Goal: Task Accomplishment & Management: Manage account settings

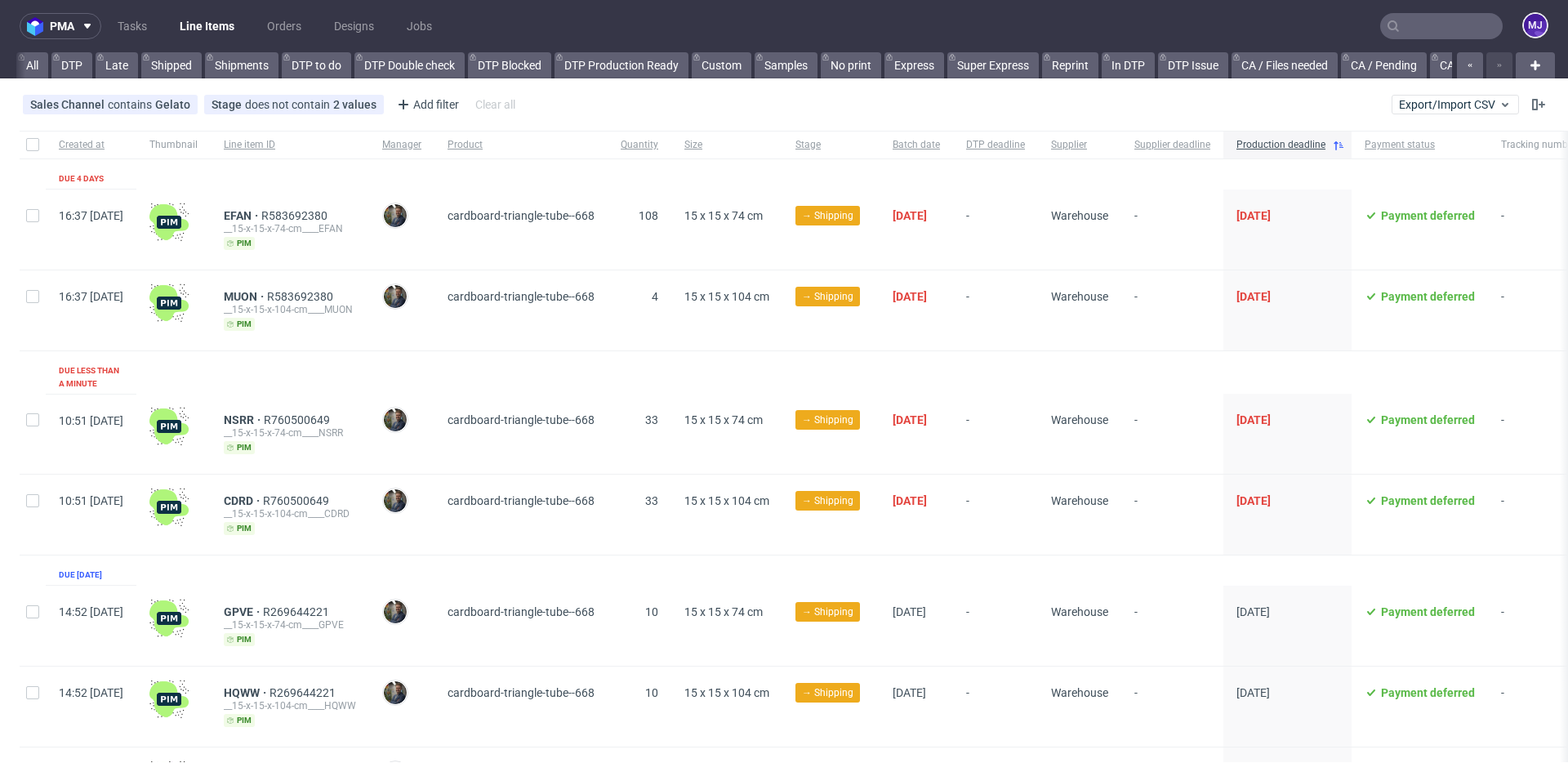
scroll to position [0, 2475]
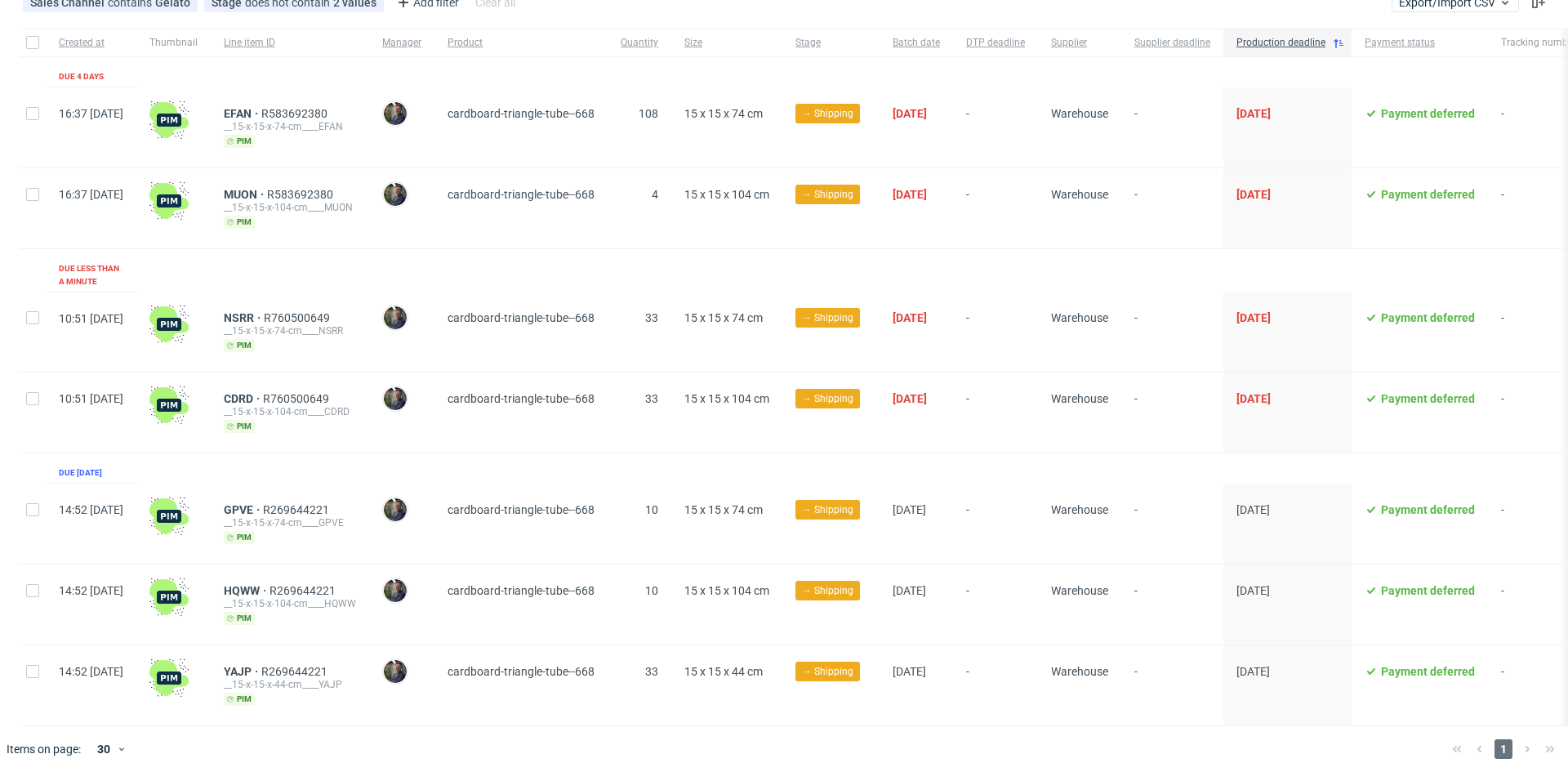
click at [1038, 88] on div "-" at bounding box center [995, 127] width 85 height 80
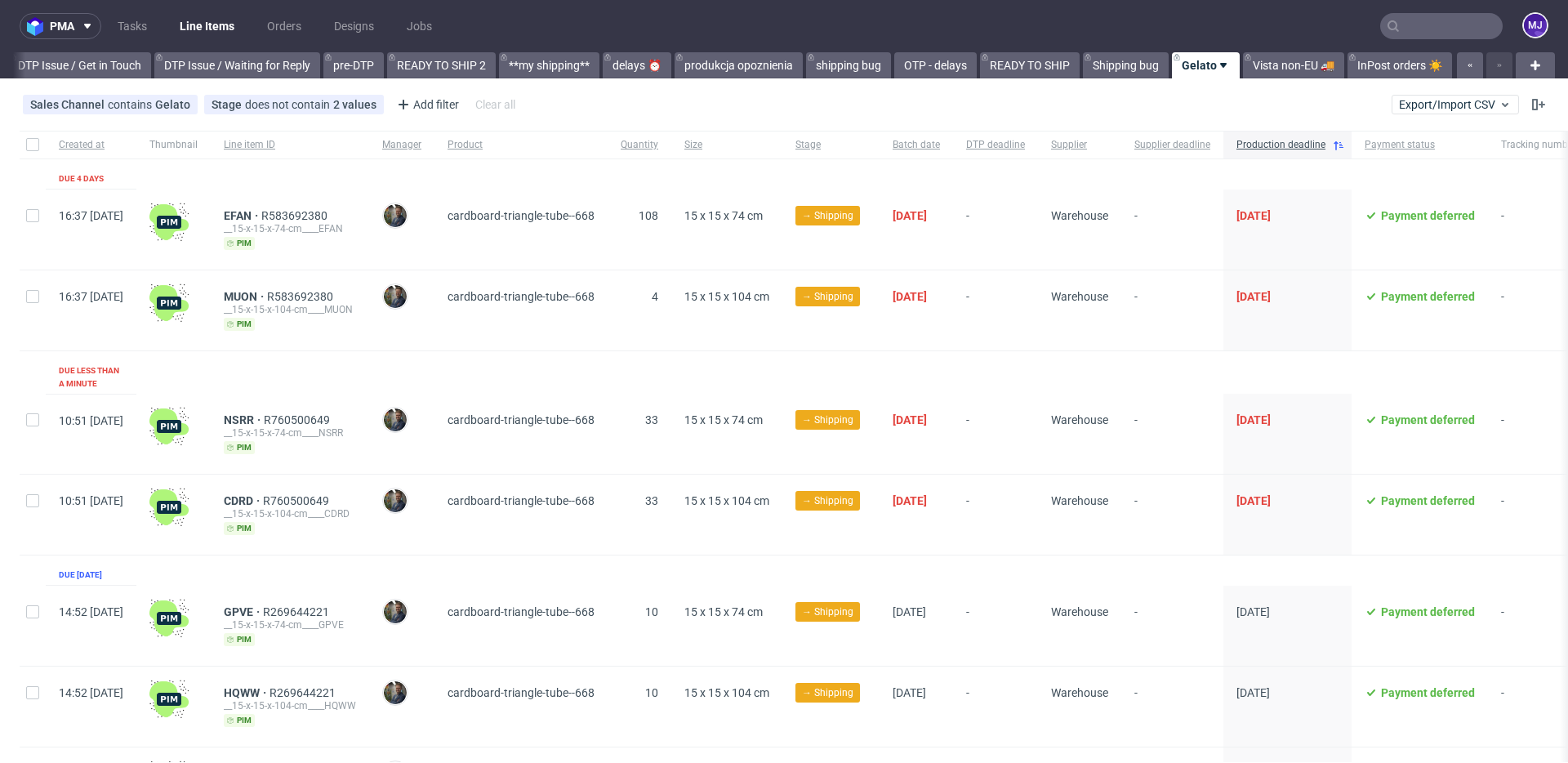
click at [946, 91] on div "Sales Channel contains Gelato Stage does not contain 2 values Cancelled, Shippe…" at bounding box center [784, 105] width 1568 height 39
click at [728, 214] on span "15 x 15 x 74 cm" at bounding box center [723, 216] width 79 height 13
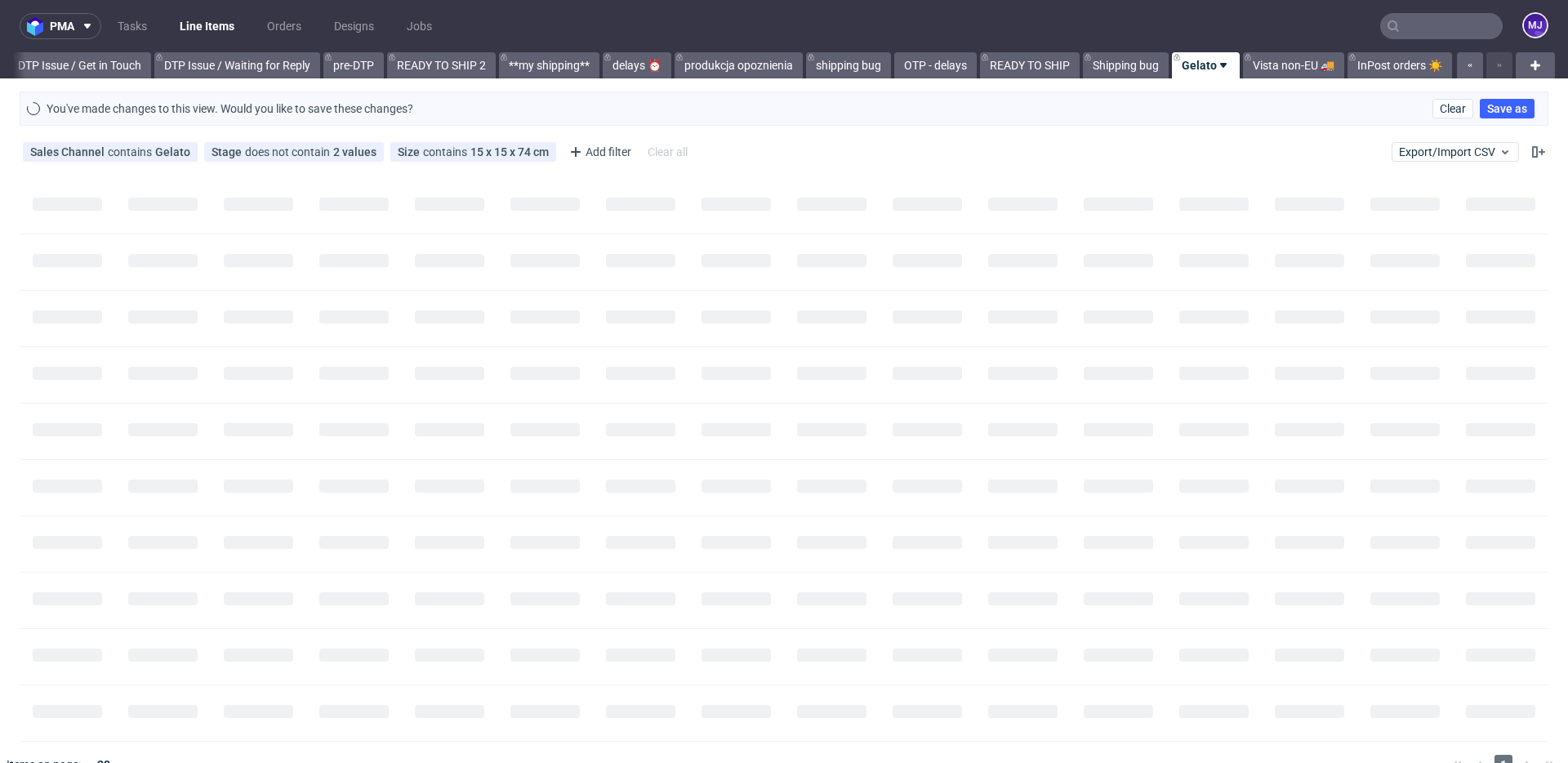
scroll to position [0, 2462]
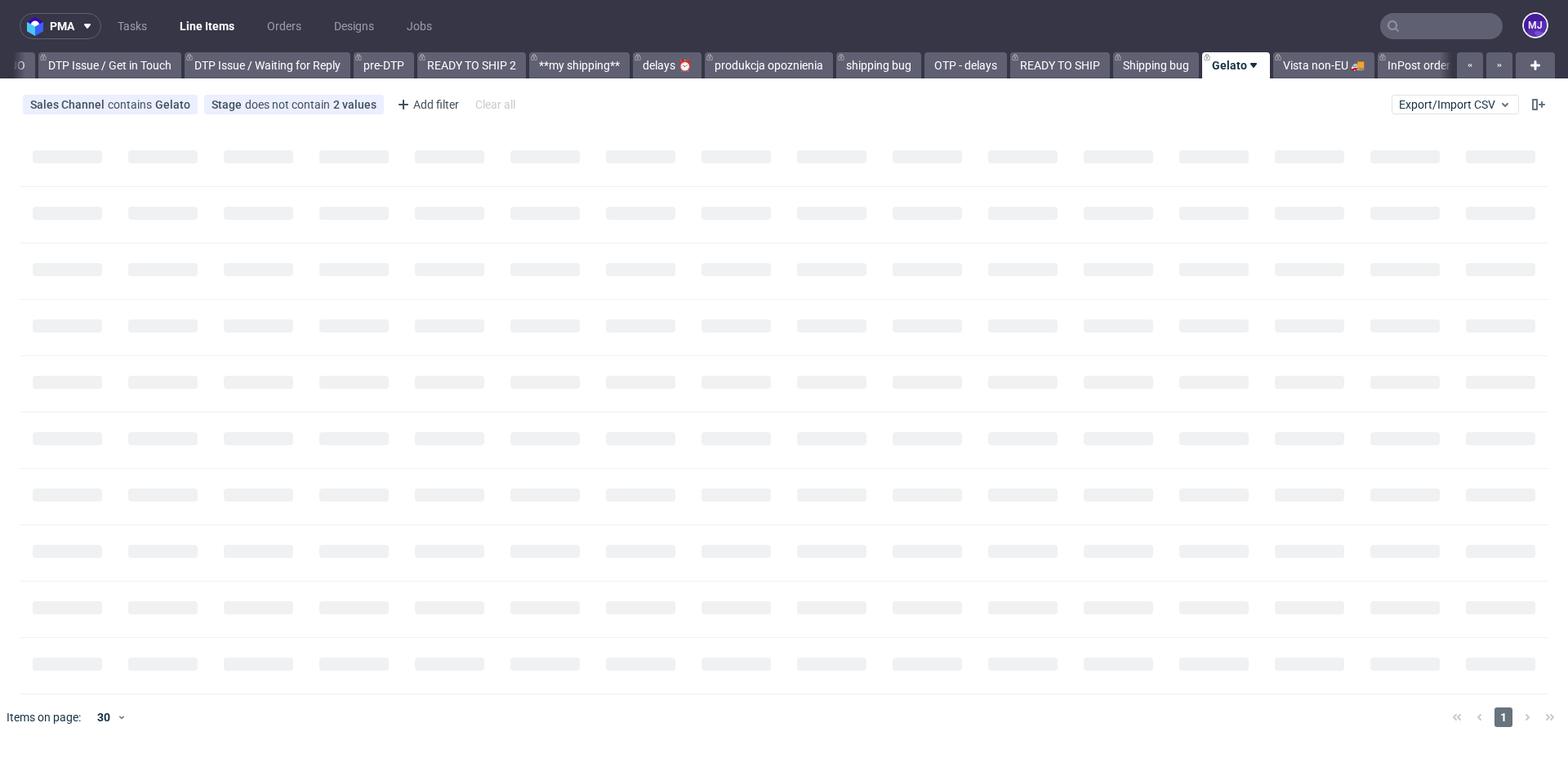
scroll to position [0, 2462]
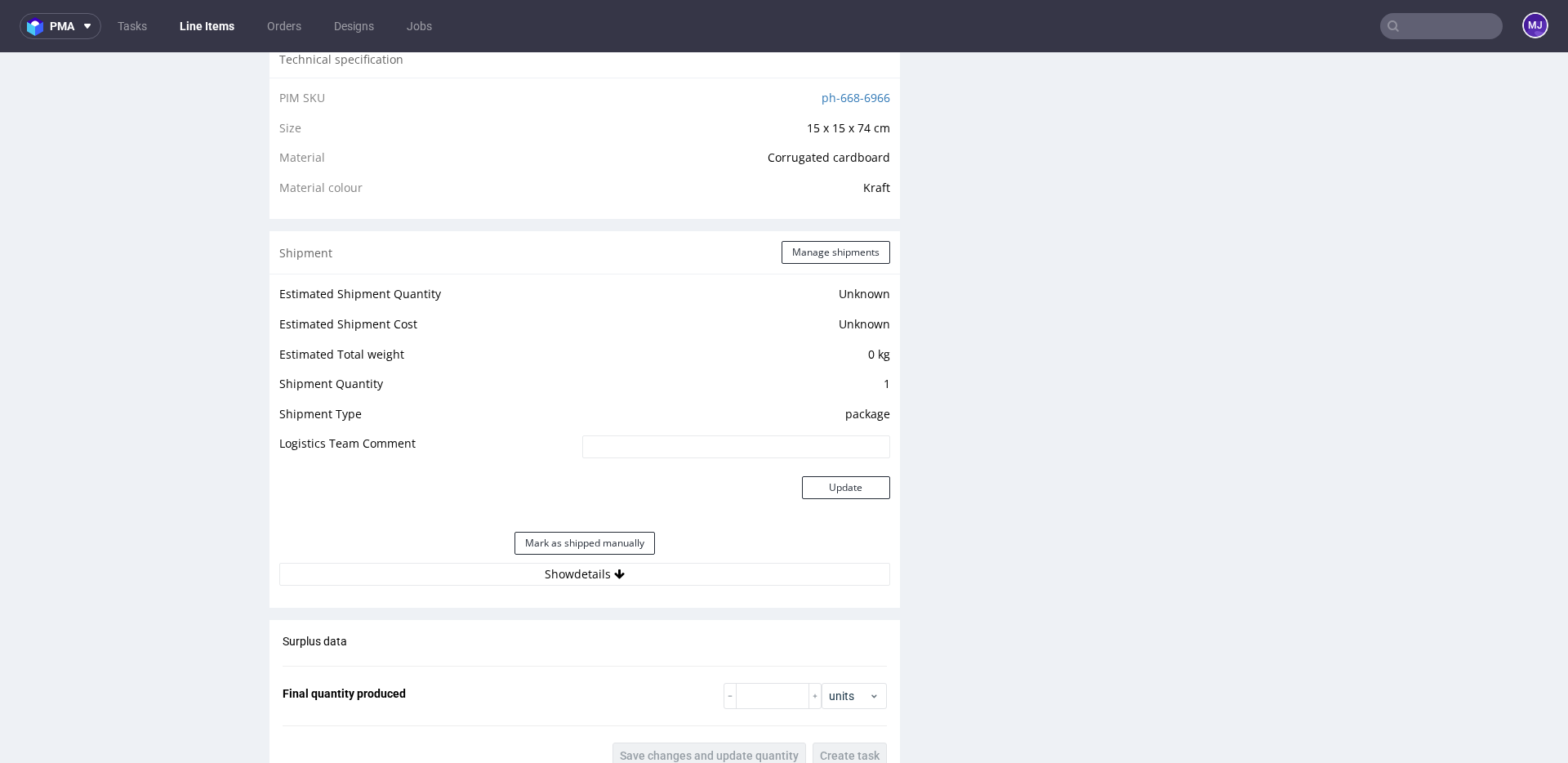
scroll to position [1062, 0]
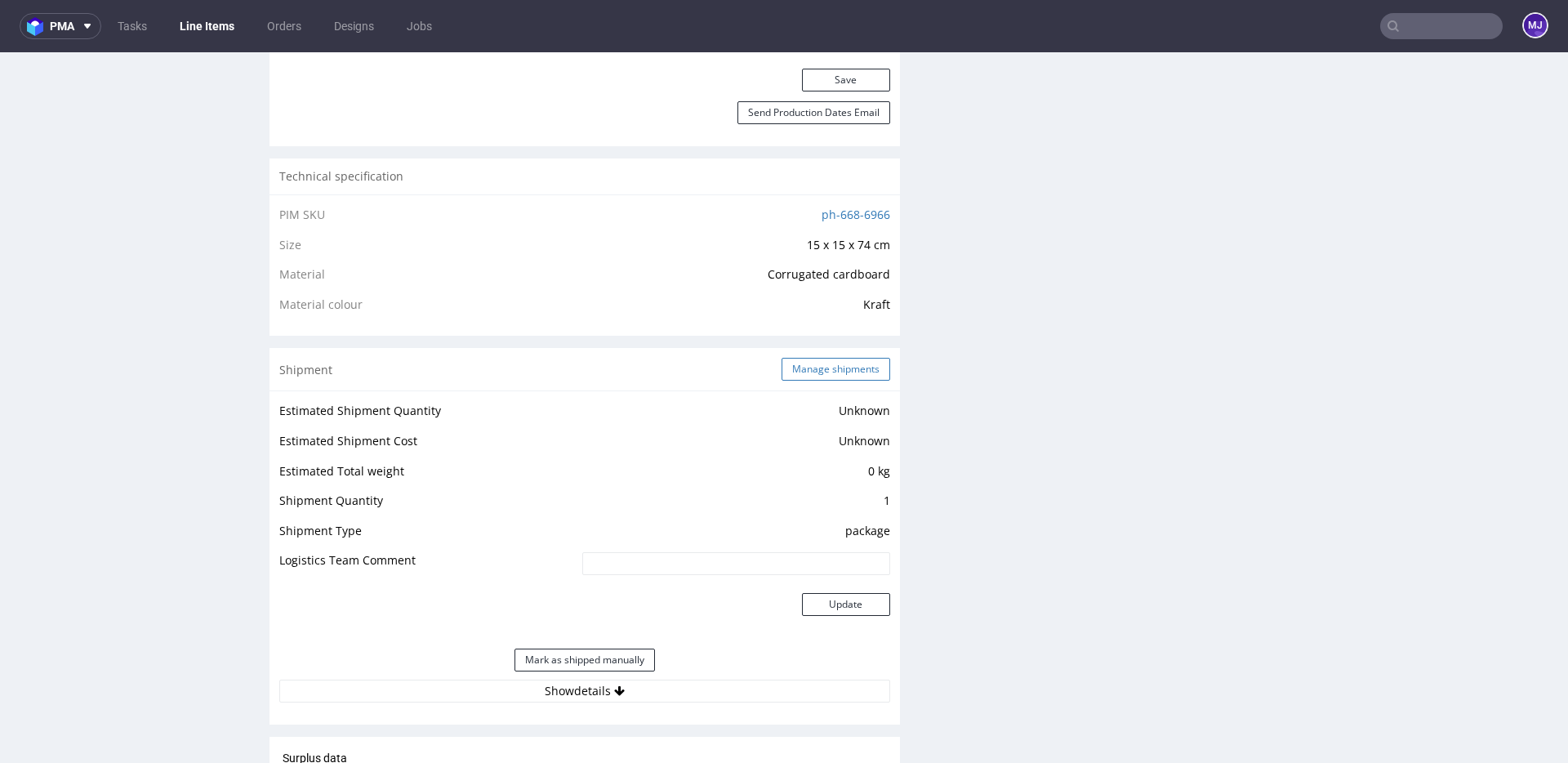
click at [801, 375] on button "Manage shipments" at bounding box center [835, 369] width 108 height 23
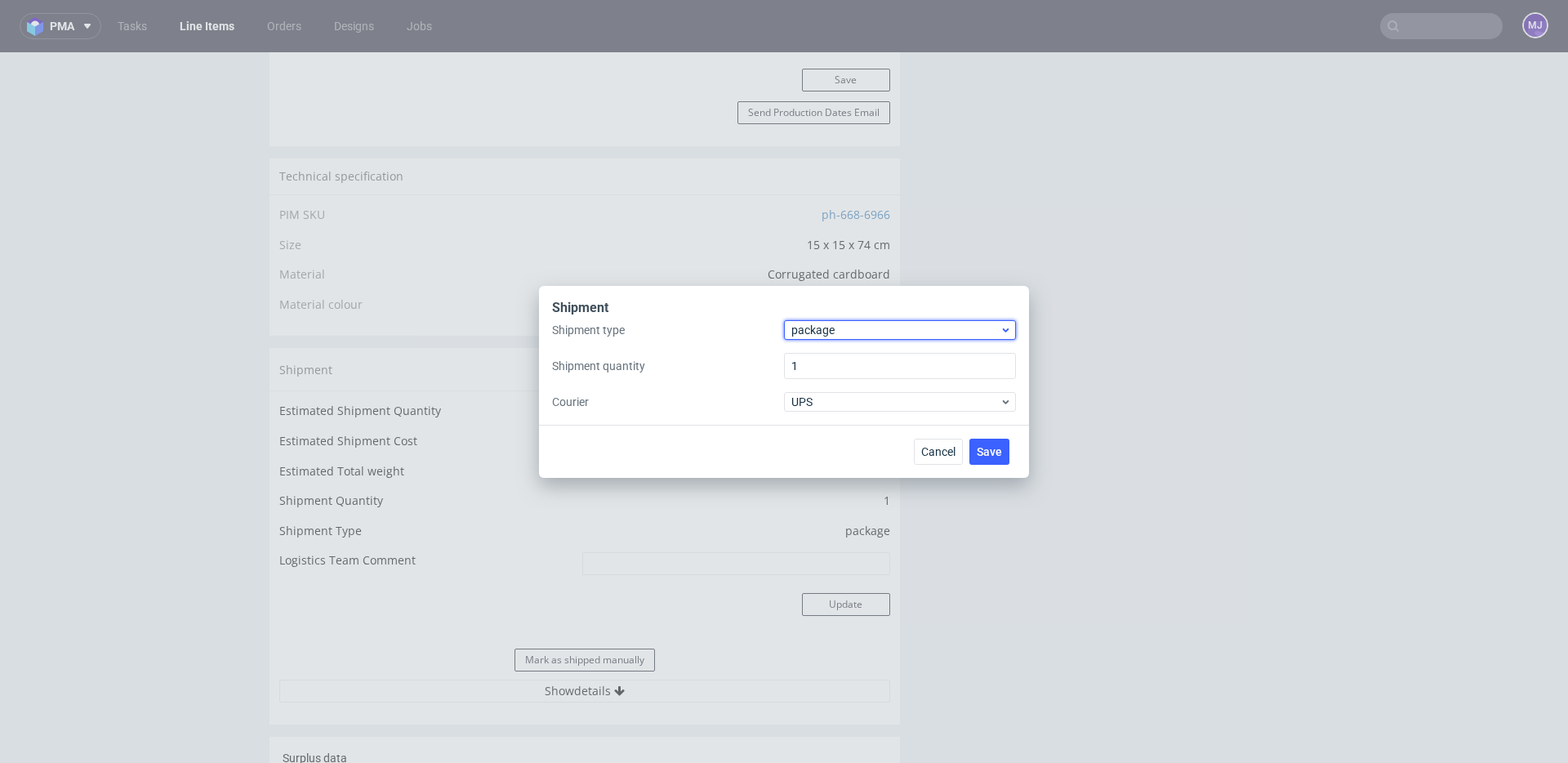
click at [838, 332] on span "package" at bounding box center [895, 330] width 209 height 17
click at [838, 369] on div "pallet" at bounding box center [900, 364] width 219 height 30
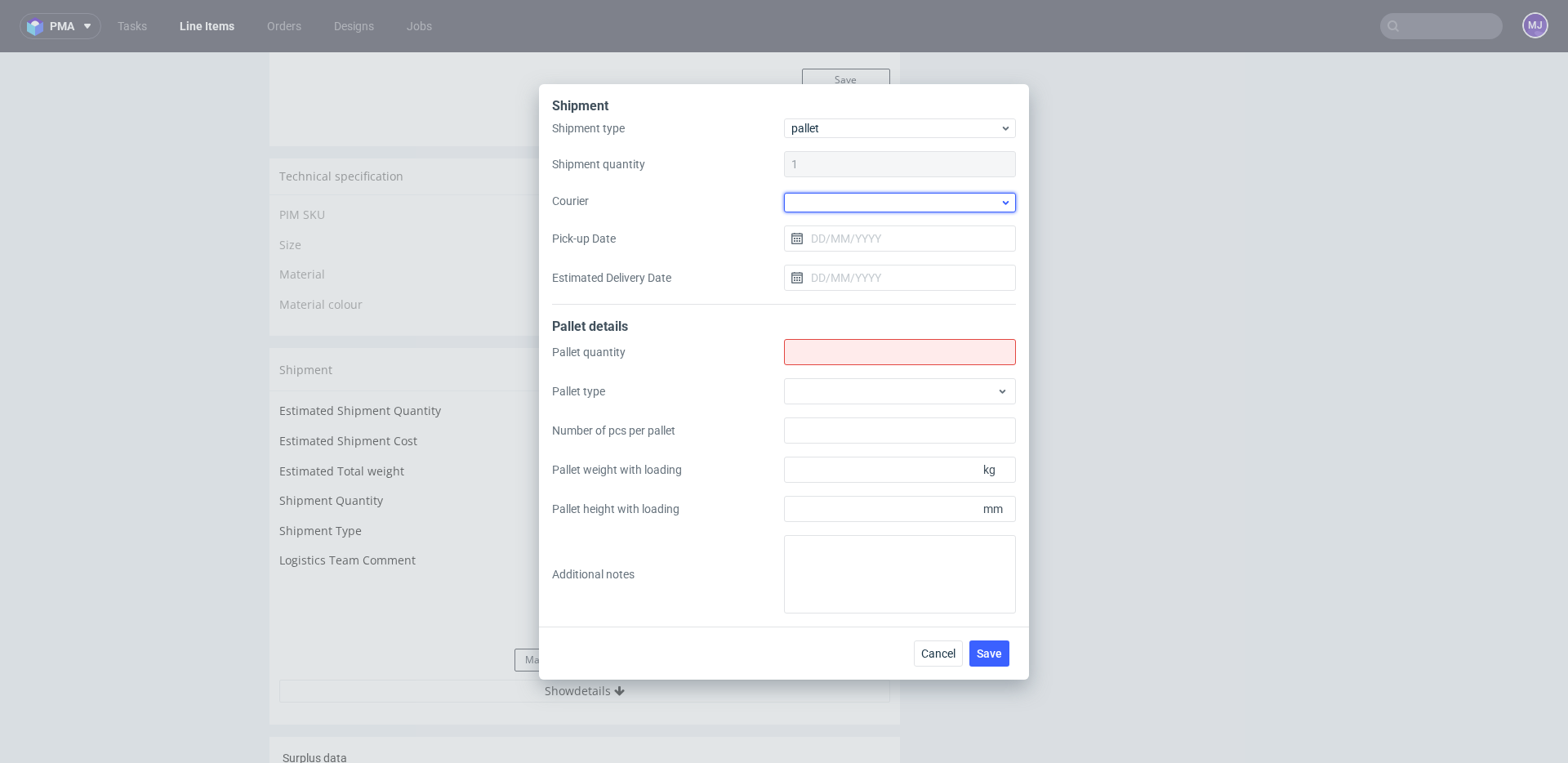
click at [872, 199] on div at bounding box center [900, 202] width 232 height 19
click at [851, 292] on div "DB Schenker" at bounding box center [900, 296] width 219 height 30
click at [849, 233] on input "Pick-up Date" at bounding box center [900, 236] width 232 height 26
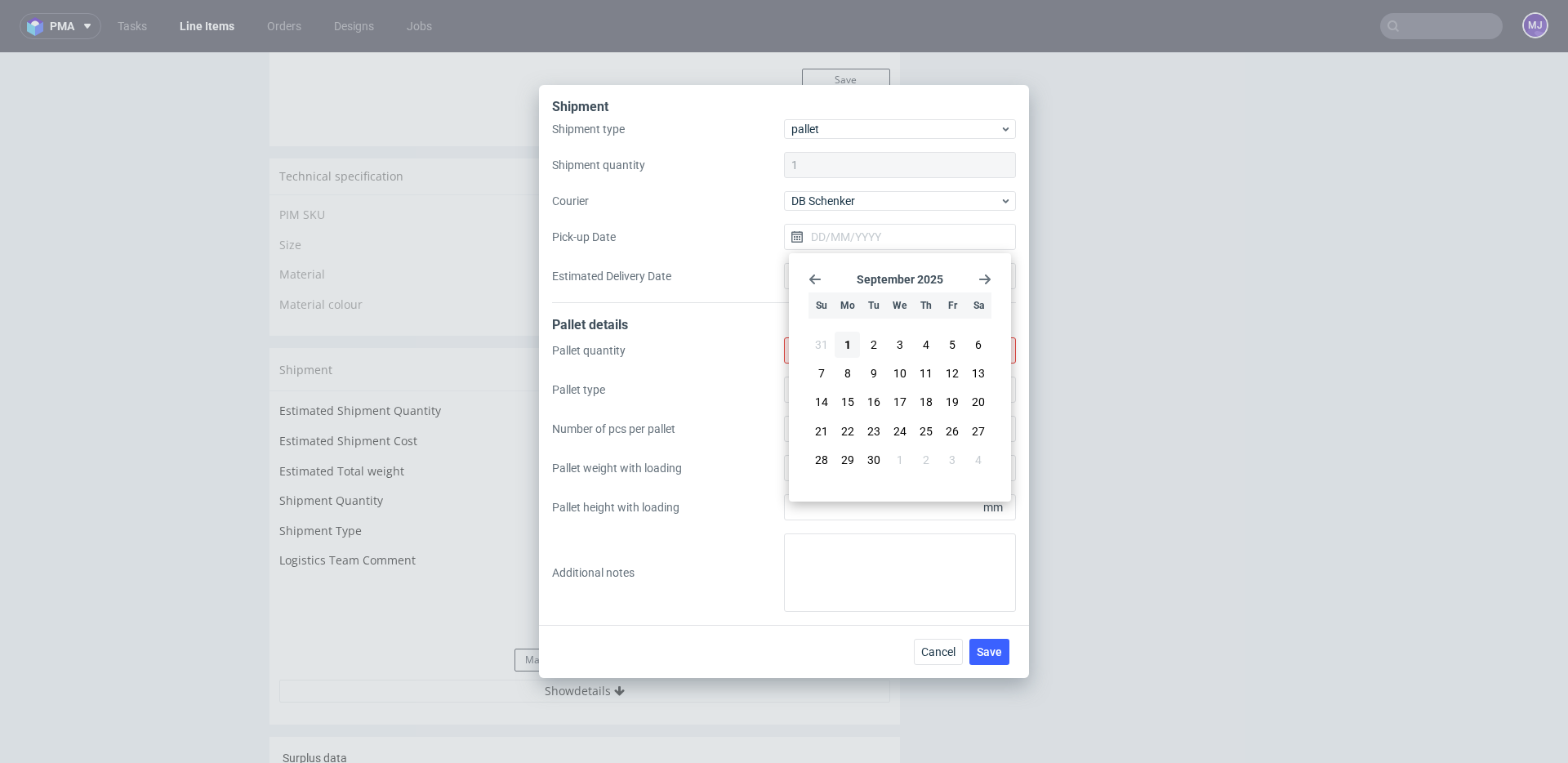
click at [812, 278] on use "Go back 1 month" at bounding box center [815, 279] width 11 height 10
click at [922, 447] on span "28" at bounding box center [926, 450] width 13 height 17
type input "[DATE]"
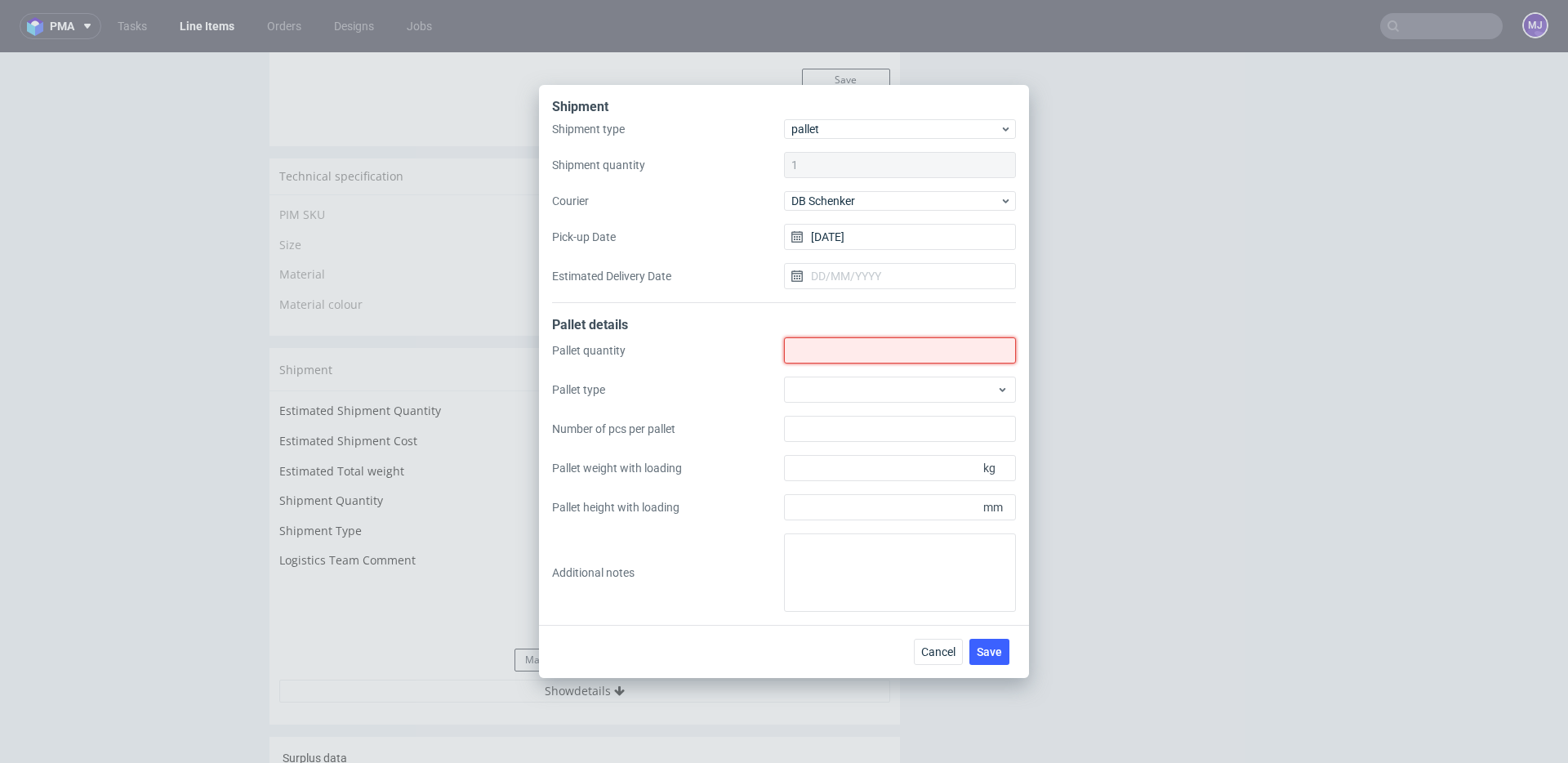
click at [830, 351] on input "Shipment type" at bounding box center [900, 350] width 232 height 26
type input "3"
click at [985, 642] on button "Save" at bounding box center [989, 652] width 40 height 26
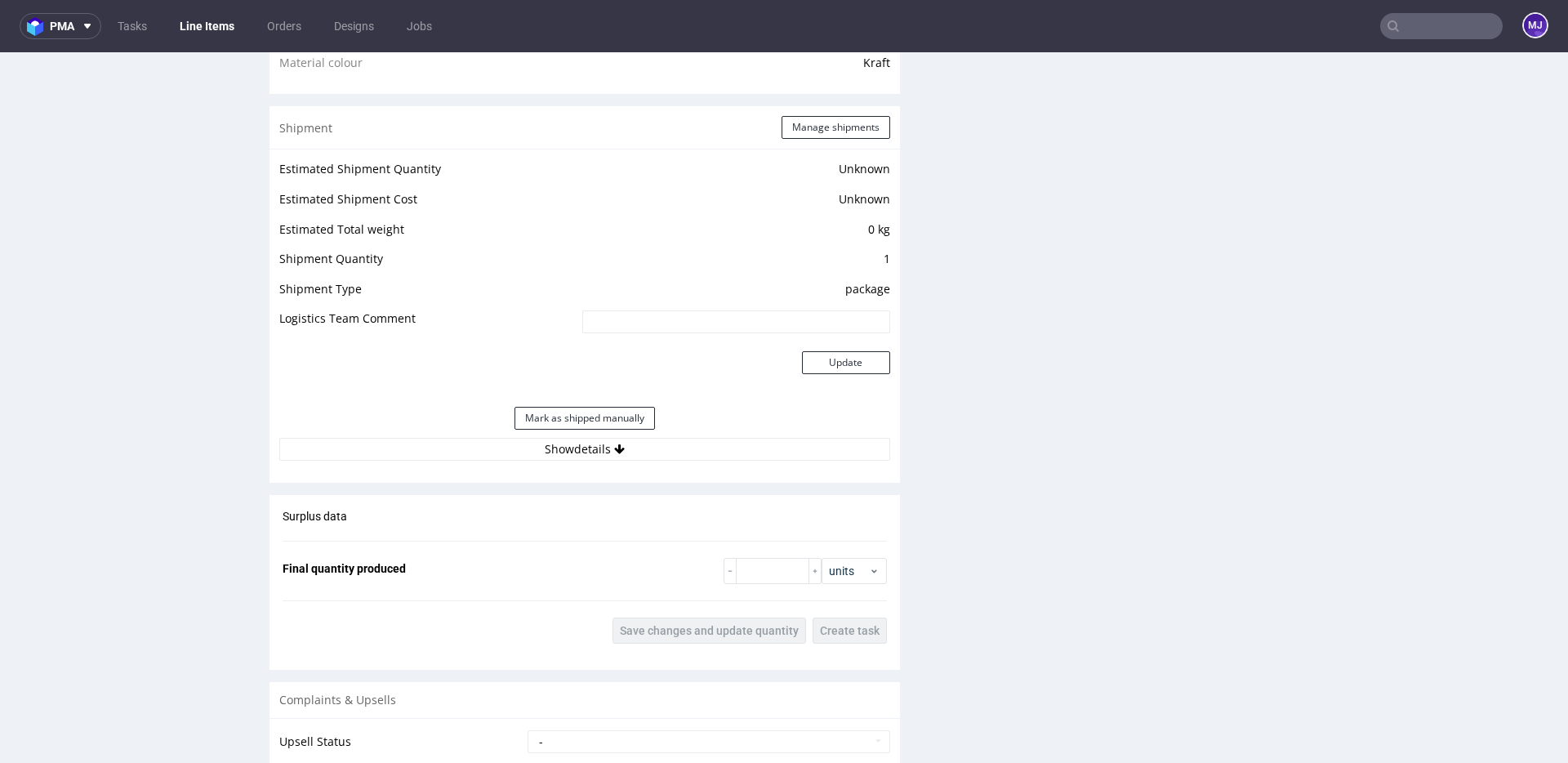
scroll to position [1332, 0]
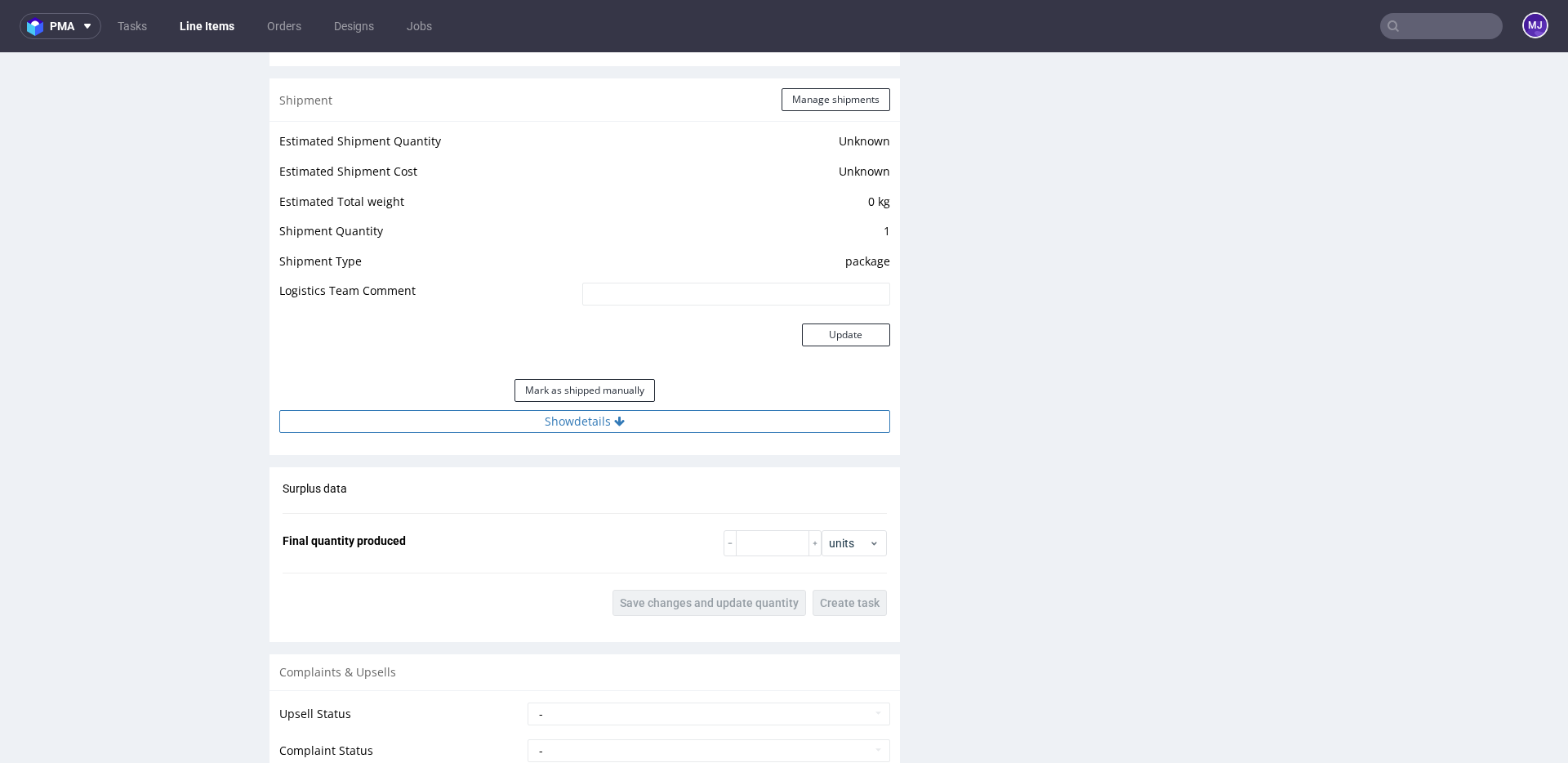
click at [567, 423] on button "Show details" at bounding box center [584, 421] width 611 height 23
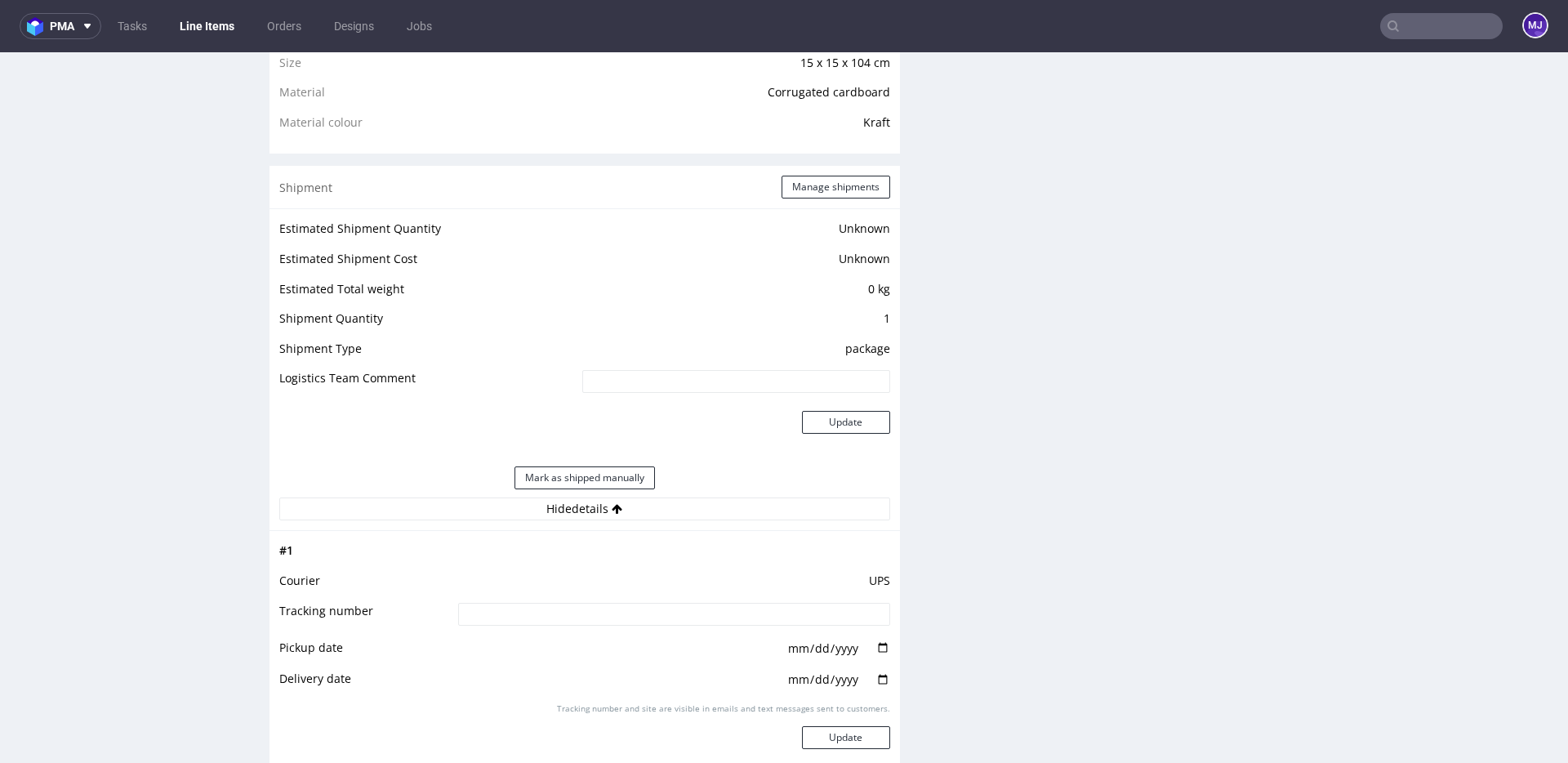
scroll to position [1211, 0]
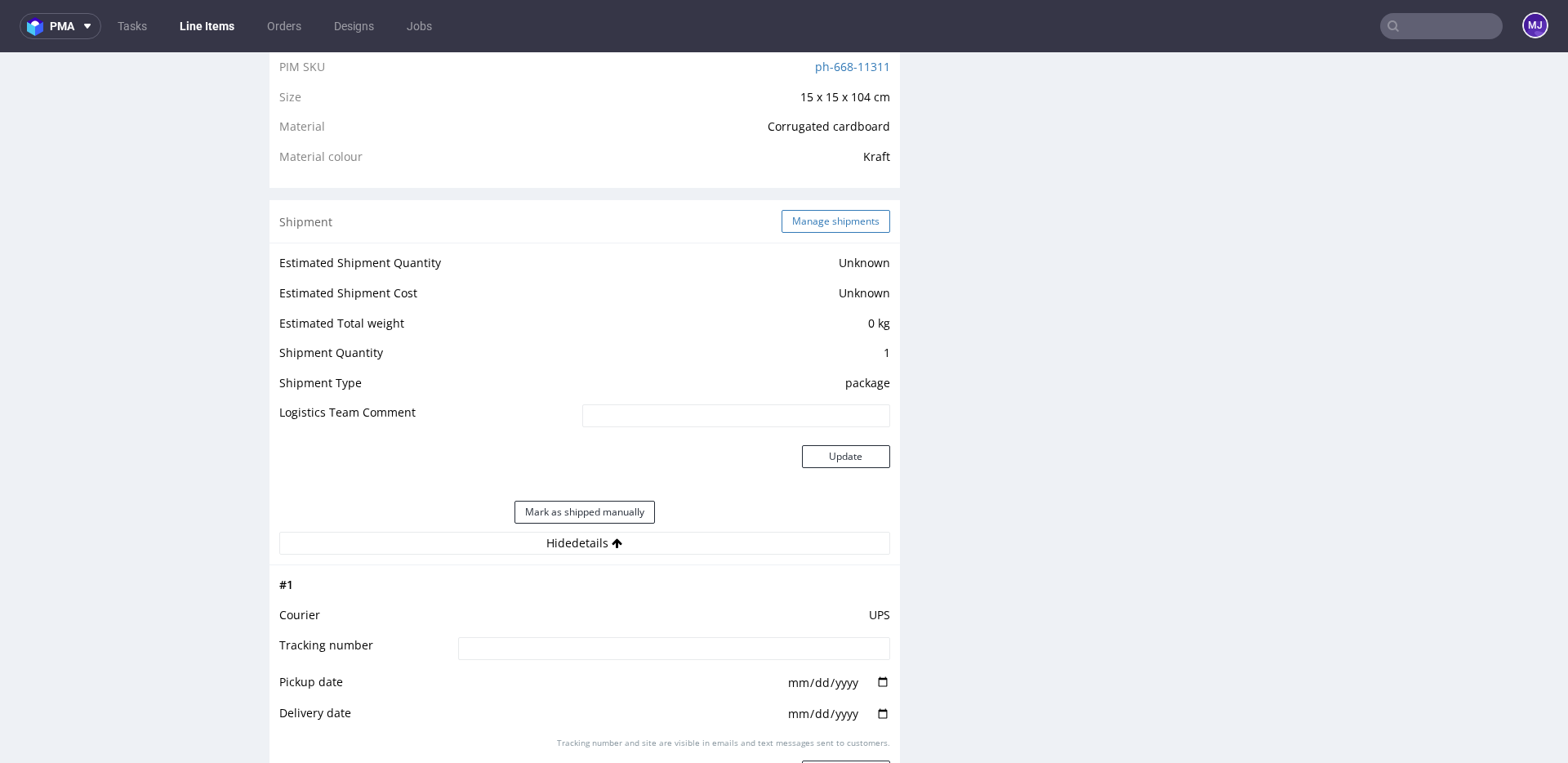
click at [816, 224] on button "Manage shipments" at bounding box center [835, 221] width 108 height 23
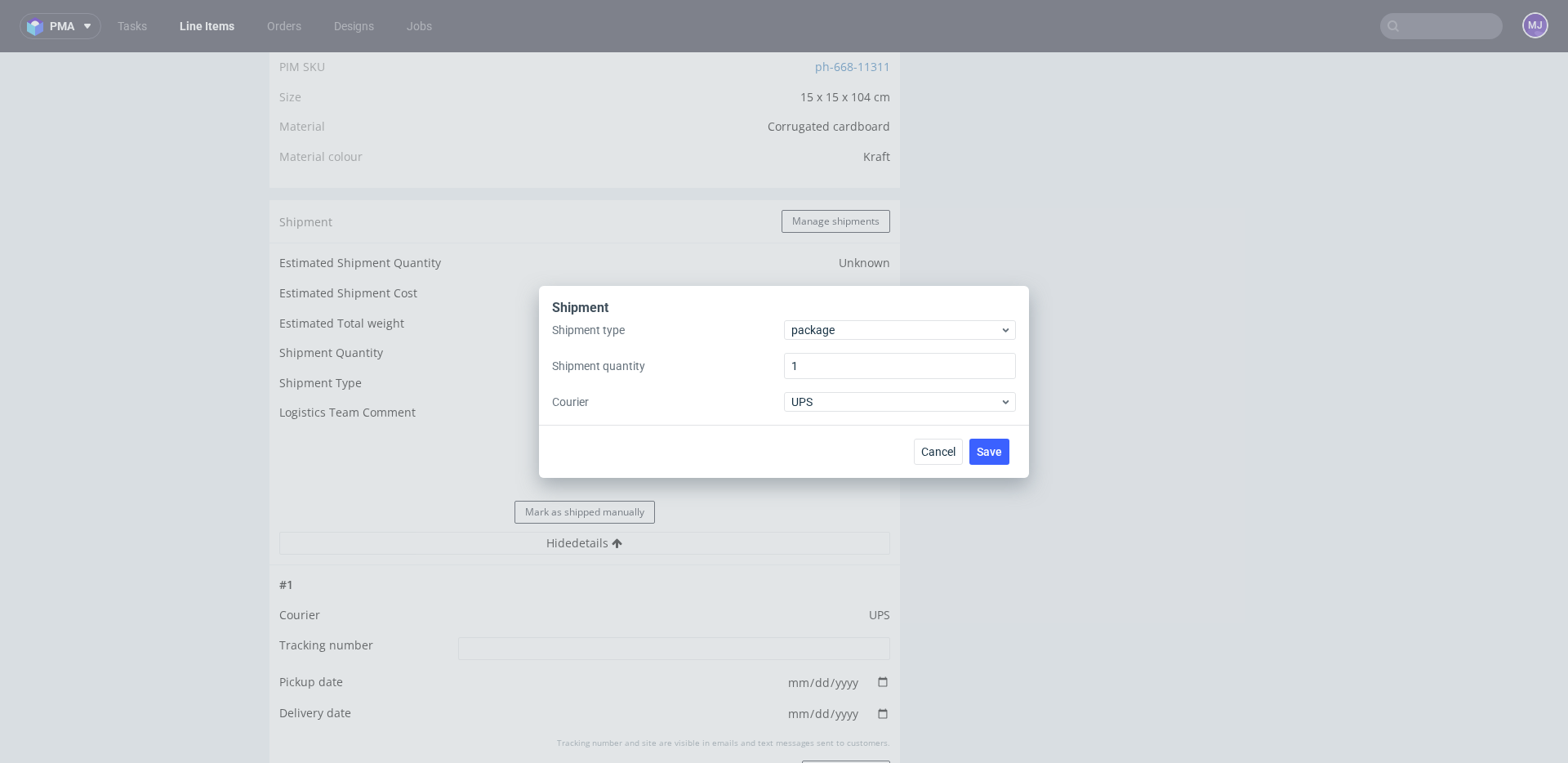
click at [963, 202] on div "Shipment Shipment type package Shipment quantity 1 Courier UPS Cancel Save" at bounding box center [784, 381] width 1568 height 763
click at [929, 451] on span "Cancel" at bounding box center [938, 451] width 34 height 11
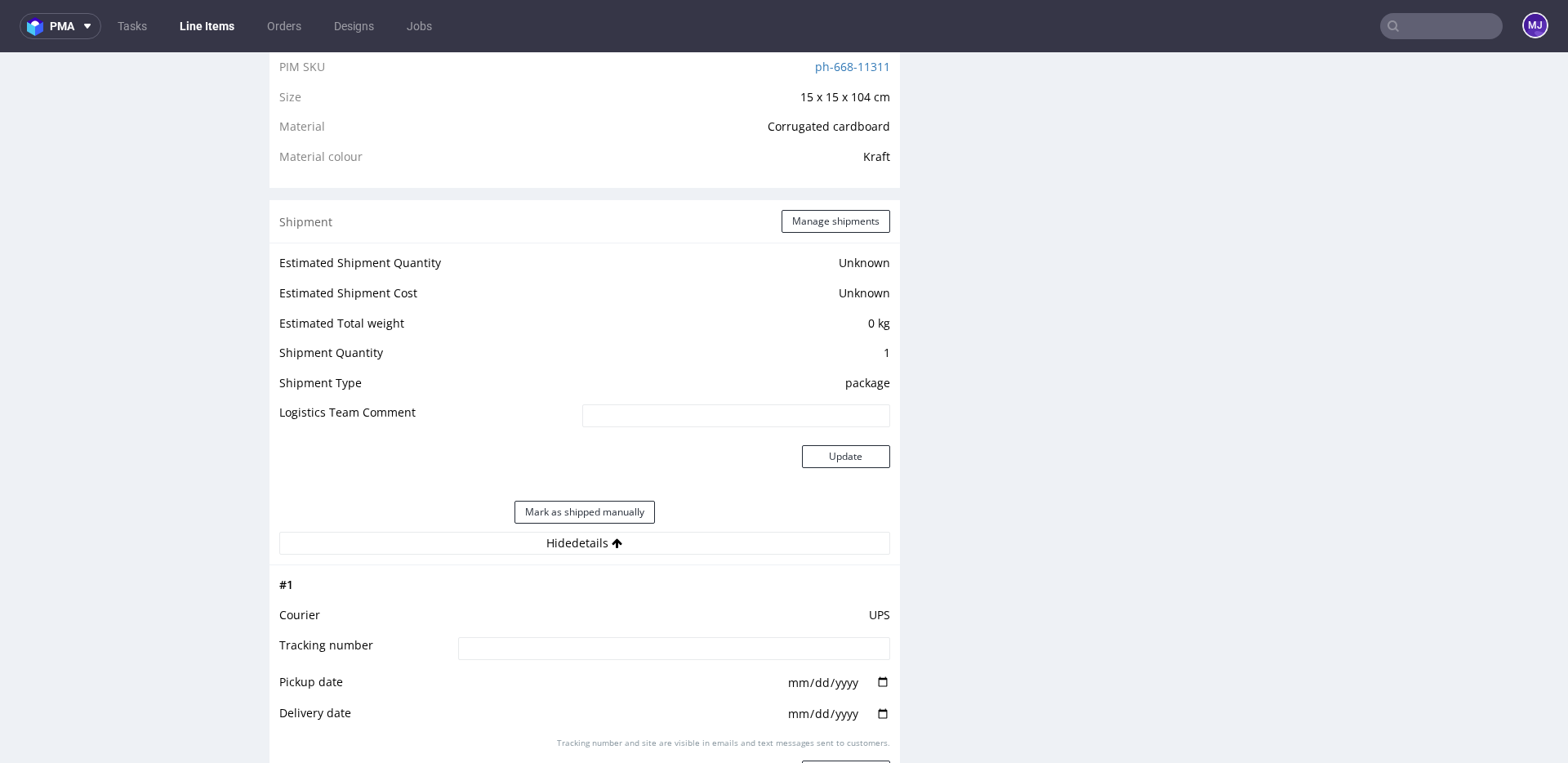
click at [571, 304] on td "Estimated Shipment Cost" at bounding box center [428, 299] width 299 height 31
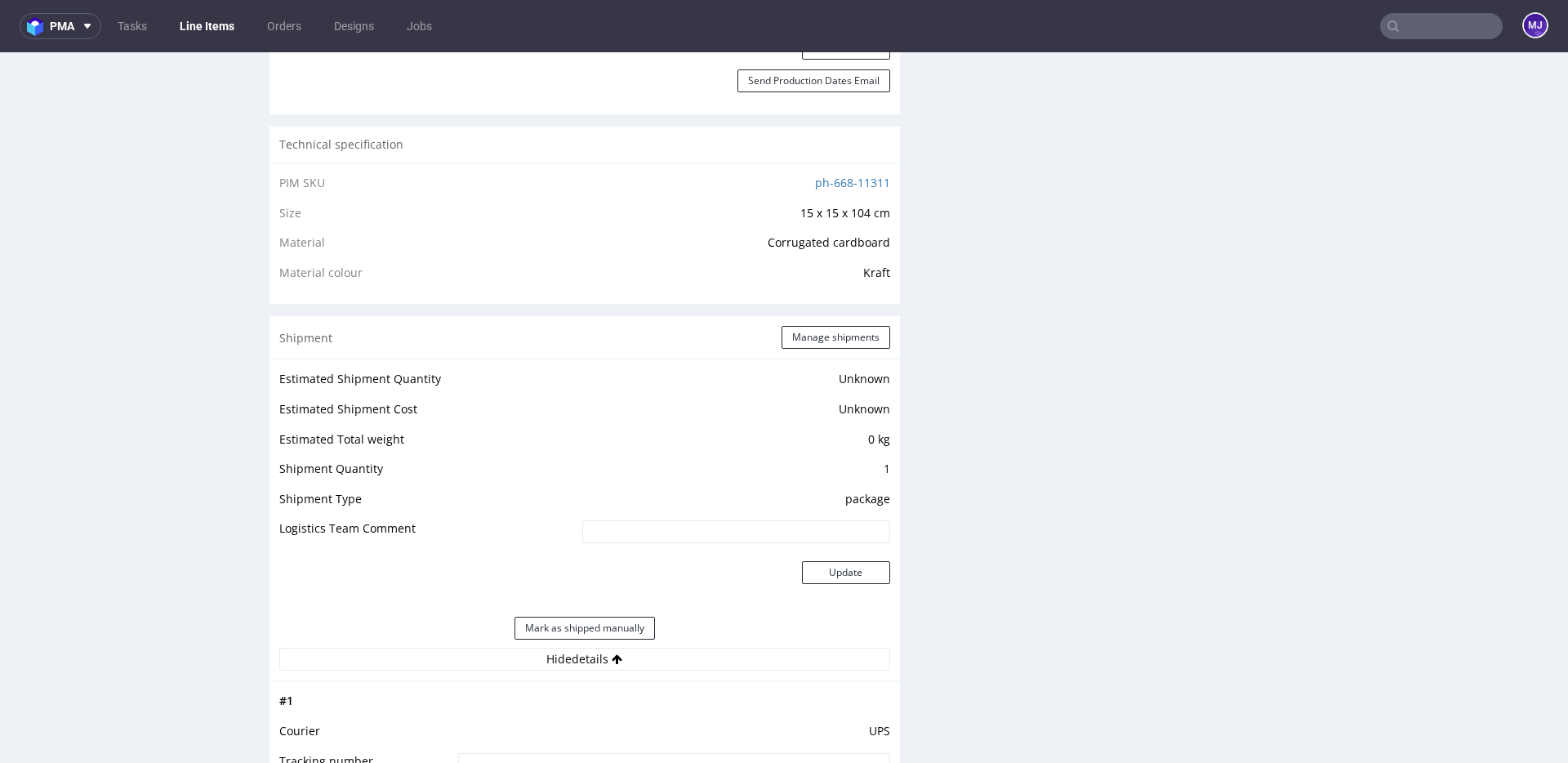
scroll to position [1097, 0]
click at [851, 342] on button "Manage shipments" at bounding box center [835, 336] width 108 height 23
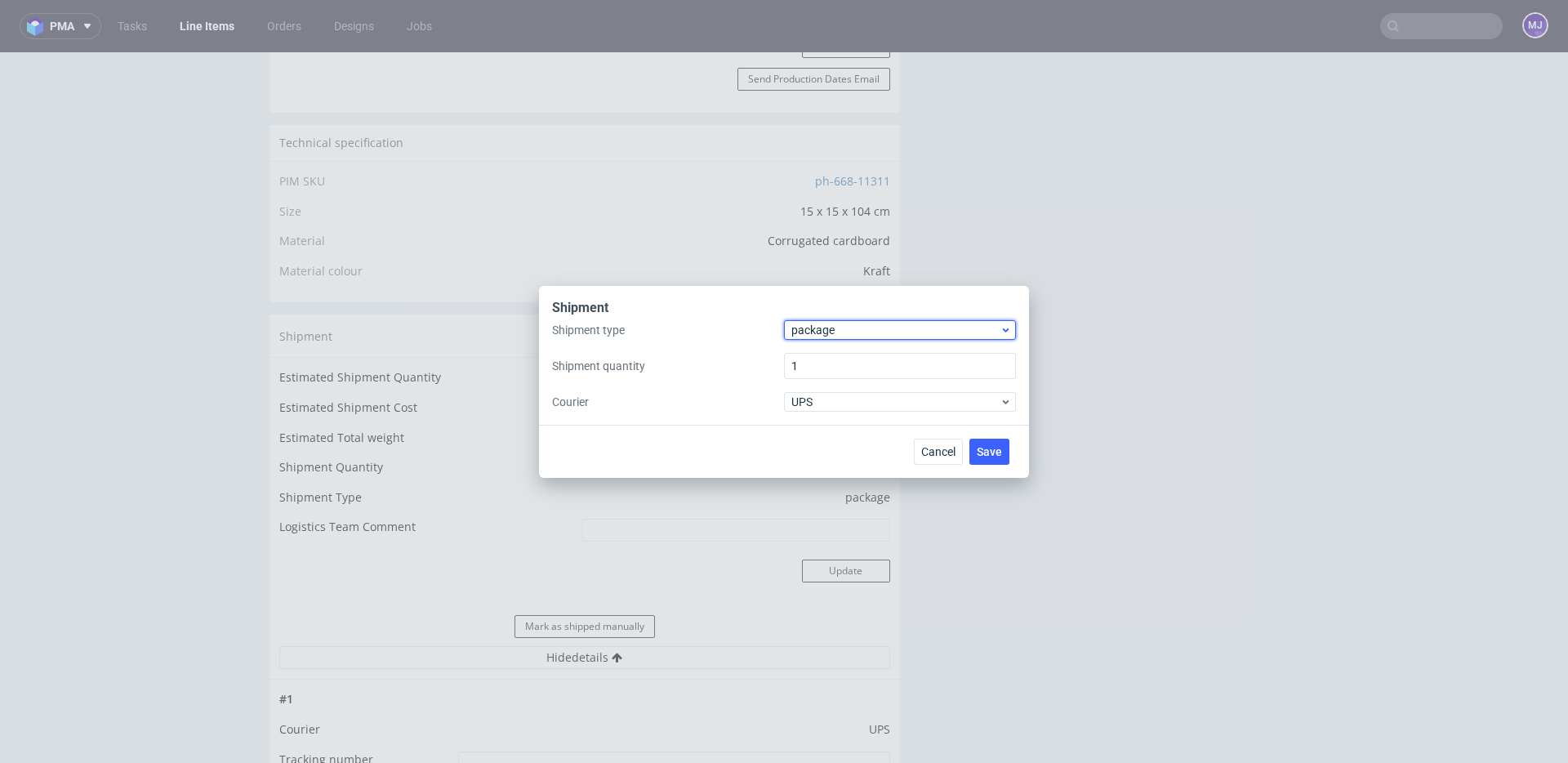
click at [879, 327] on span "package" at bounding box center [895, 330] width 209 height 17
click at [866, 366] on div "pallet" at bounding box center [900, 364] width 219 height 30
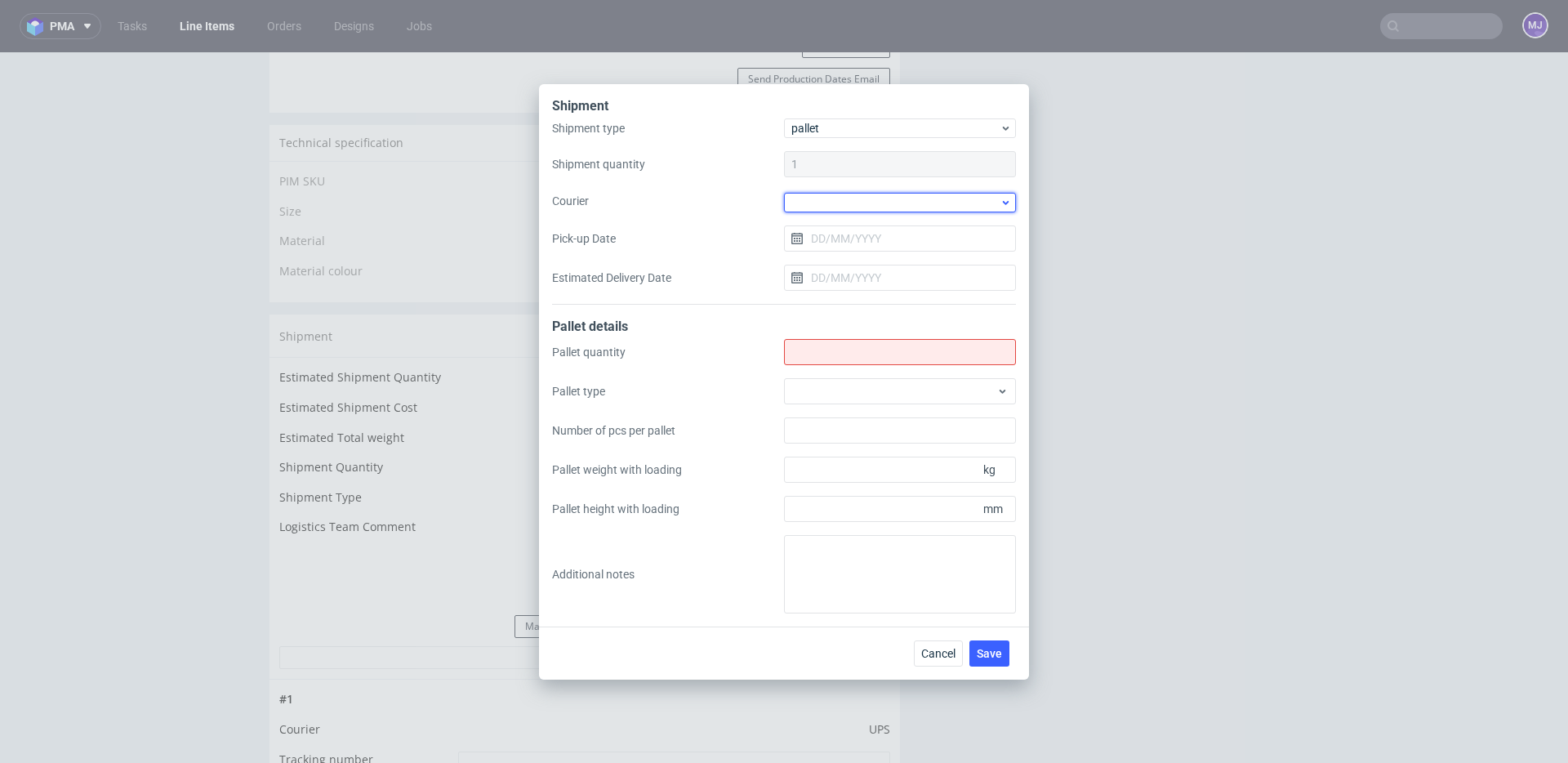
click at [868, 202] on div at bounding box center [900, 202] width 232 height 19
click at [853, 281] on div "DB Schenker" at bounding box center [900, 286] width 219 height 30
click at [858, 237] on input "Pick-up Date" at bounding box center [900, 236] width 232 height 26
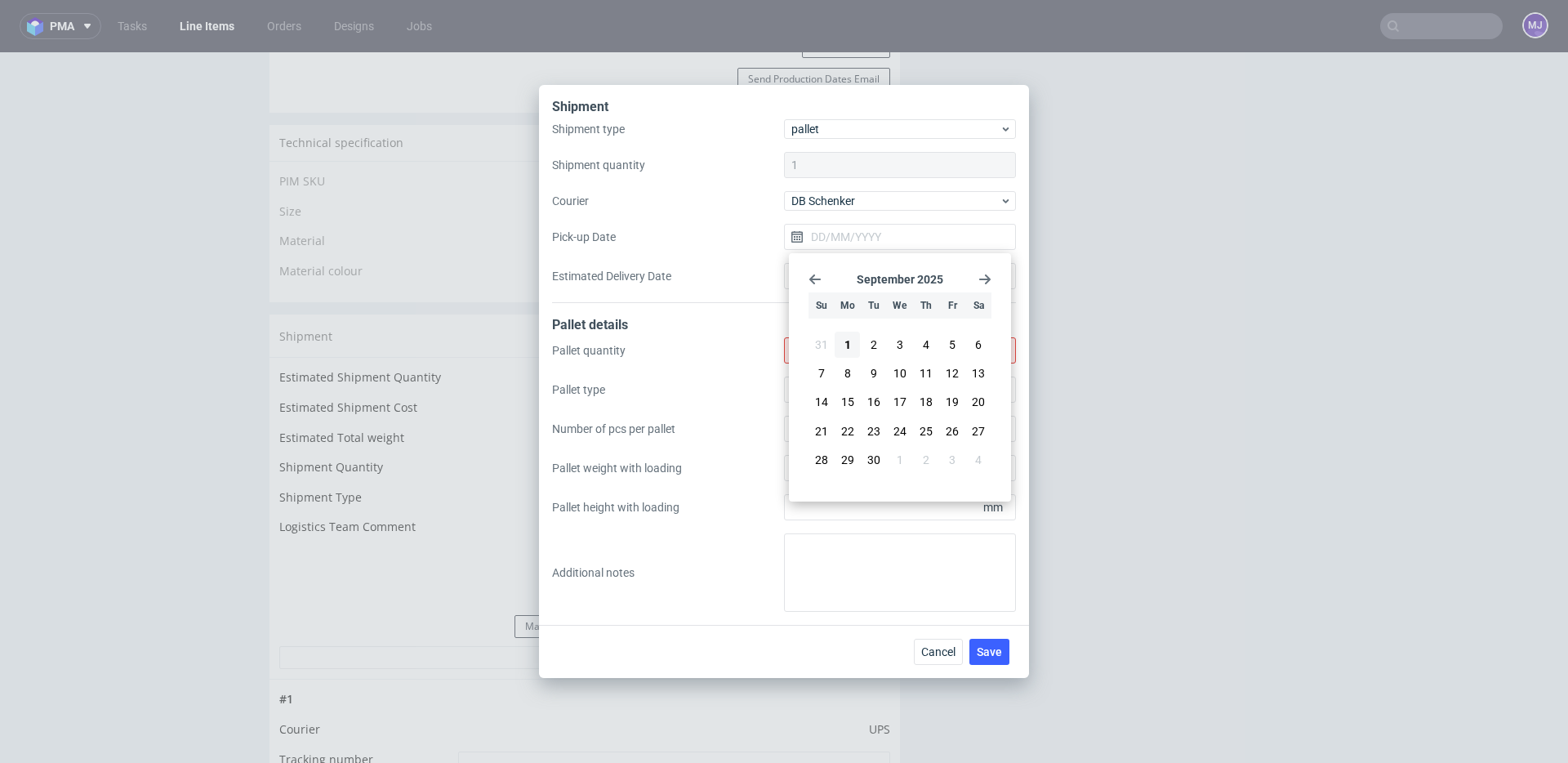
click at [810, 280] on use "Go back 1 month" at bounding box center [815, 279] width 11 height 10
click at [929, 443] on span "28" at bounding box center [926, 450] width 13 height 17
type input "28/08/2025"
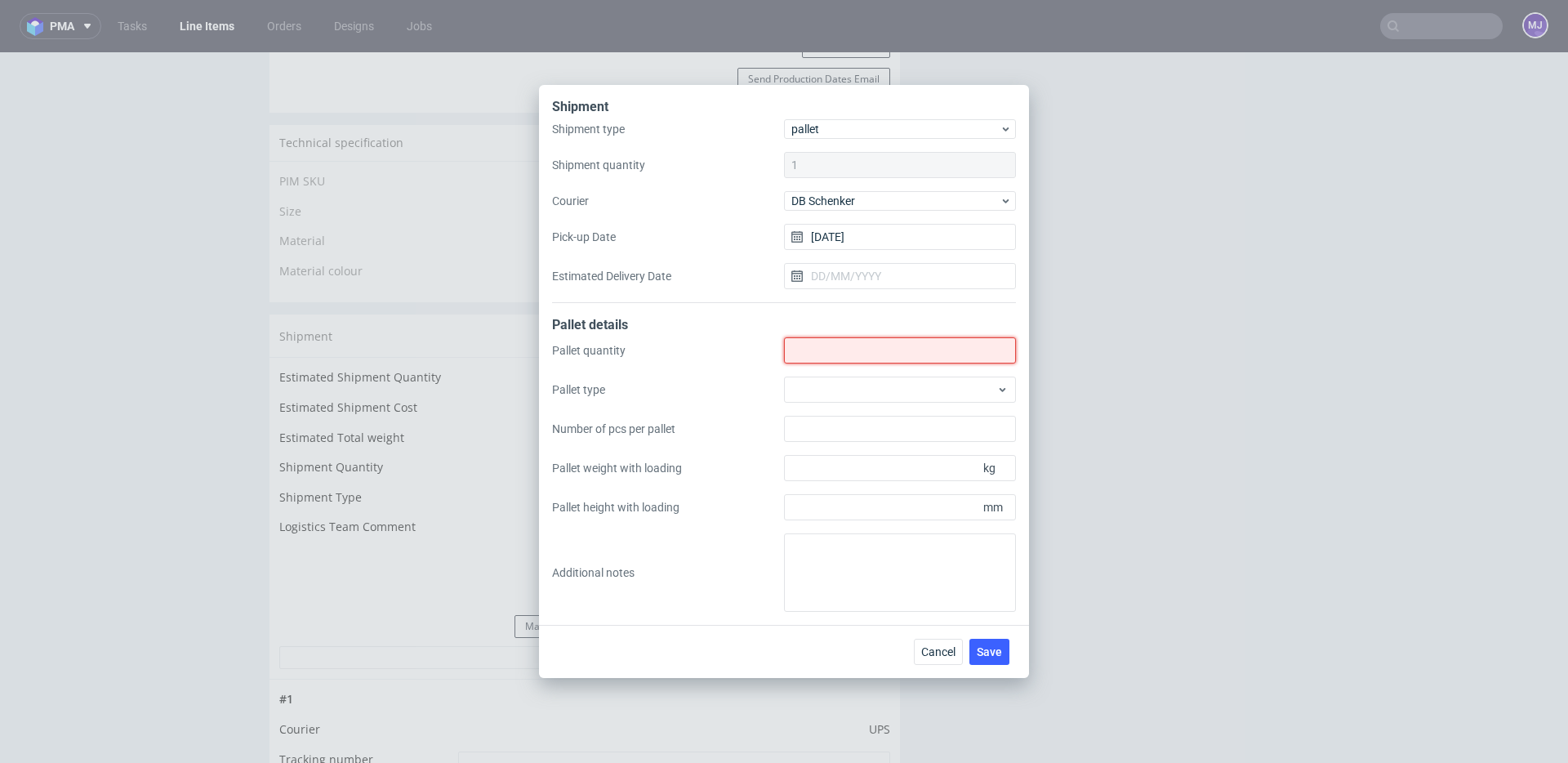
click at [835, 347] on input "Shipment type" at bounding box center [900, 350] width 232 height 26
click at [938, 656] on span "Cancel" at bounding box center [938, 652] width 34 height 11
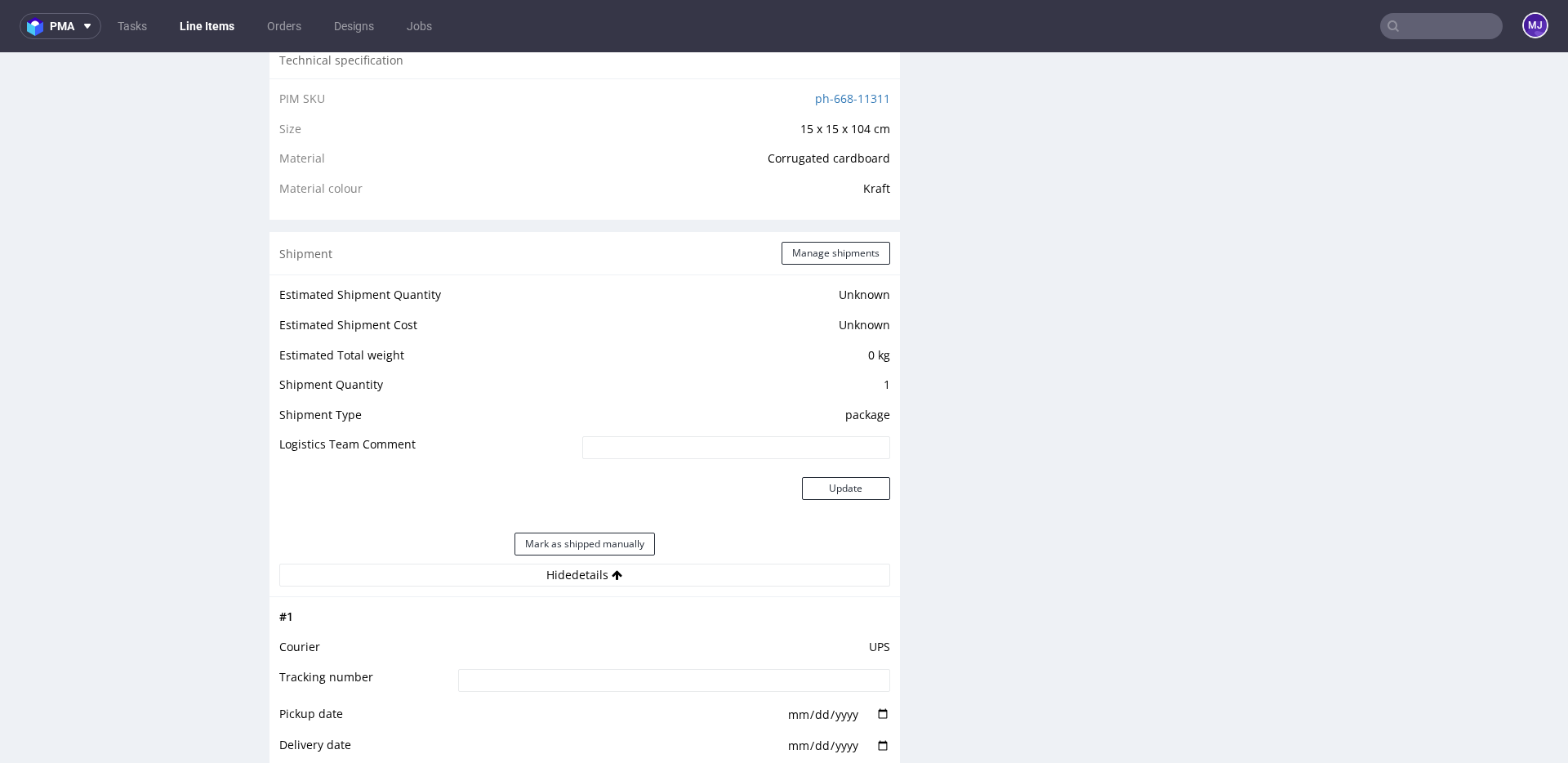
scroll to position [1178, 0]
click at [833, 247] on button "Manage shipments" at bounding box center [835, 254] width 108 height 23
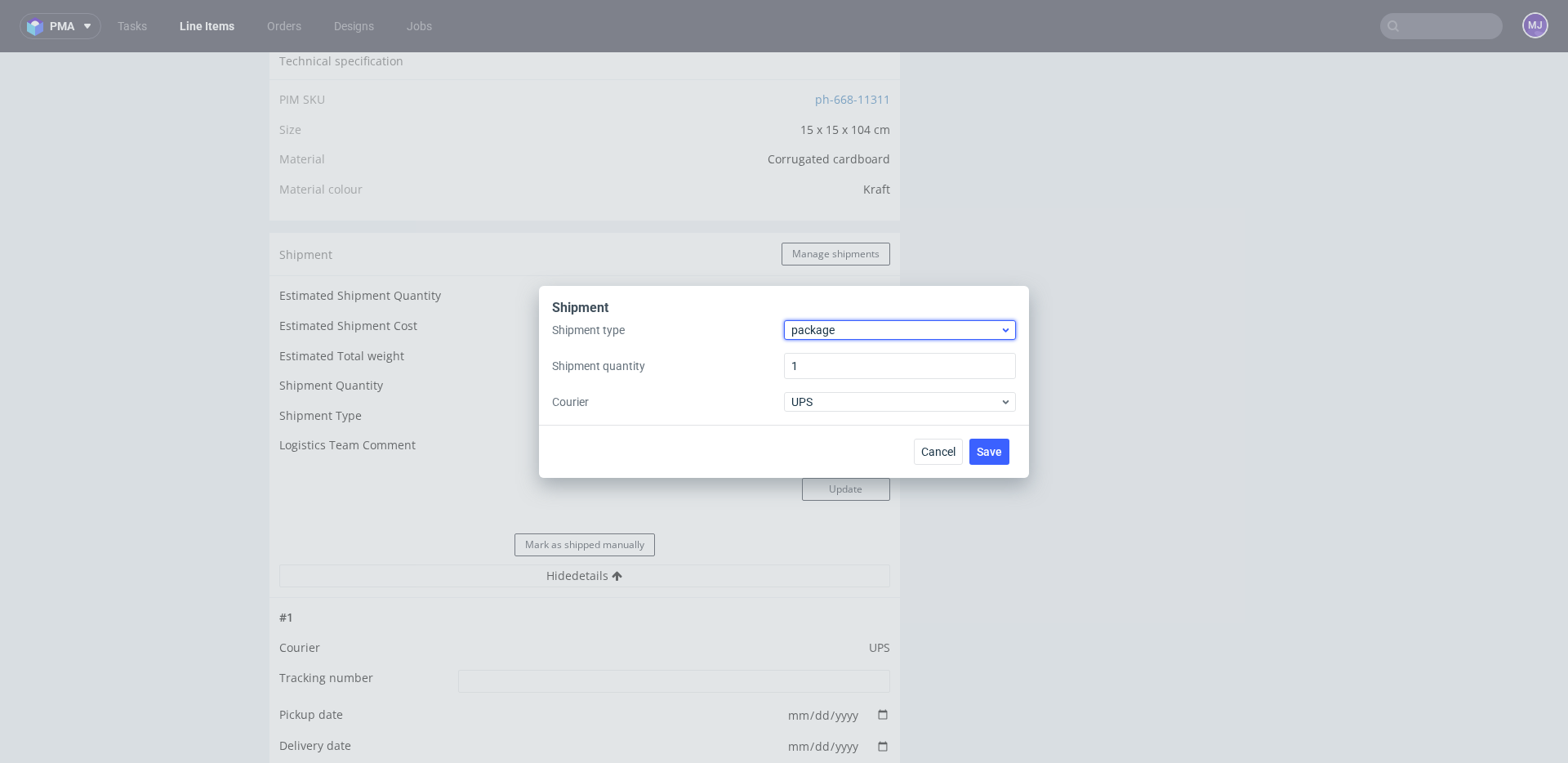
click at [871, 329] on span "package" at bounding box center [895, 330] width 209 height 17
click at [869, 355] on div "pallet" at bounding box center [900, 364] width 219 height 30
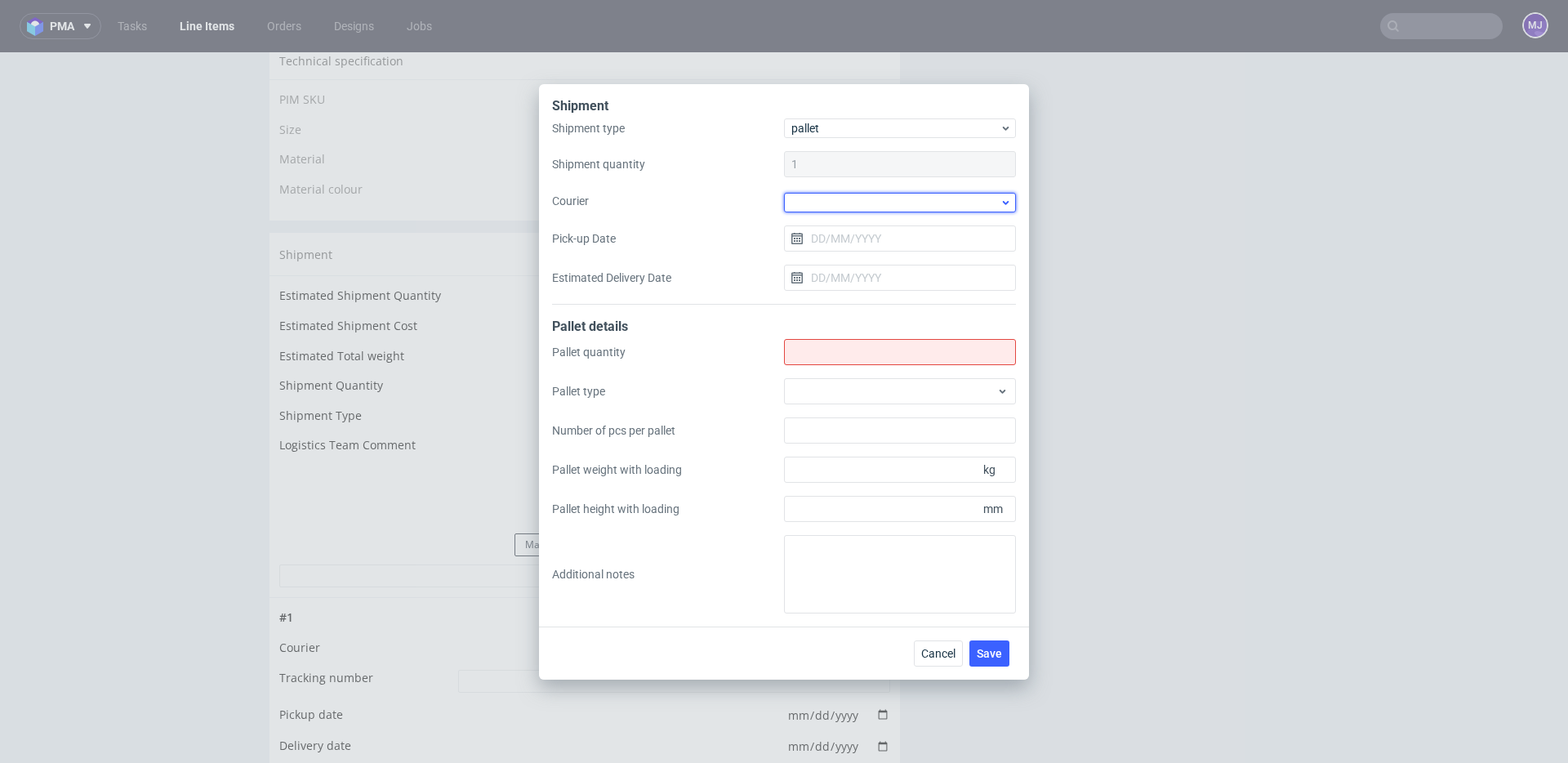
click at [876, 202] on div at bounding box center [900, 202] width 232 height 19
click at [858, 289] on div "DB Schenker" at bounding box center [900, 296] width 219 height 30
click at [855, 235] on input "Pick-up Date" at bounding box center [900, 236] width 232 height 26
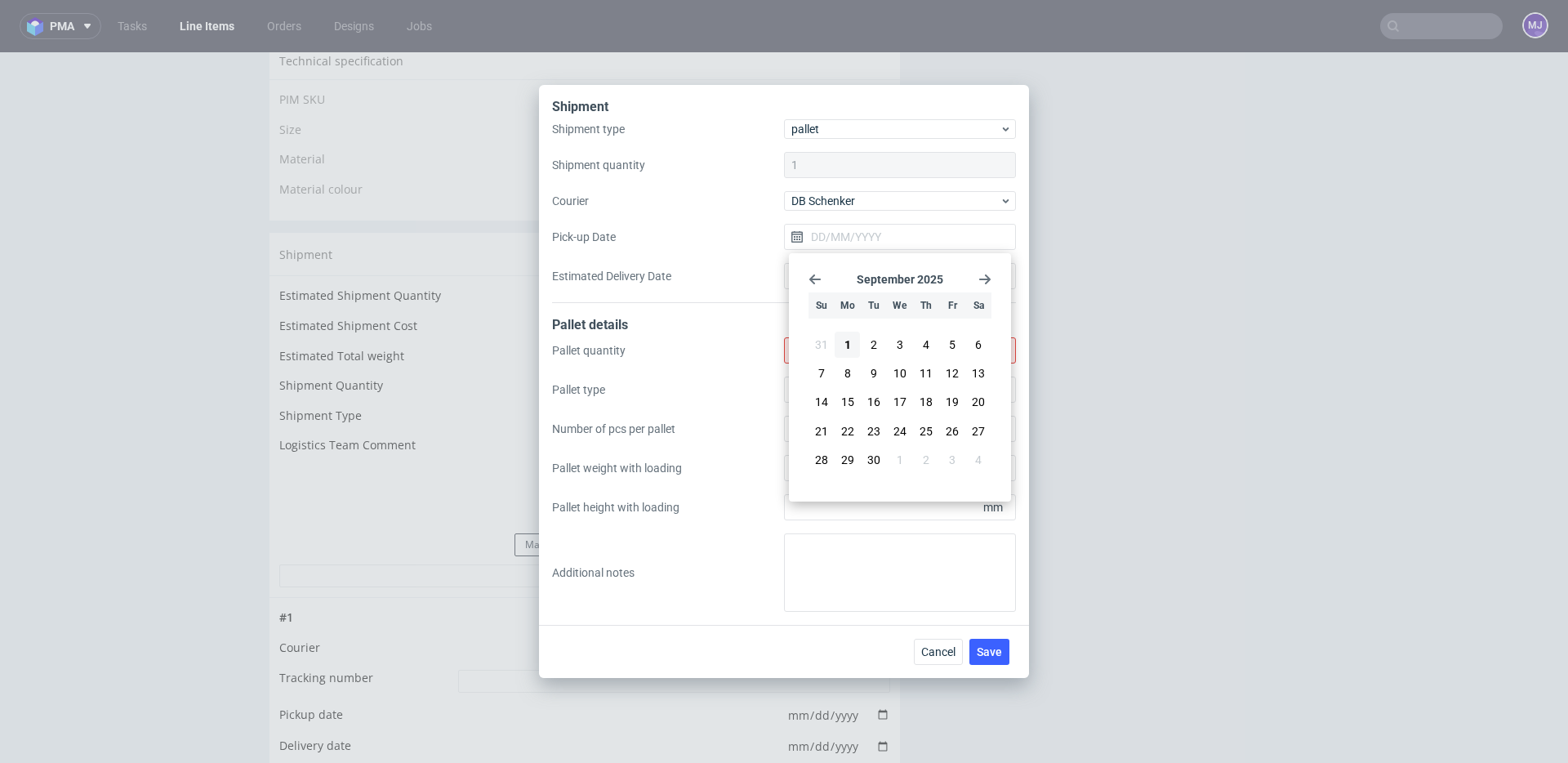
click at [815, 276] on icon "Go back 1 month" at bounding box center [815, 279] width 13 height 13
click at [922, 451] on span "28" at bounding box center [926, 450] width 13 height 17
type input "28/08/2025"
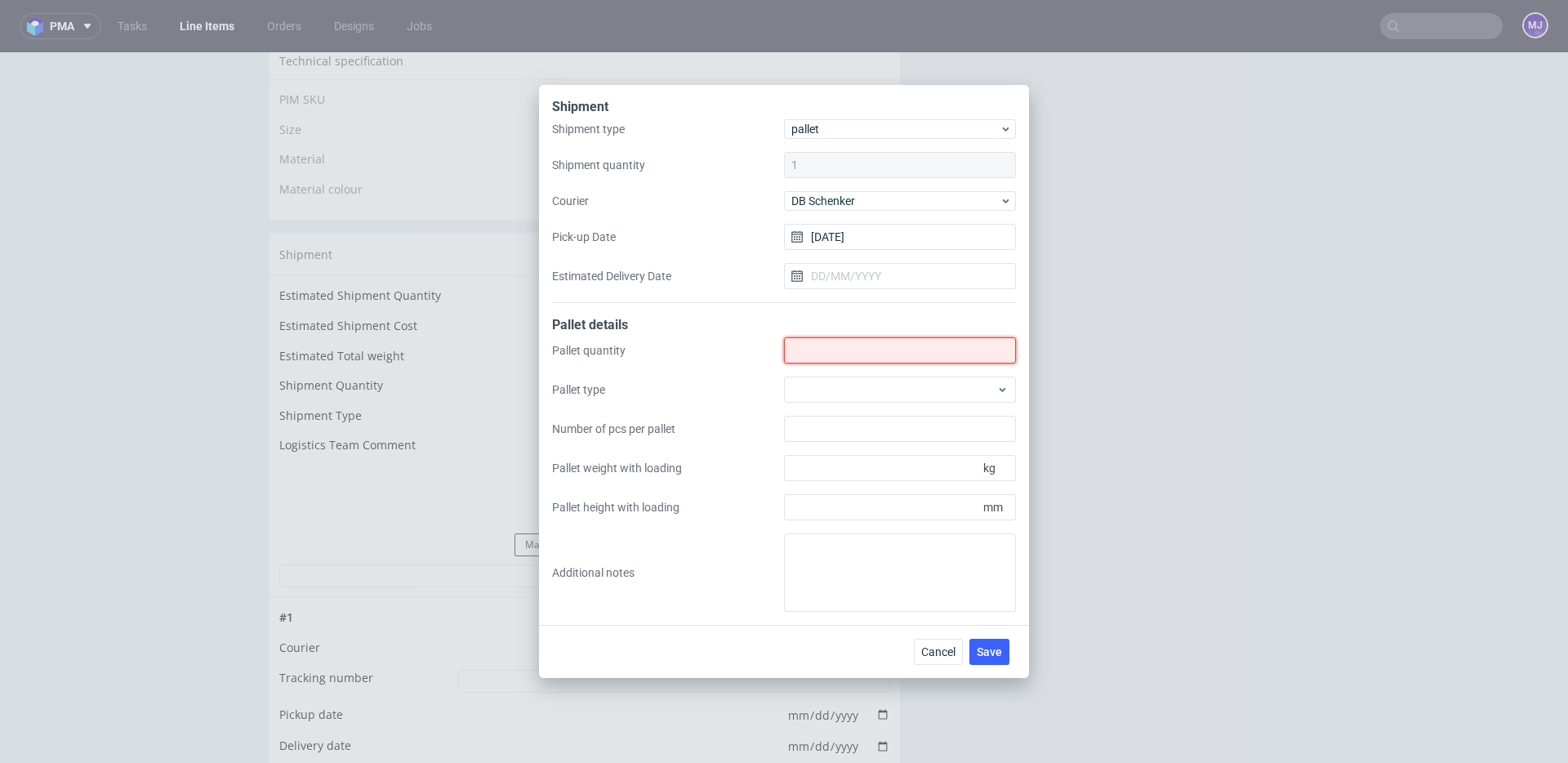
click at [829, 353] on input "Shipment type" at bounding box center [900, 350] width 232 height 26
type input "1"
click at [751, 327] on div "Pallet details" at bounding box center [784, 326] width 464 height 21
click at [981, 651] on span "Save" at bounding box center [989, 652] width 25 height 11
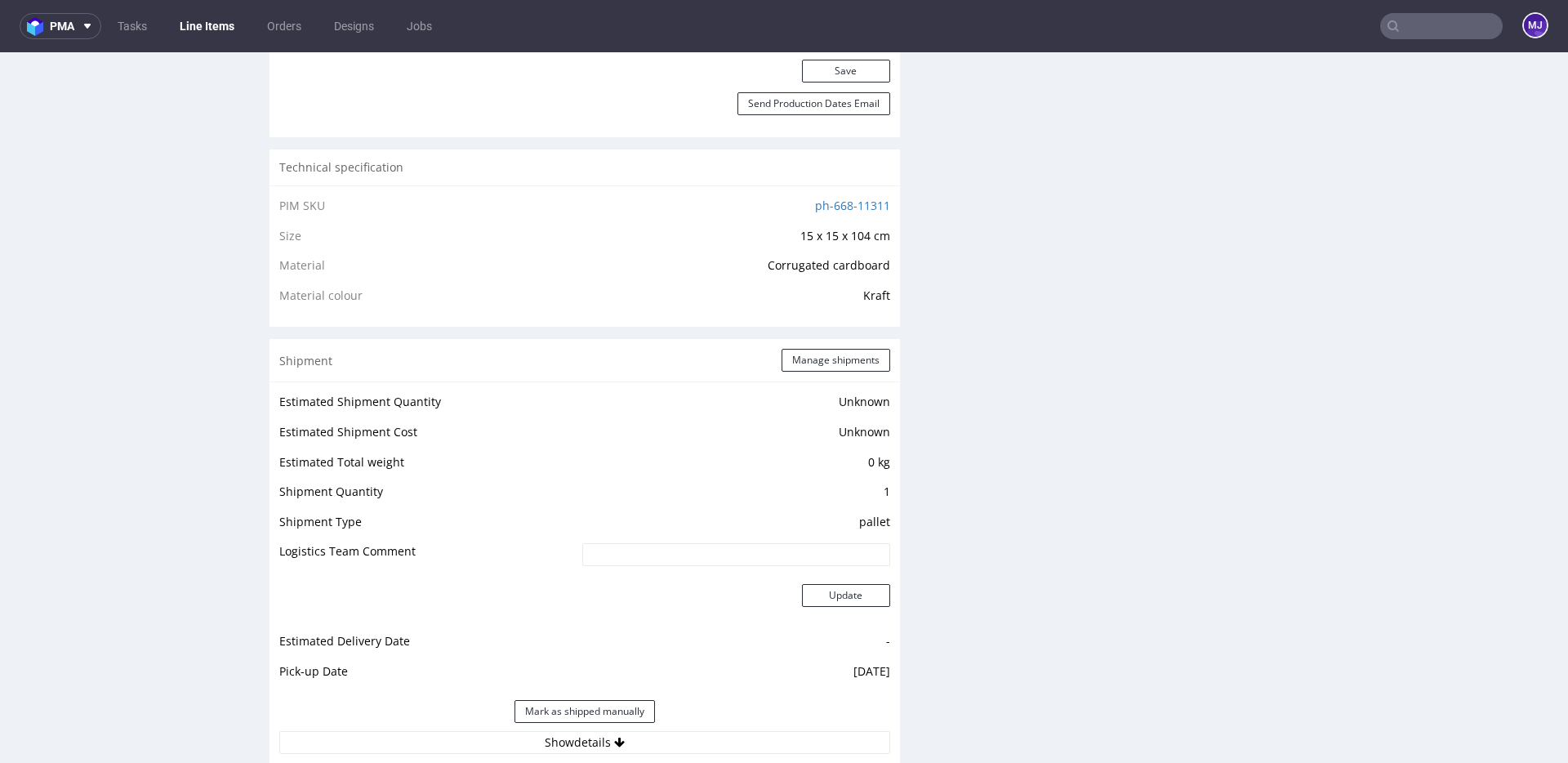
scroll to position [1399, 0]
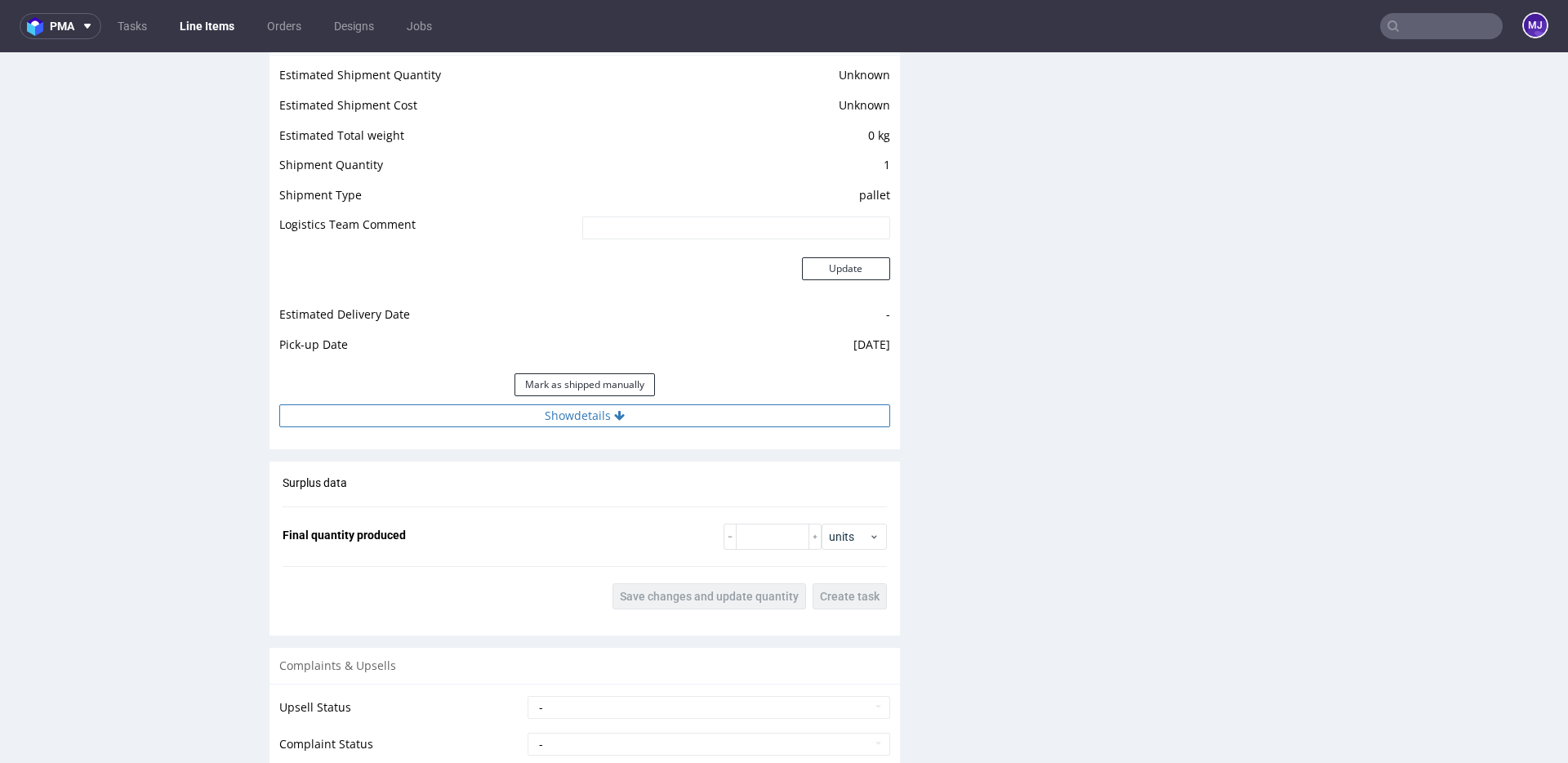
click at [599, 419] on button "Show details" at bounding box center [584, 415] width 611 height 23
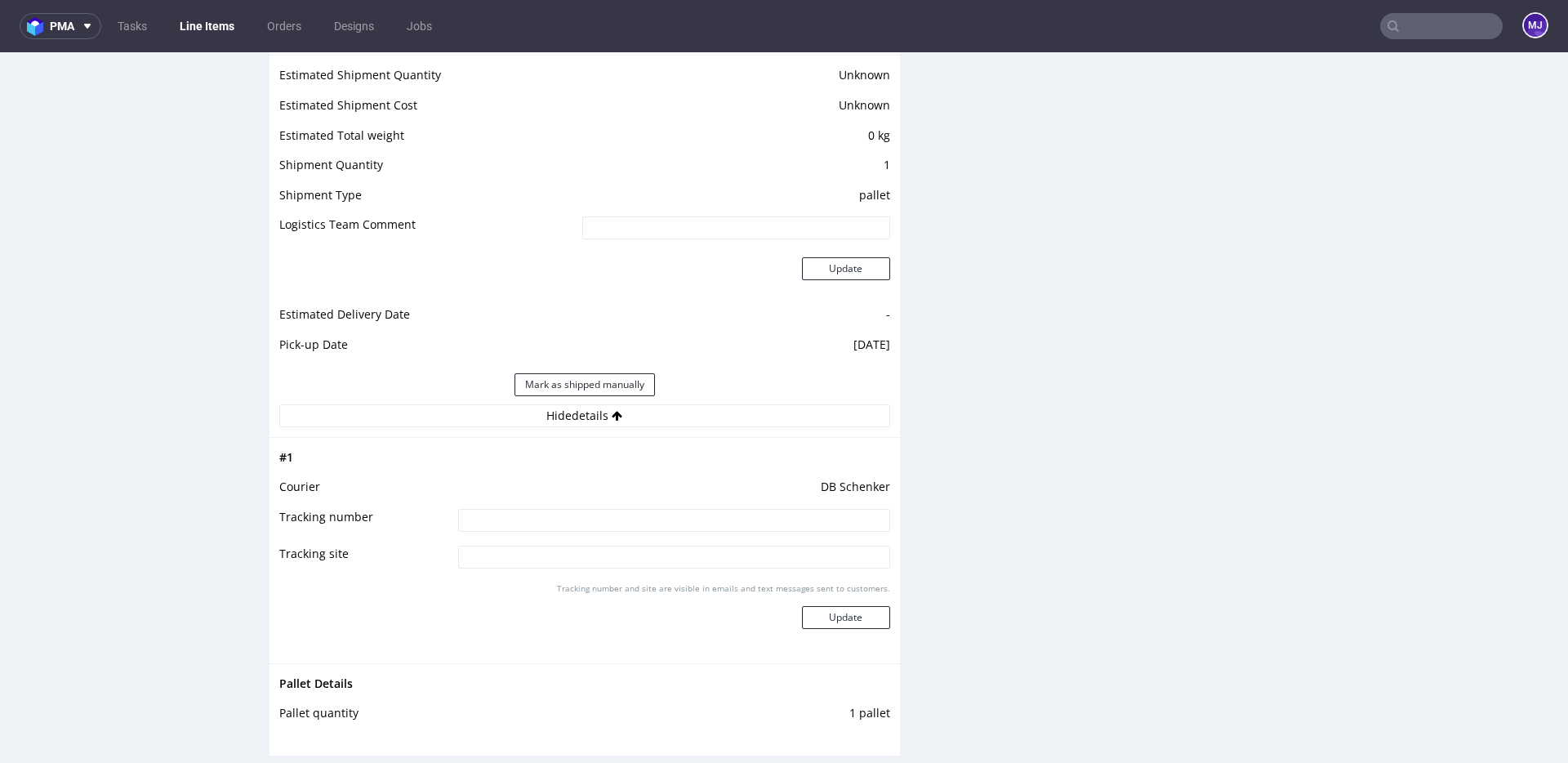
click at [588, 517] on input at bounding box center [674, 520] width 432 height 23
paste input "PLWAW508042247"
type input "PLWAW508042247"
click at [844, 617] on button "Update" at bounding box center [845, 617] width 88 height 23
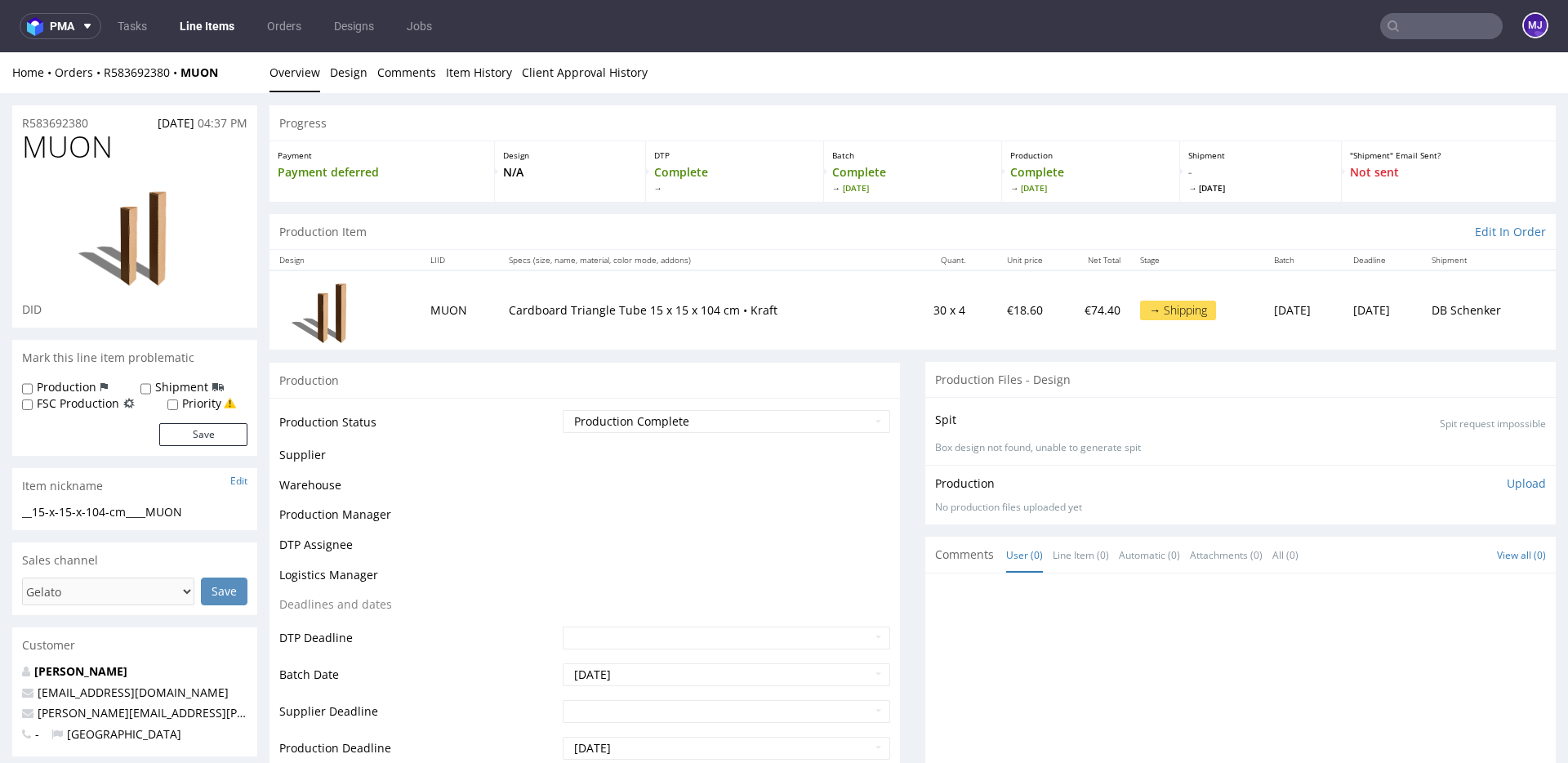
scroll to position [1024, 0]
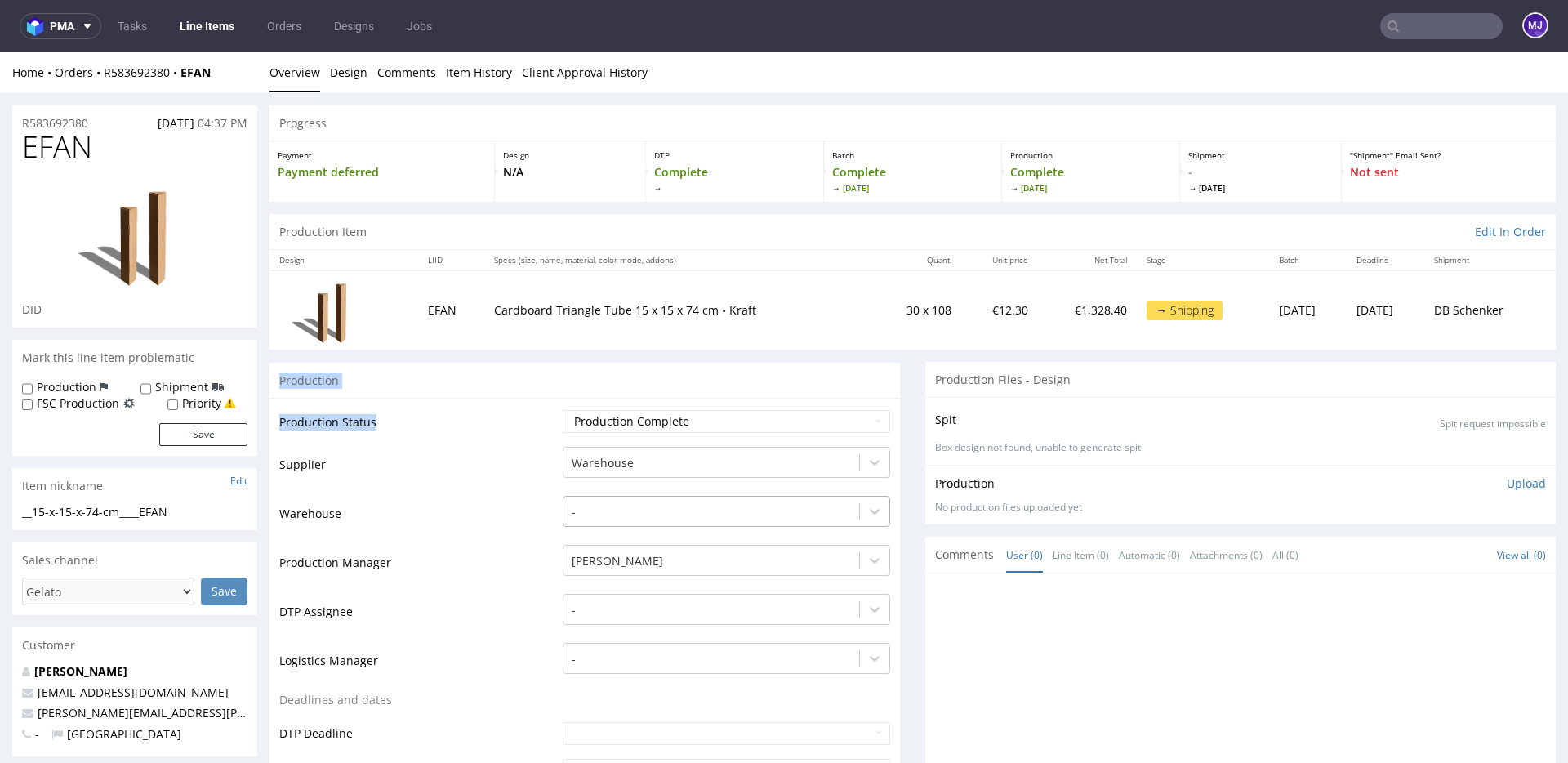
drag, startPoint x: 662, startPoint y: 363, endPoint x: 662, endPoint y: 518, distance: 155.0
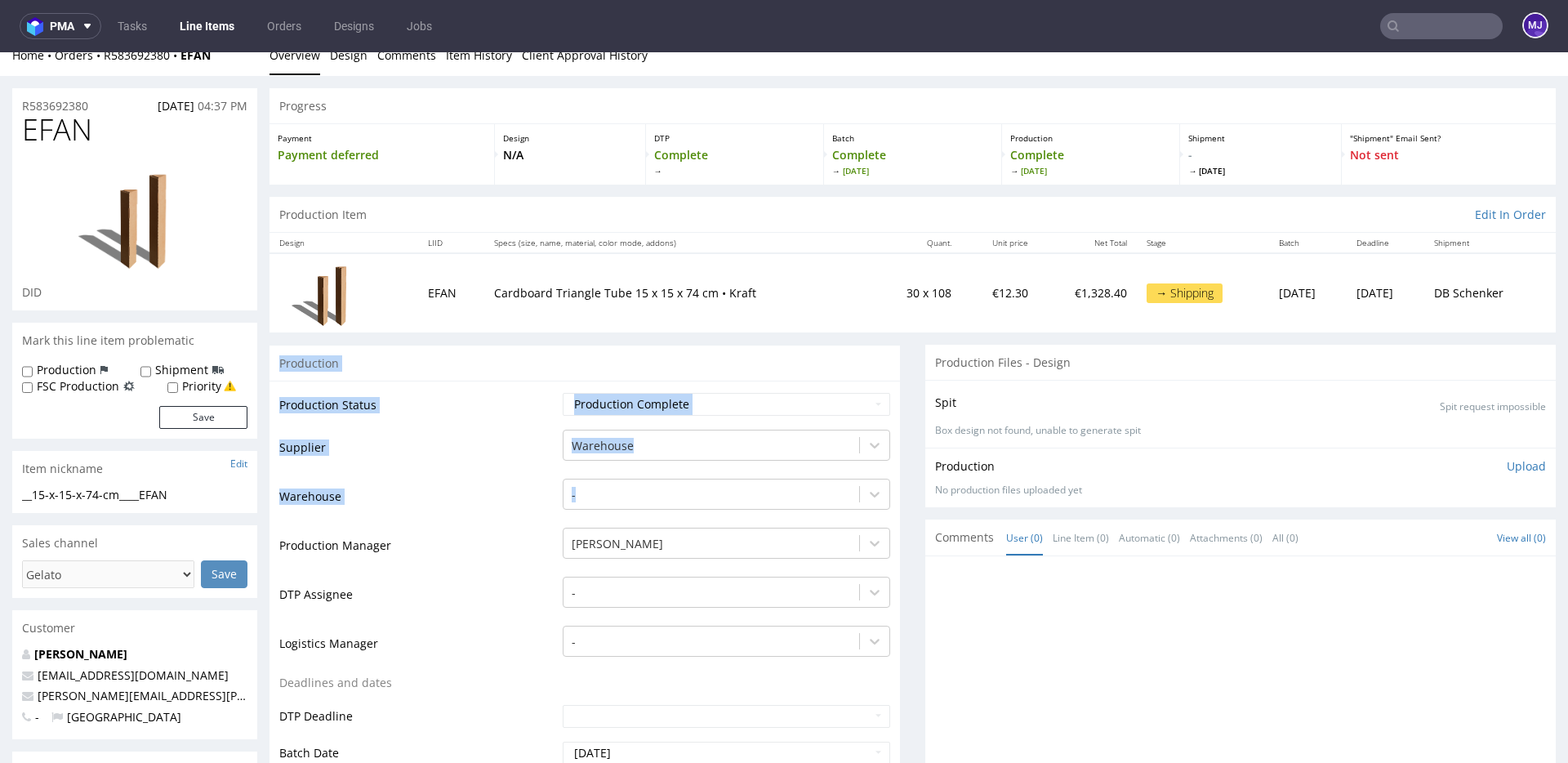
click at [525, 452] on td "Supplier" at bounding box center [418, 452] width 279 height 49
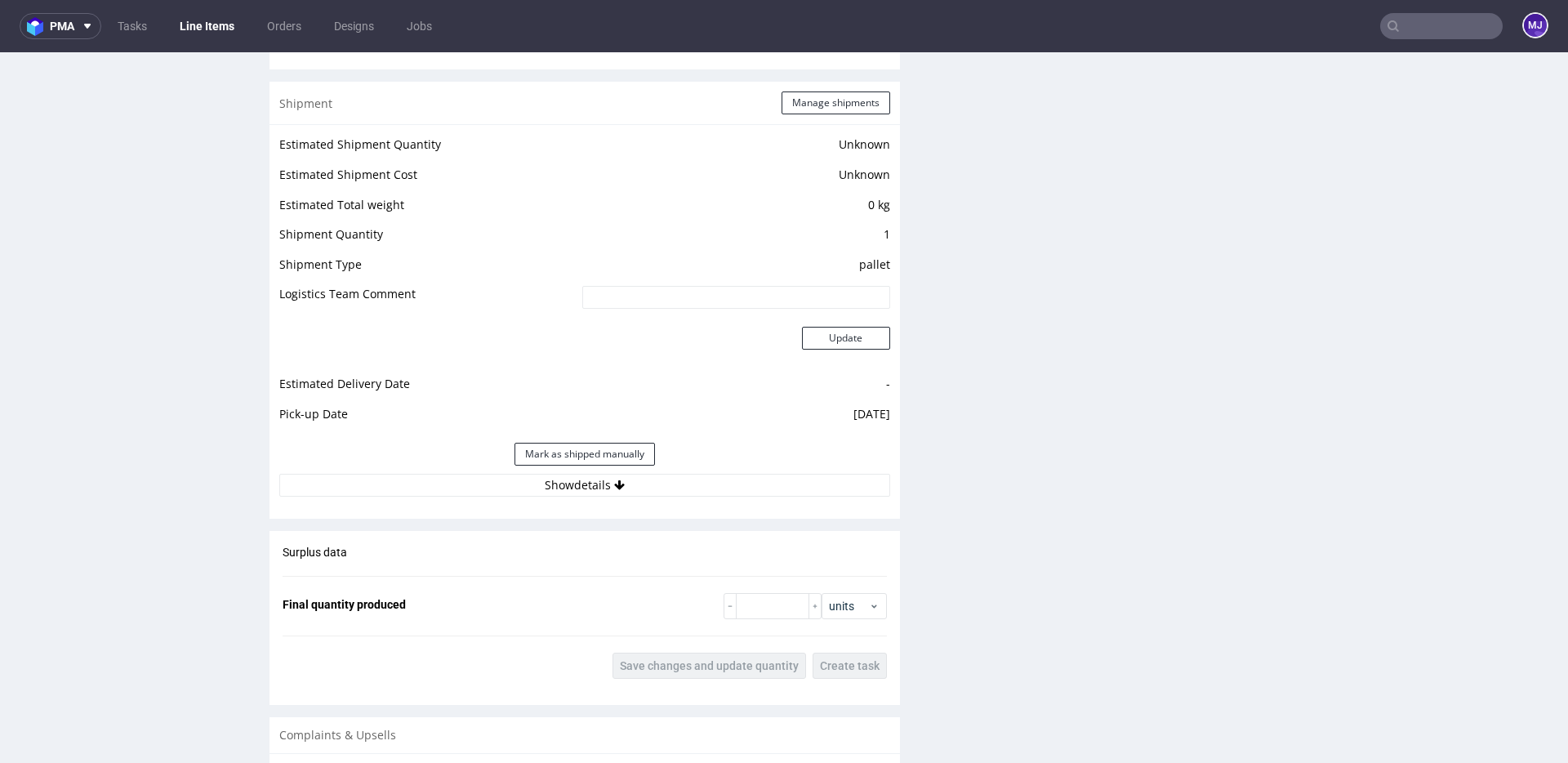
scroll to position [1516, 0]
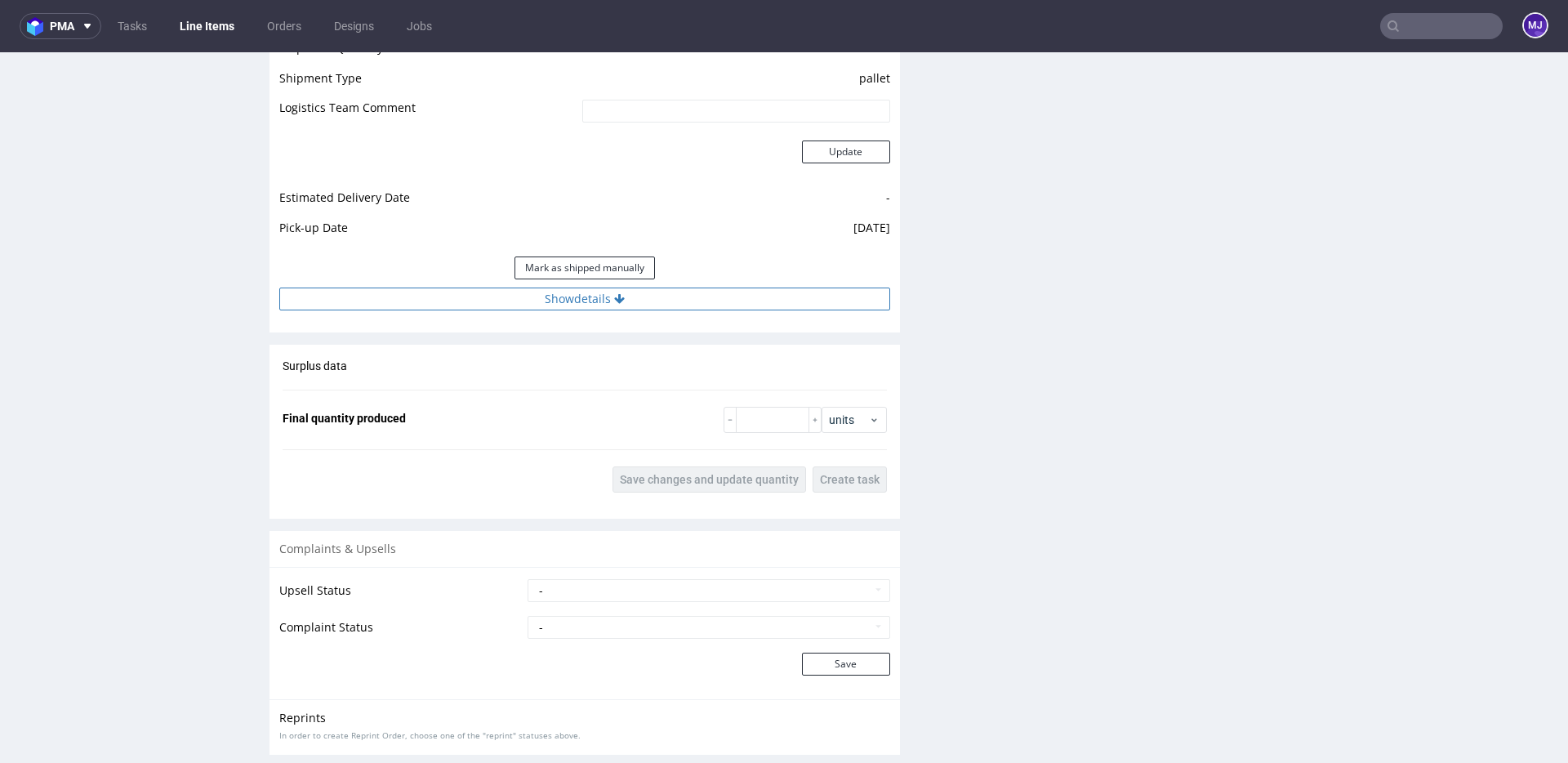
click at [636, 288] on button "Show details" at bounding box center [584, 299] width 611 height 23
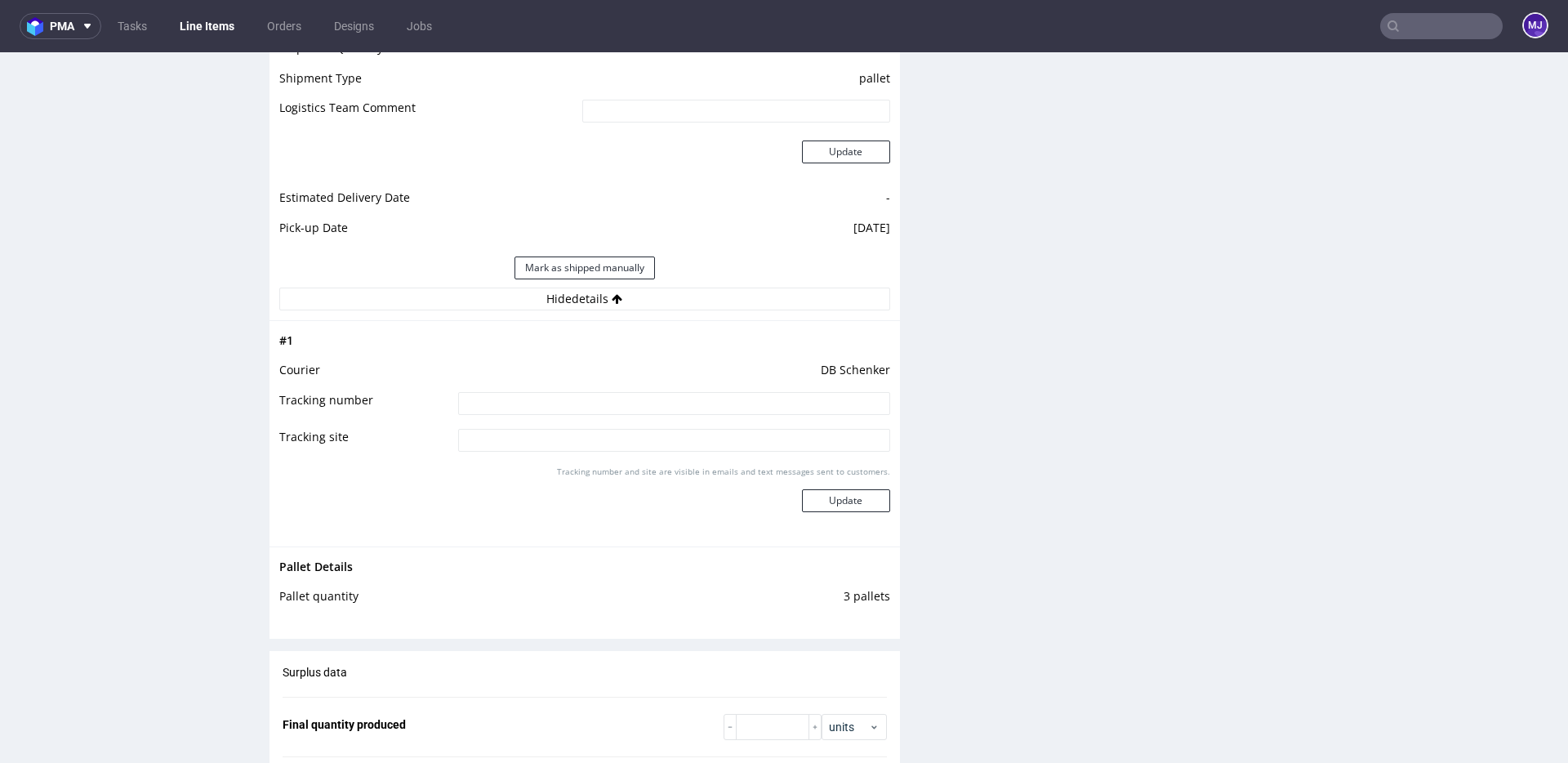
click at [721, 403] on input at bounding box center [674, 403] width 432 height 23
paste input "PLWAW508042247"
type input "PLWAW508042247"
click at [856, 499] on button "Update" at bounding box center [845, 501] width 88 height 23
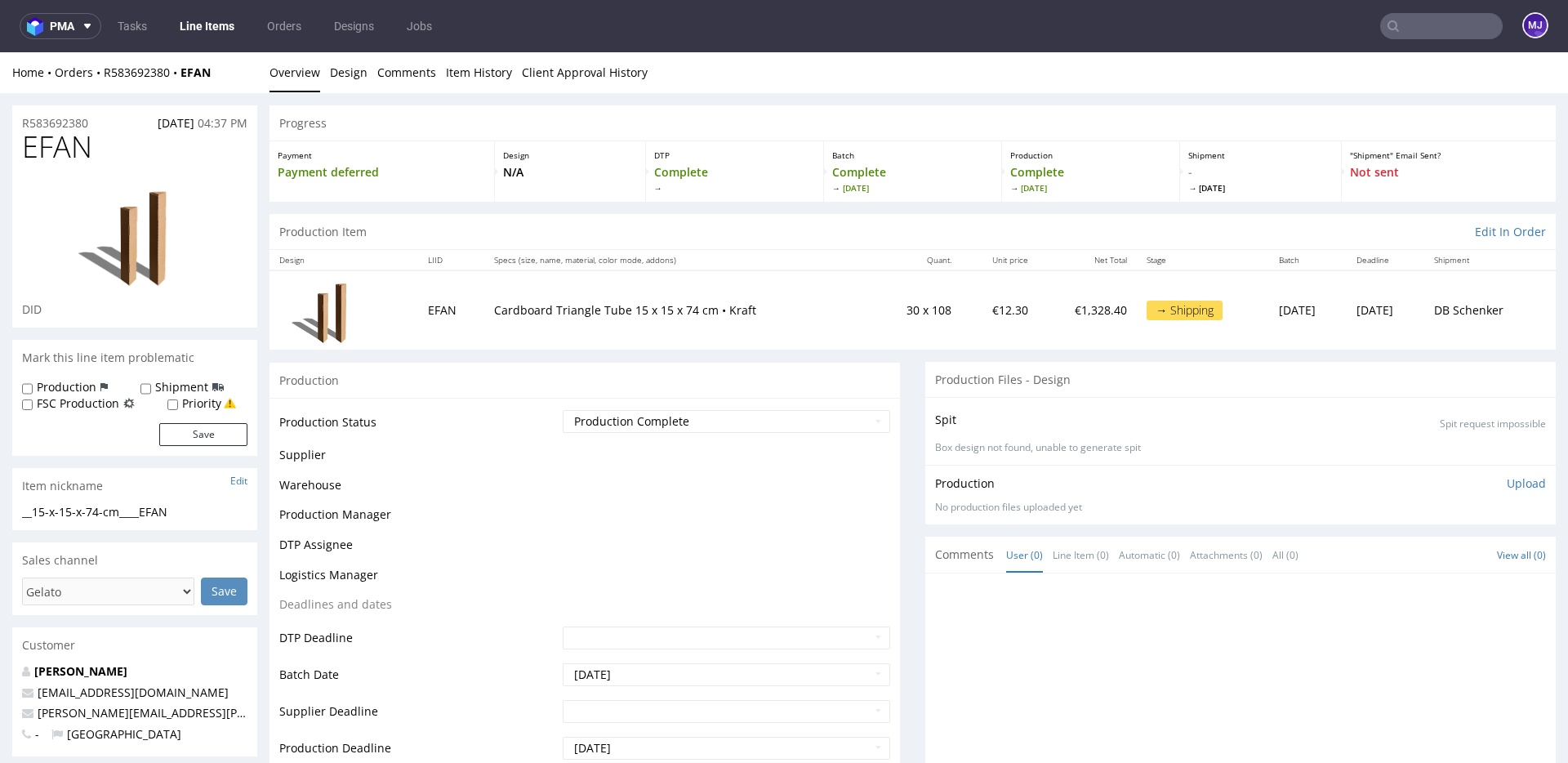
scroll to position [1024, 0]
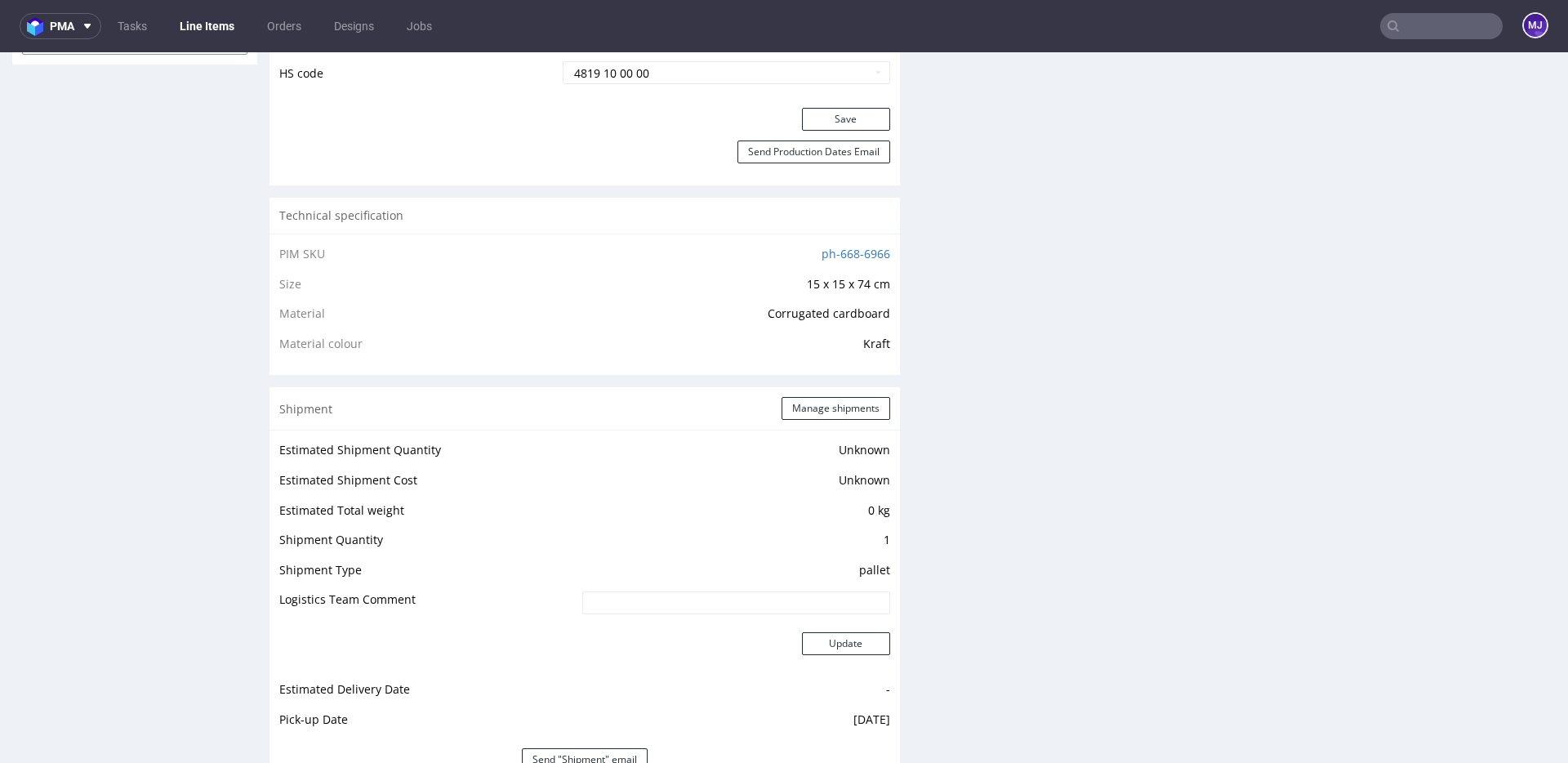
click at [1116, 186] on div "Production Files - Design Spit Spit request impossible Box design not found, un…" at bounding box center [1240, 318] width 630 height 1961
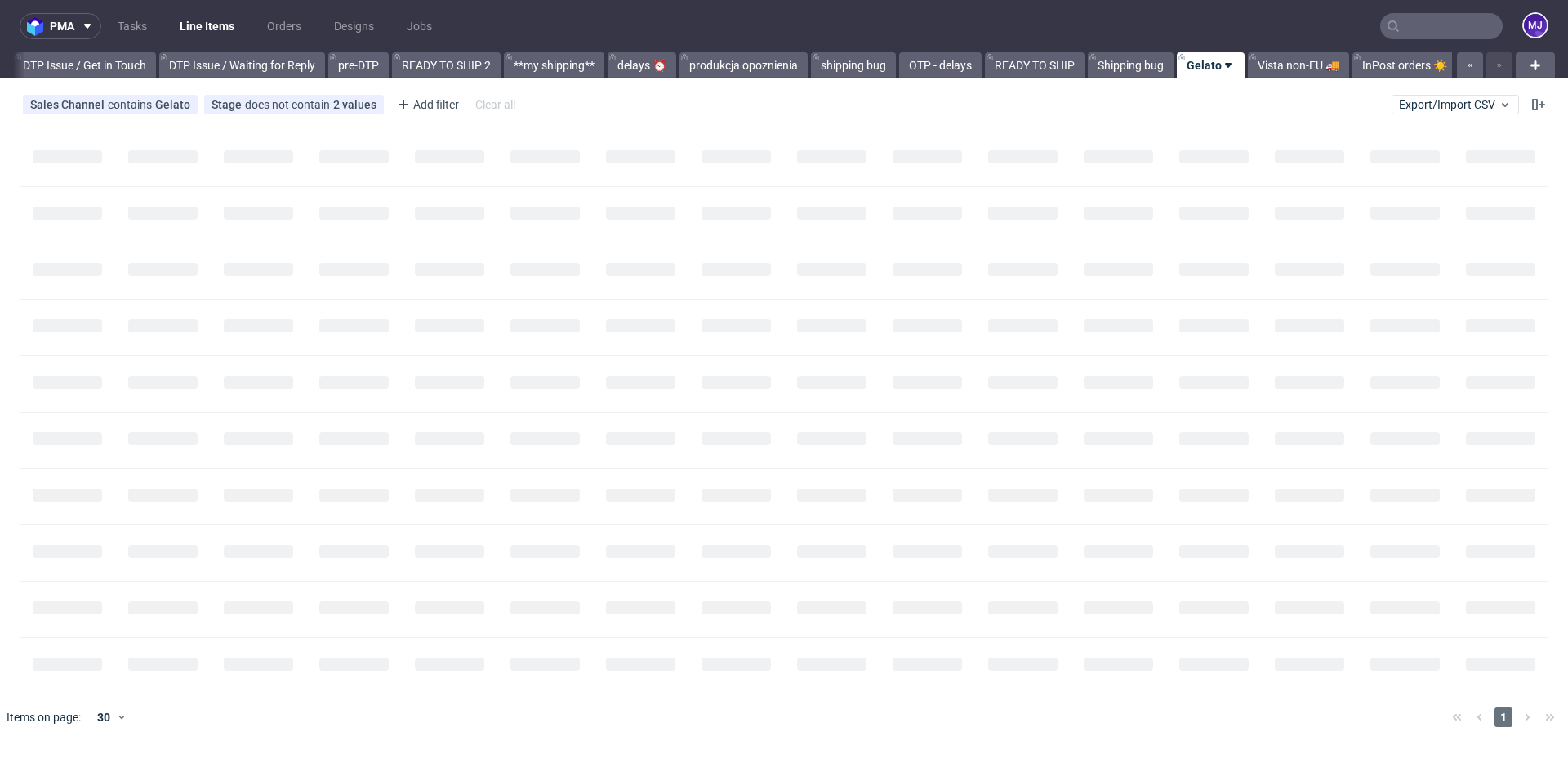
scroll to position [0, 2462]
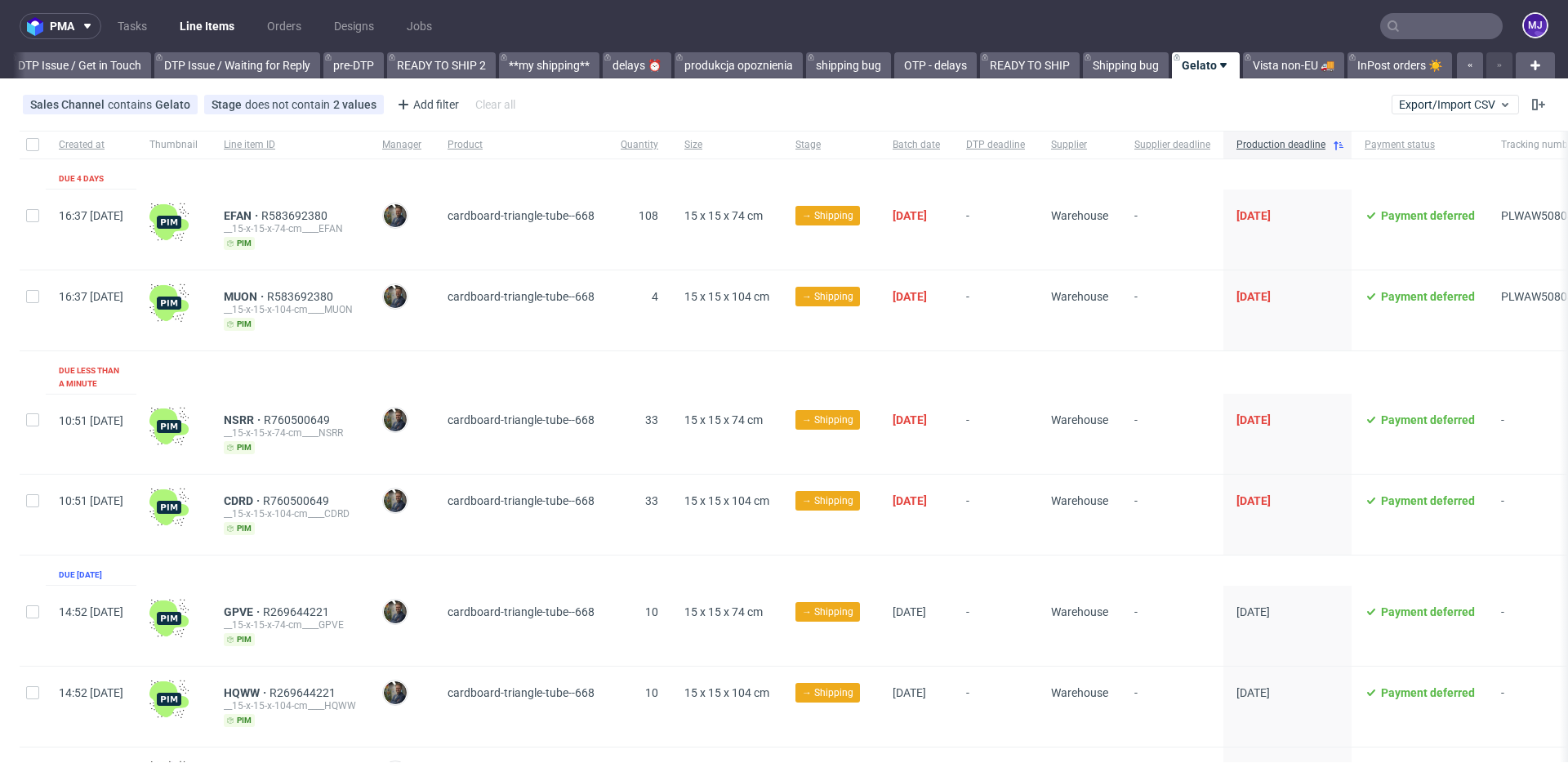
click at [1171, 183] on div "Created at Thumbnail Line item ID Manager Product Quantity Size Stage Batch dat…" at bounding box center [873, 479] width 1708 height 698
click at [1202, 181] on div "Created at Thumbnail Line item ID Manager Product Quantity Size Stage Batch dat…" at bounding box center [873, 479] width 1708 height 698
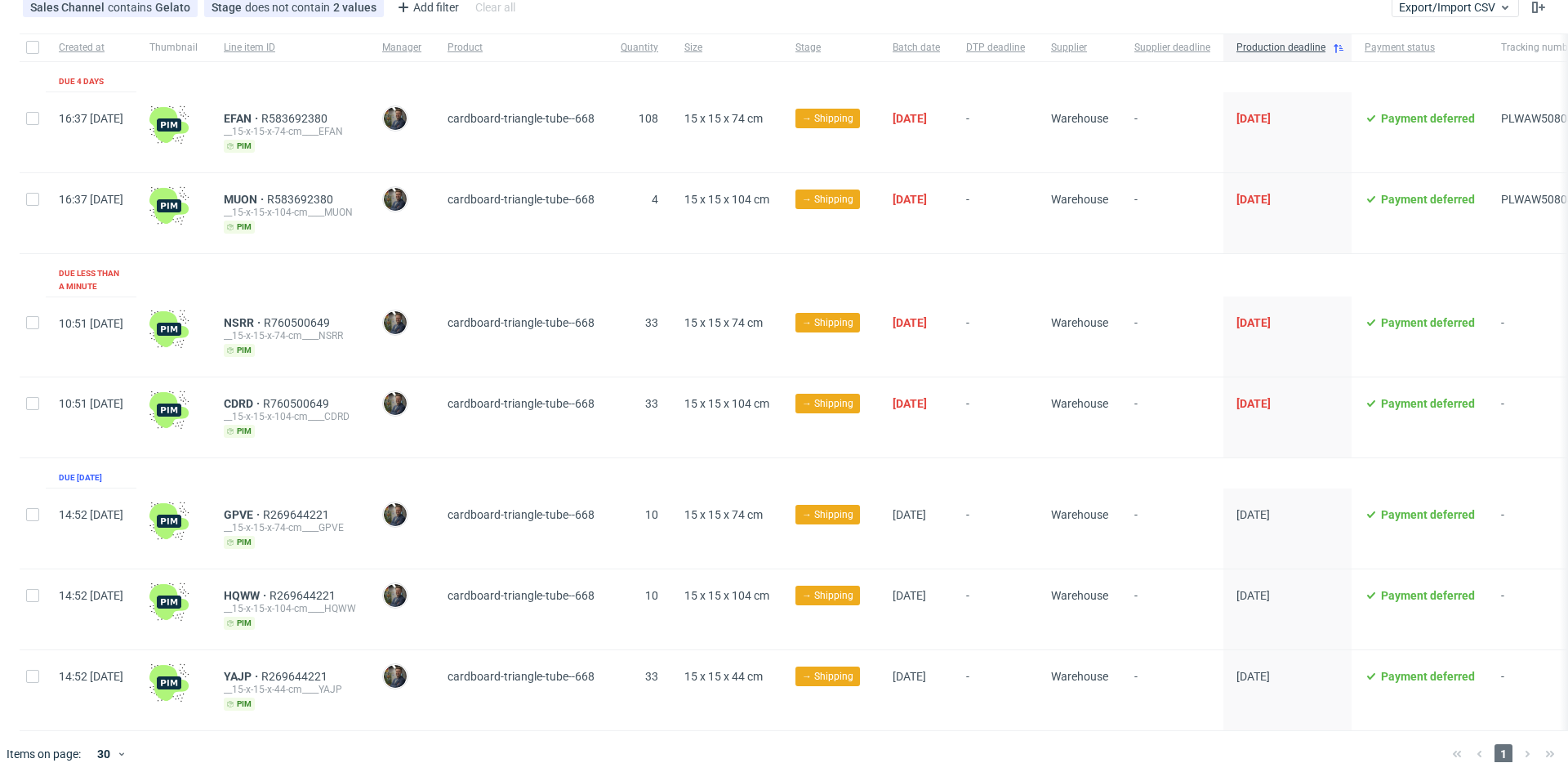
scroll to position [102, 0]
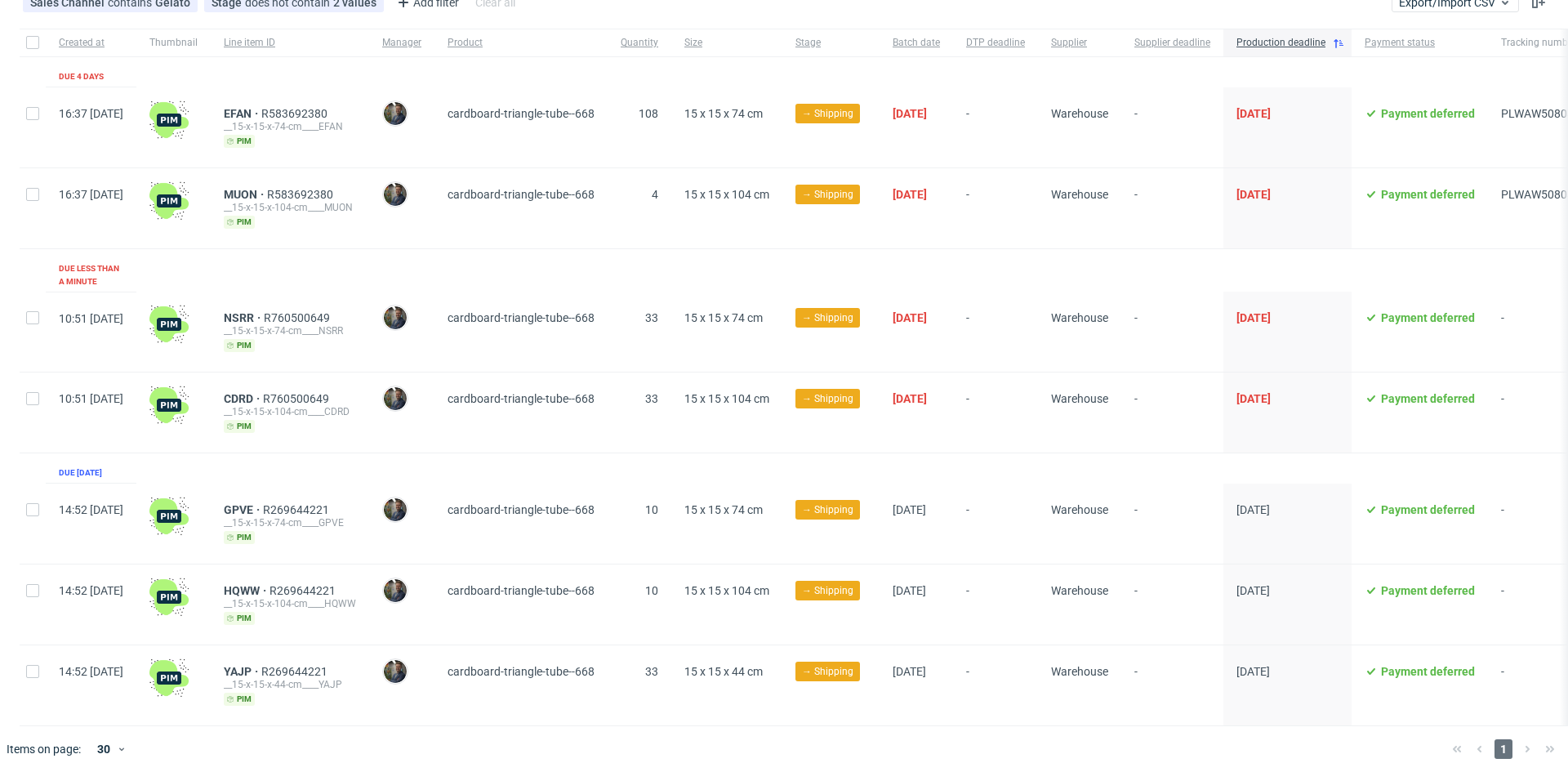
click at [519, 145] on span "cardboard-triangle-tube--668" at bounding box center [521, 127] width 147 height 41
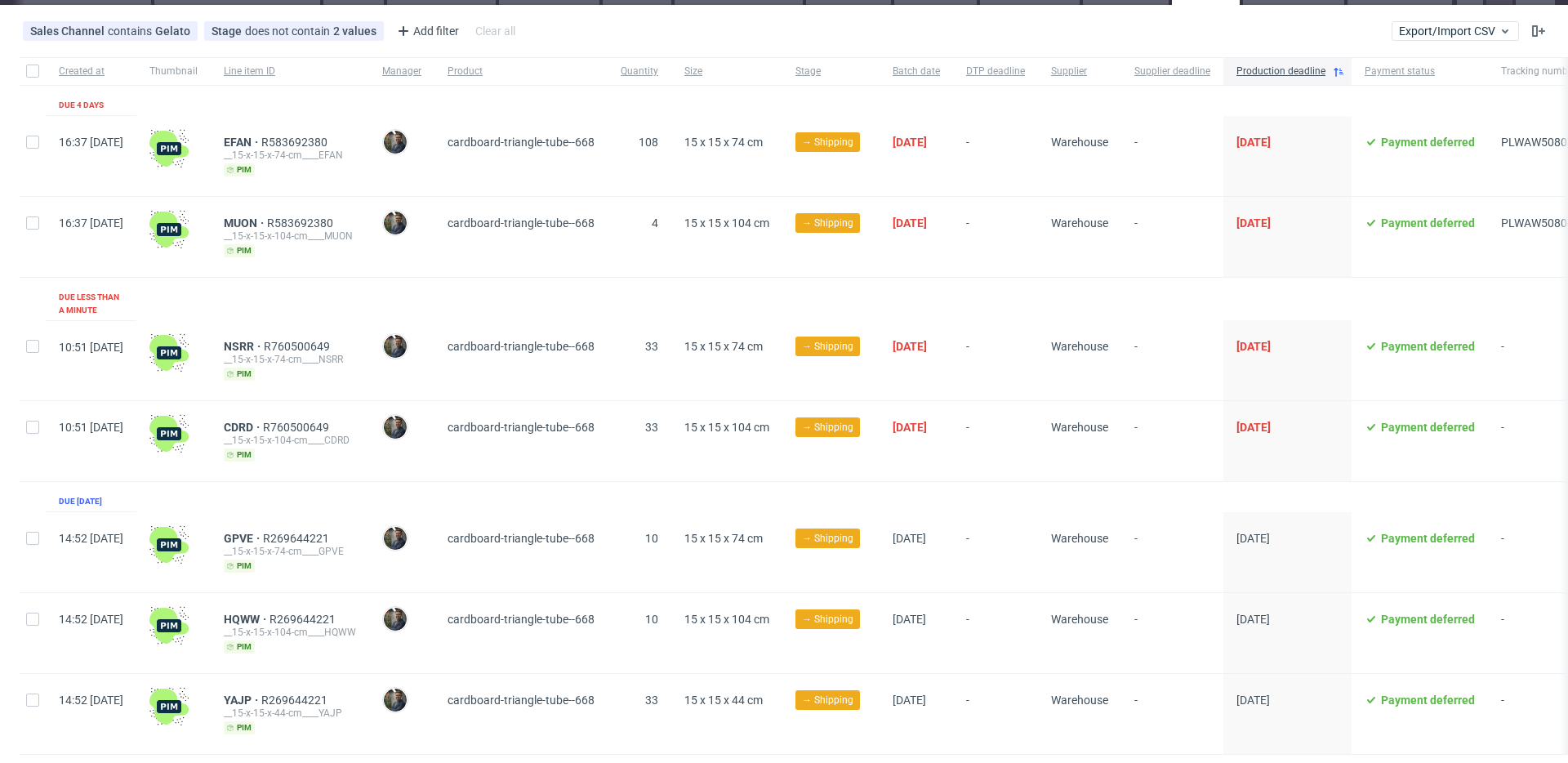
scroll to position [53, 0]
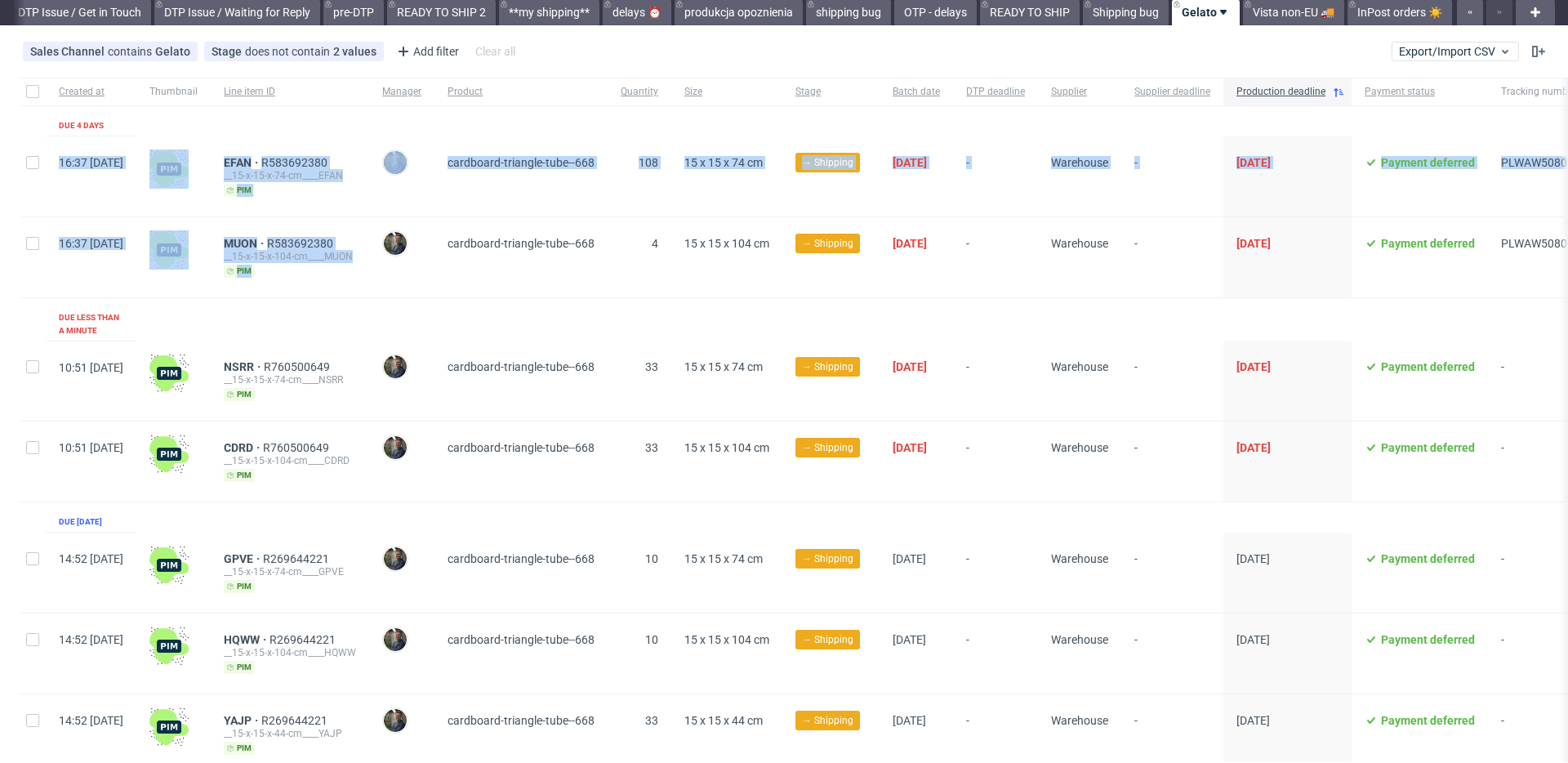
drag, startPoint x: 269, startPoint y: 117, endPoint x: 316, endPoint y: 286, distance: 175.4
click at [316, 286] on div "Created at Thumbnail Line item ID Manager Product Quantity Size Stage Batch dat…" at bounding box center [873, 426] width 1708 height 698
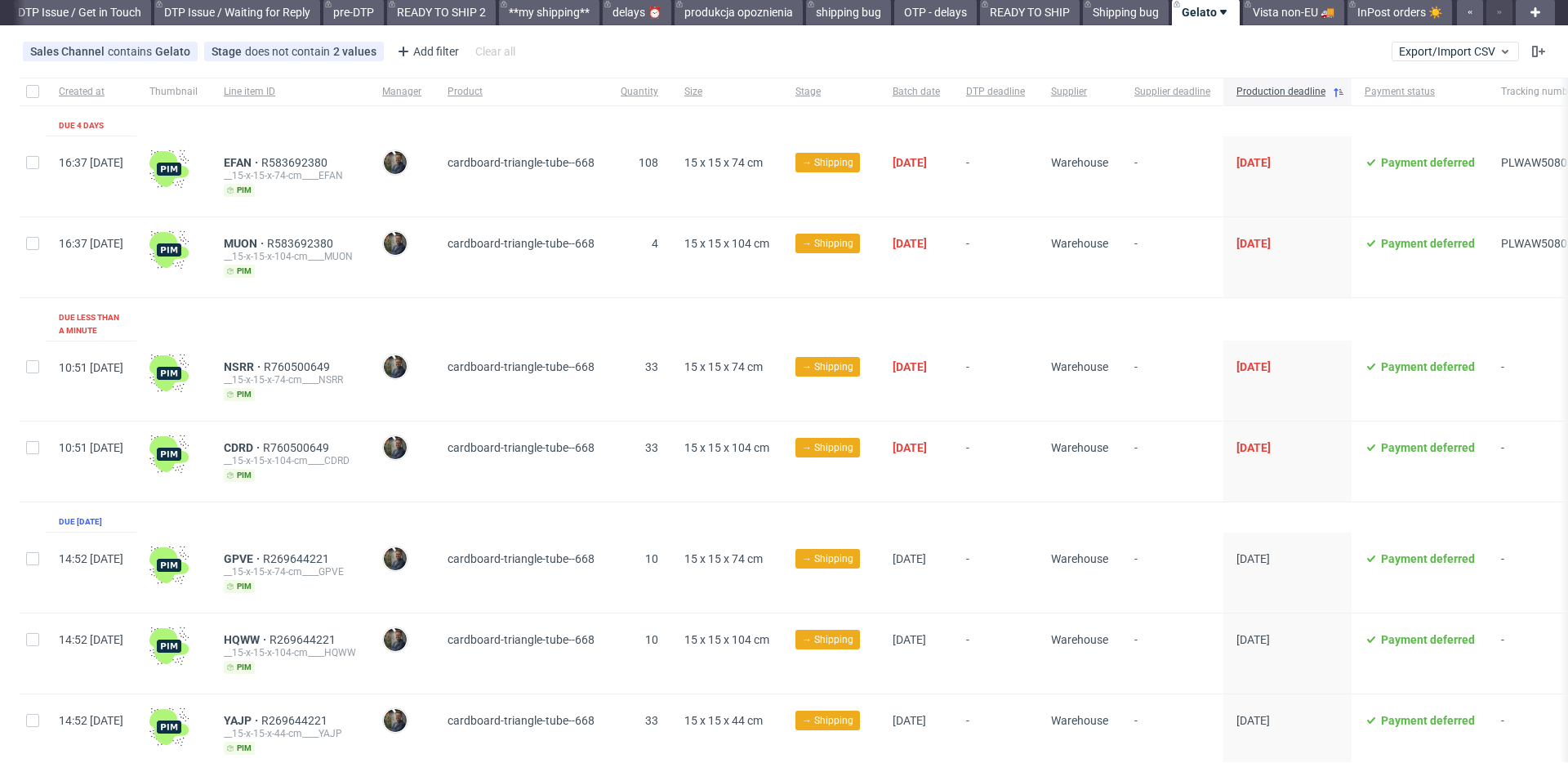
click at [369, 296] on div "MUON R583692380 __15-x-15-x-104-cm____MUON pim" at bounding box center [289, 257] width 158 height 80
click at [931, 312] on div "Created at Thumbnail Line item ID Manager Product Quantity Size Stage Batch dat…" at bounding box center [873, 426] width 1708 height 698
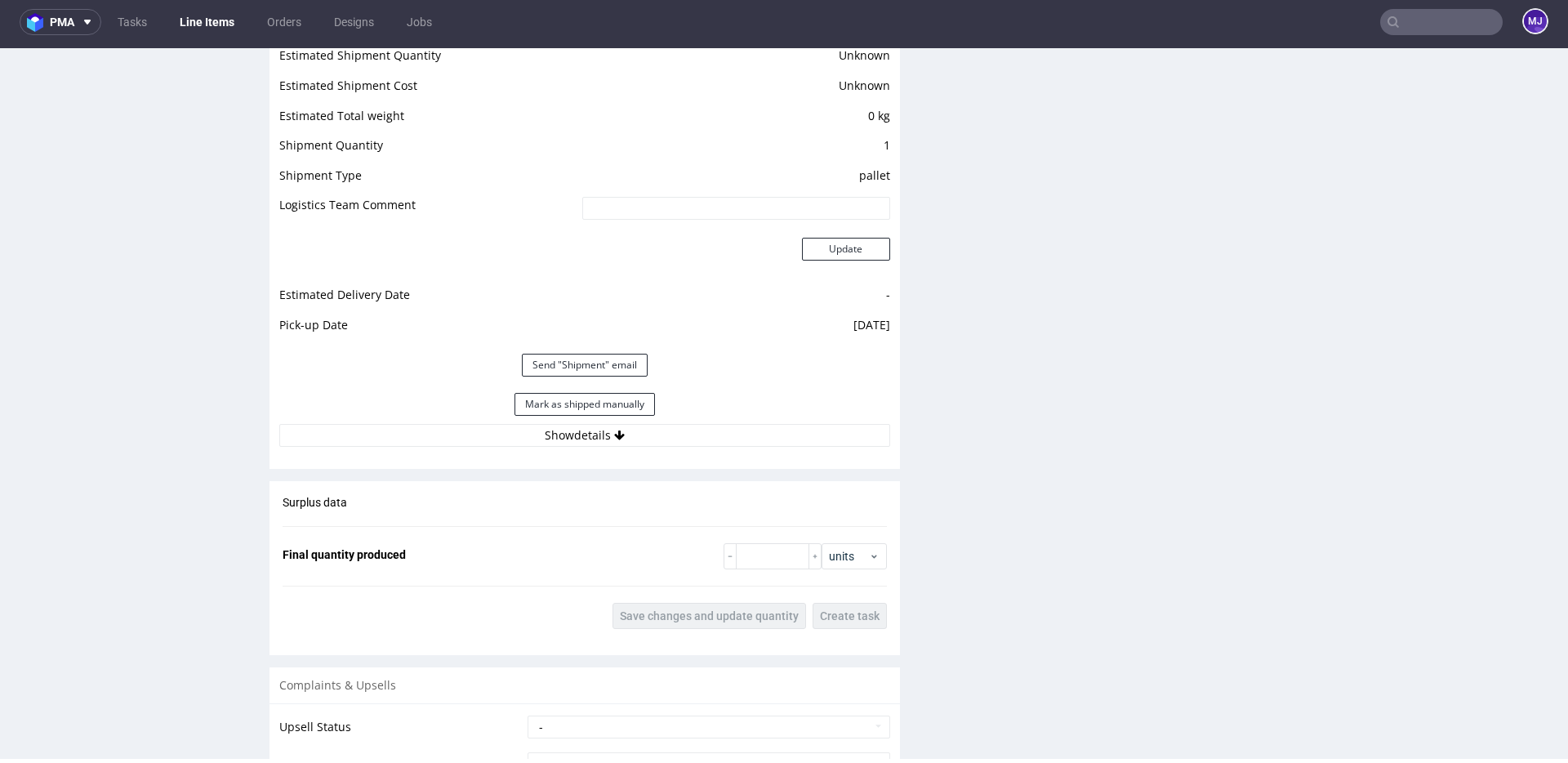
scroll to position [1727, 0]
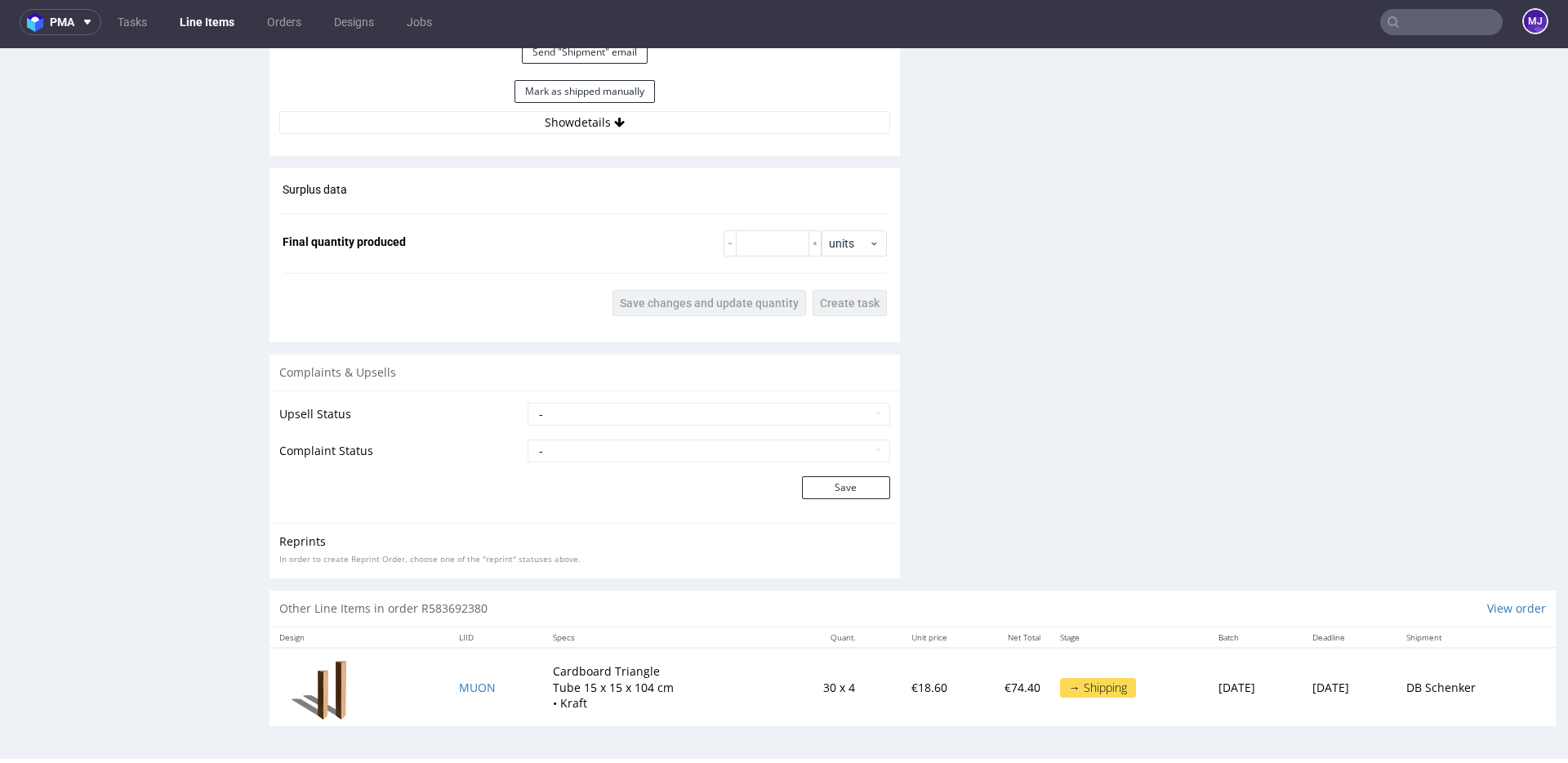
click at [1060, 689] on div "→ Shipping" at bounding box center [1098, 687] width 76 height 19
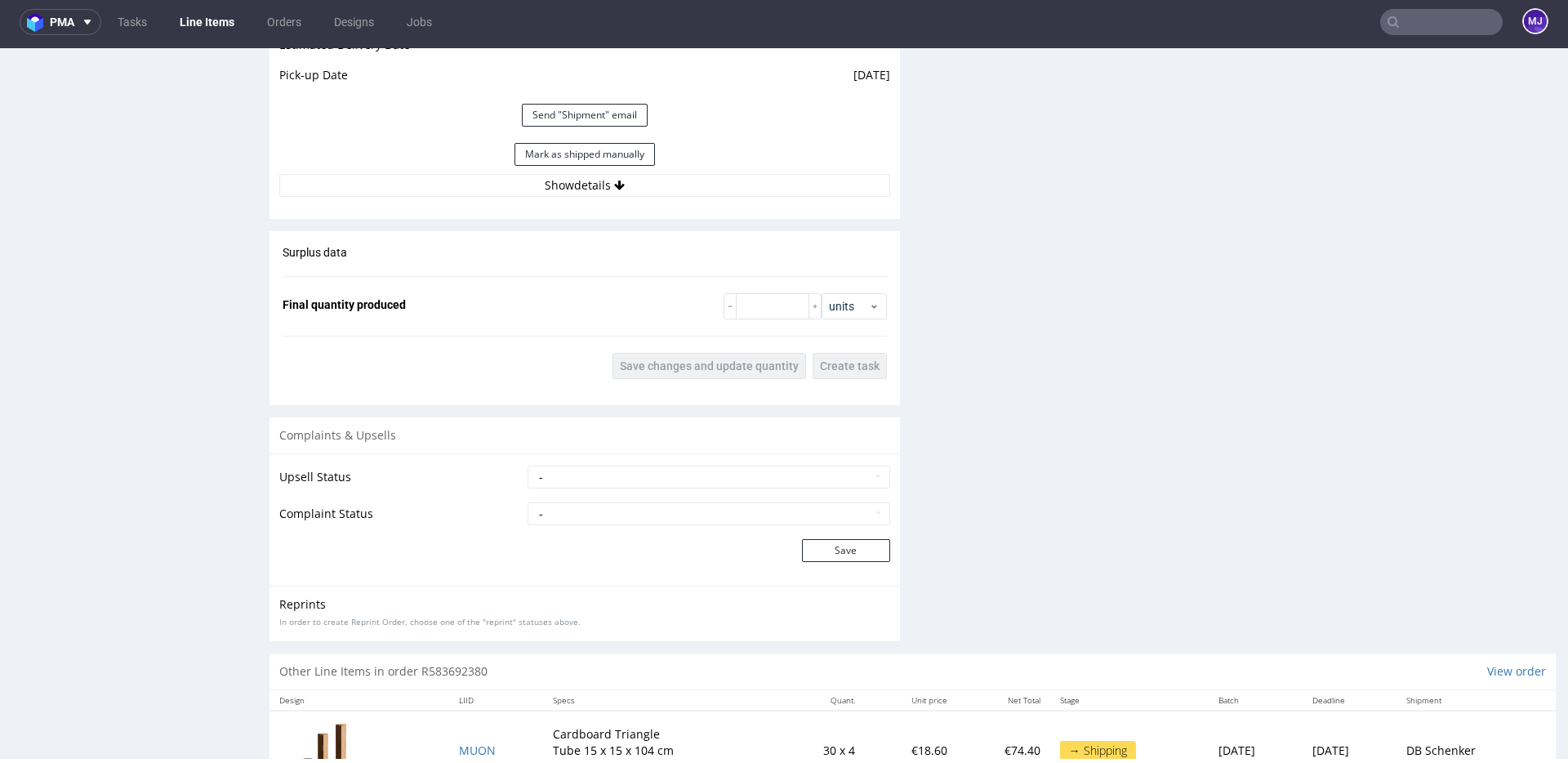
scroll to position [1585, 0]
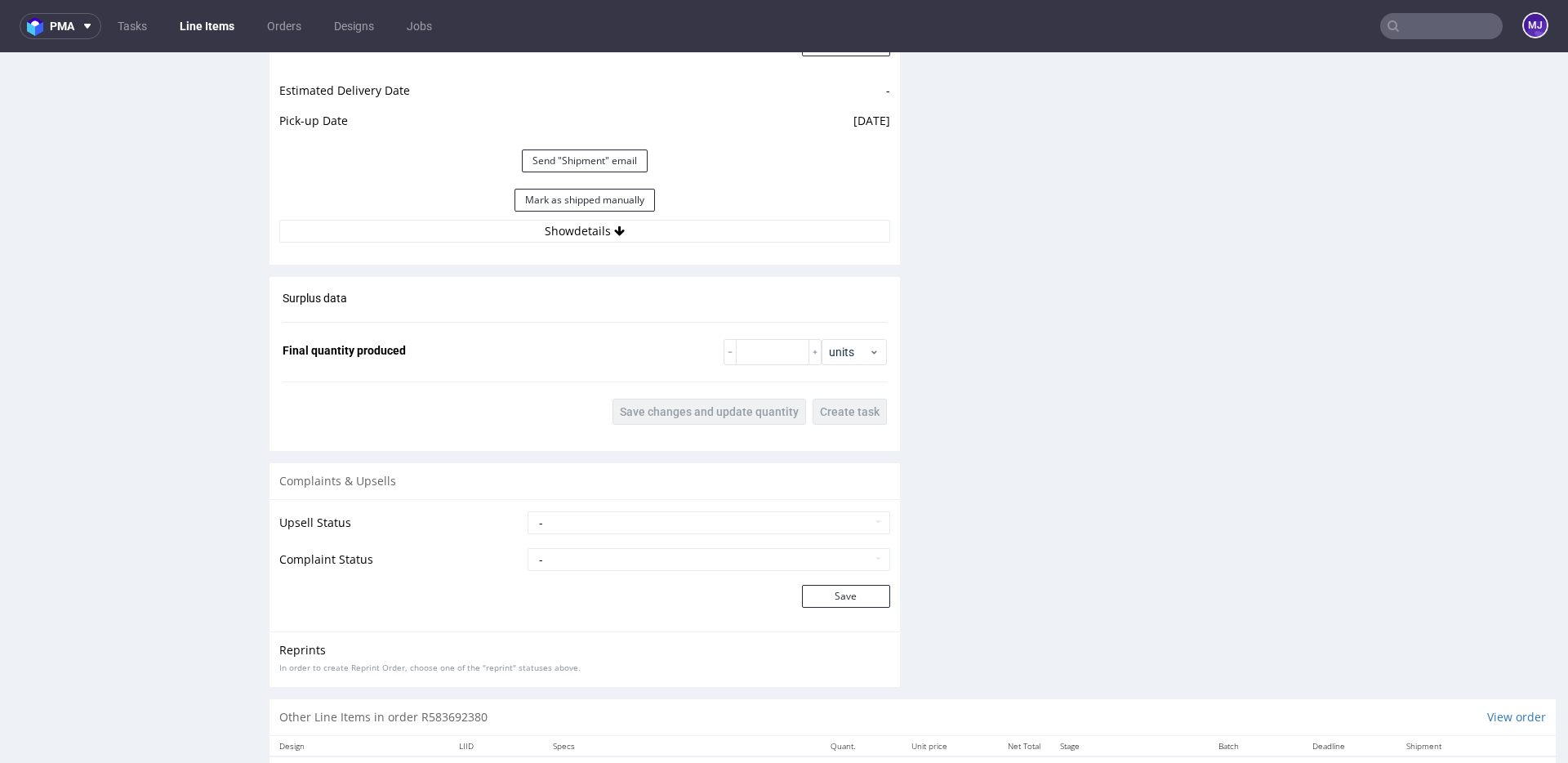
scroll to position [1683, 0]
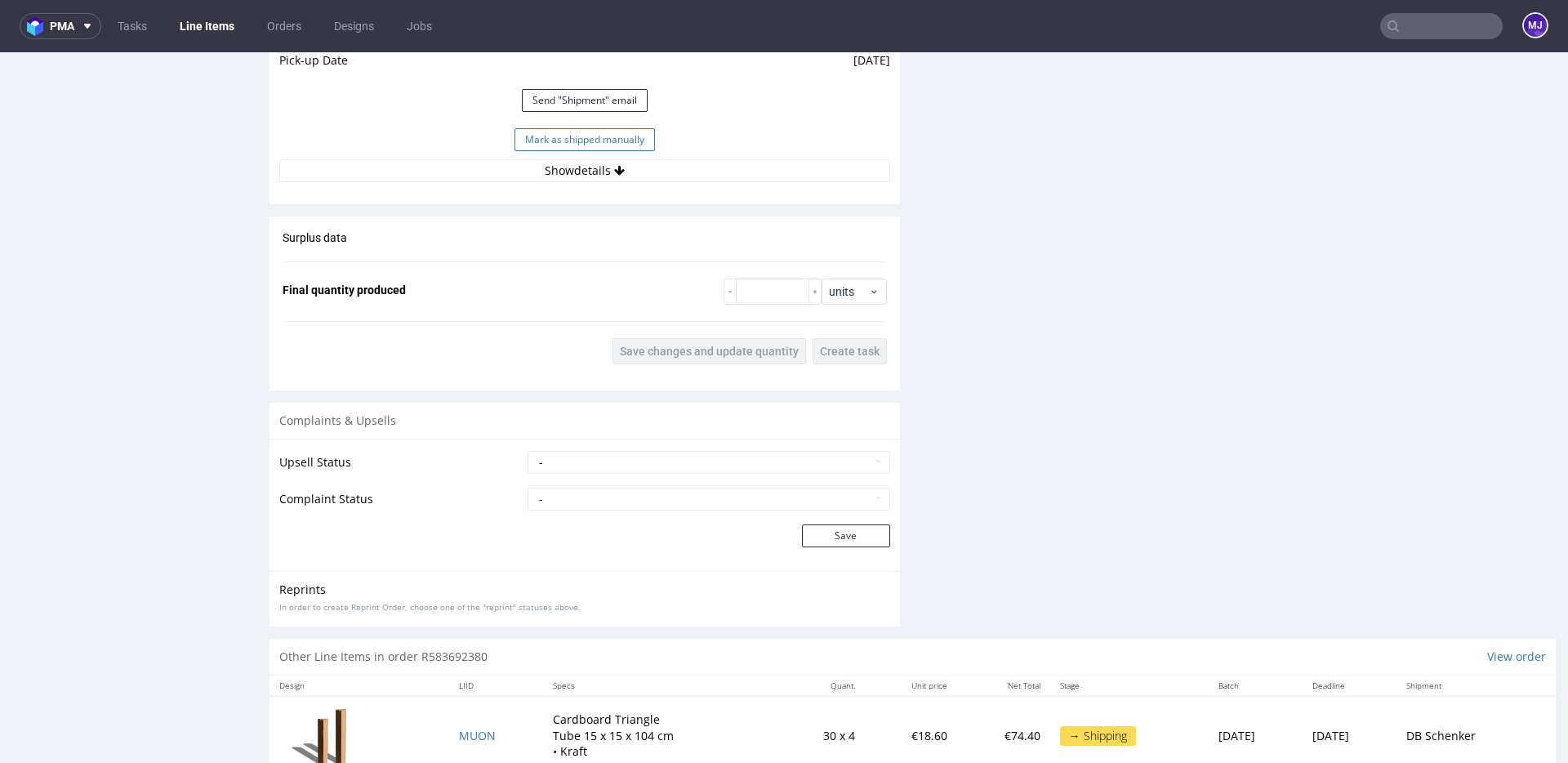
click at [610, 134] on button "Mark as shipped manually" at bounding box center [585, 139] width 141 height 23
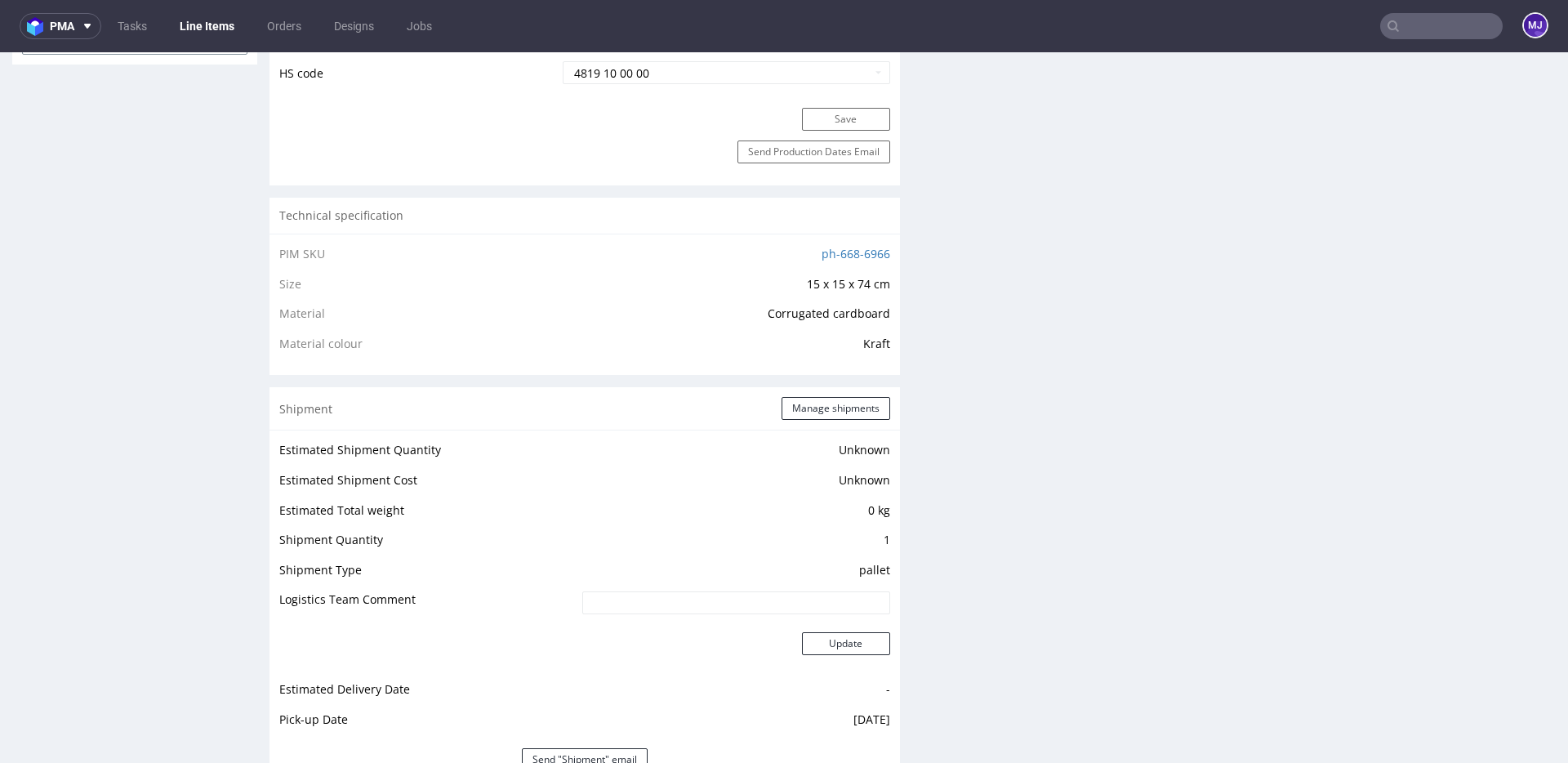
click at [1046, 162] on div "Production Files - Design Spit Spit request impossible Box design not found, un…" at bounding box center [1240, 299] width 630 height 1922
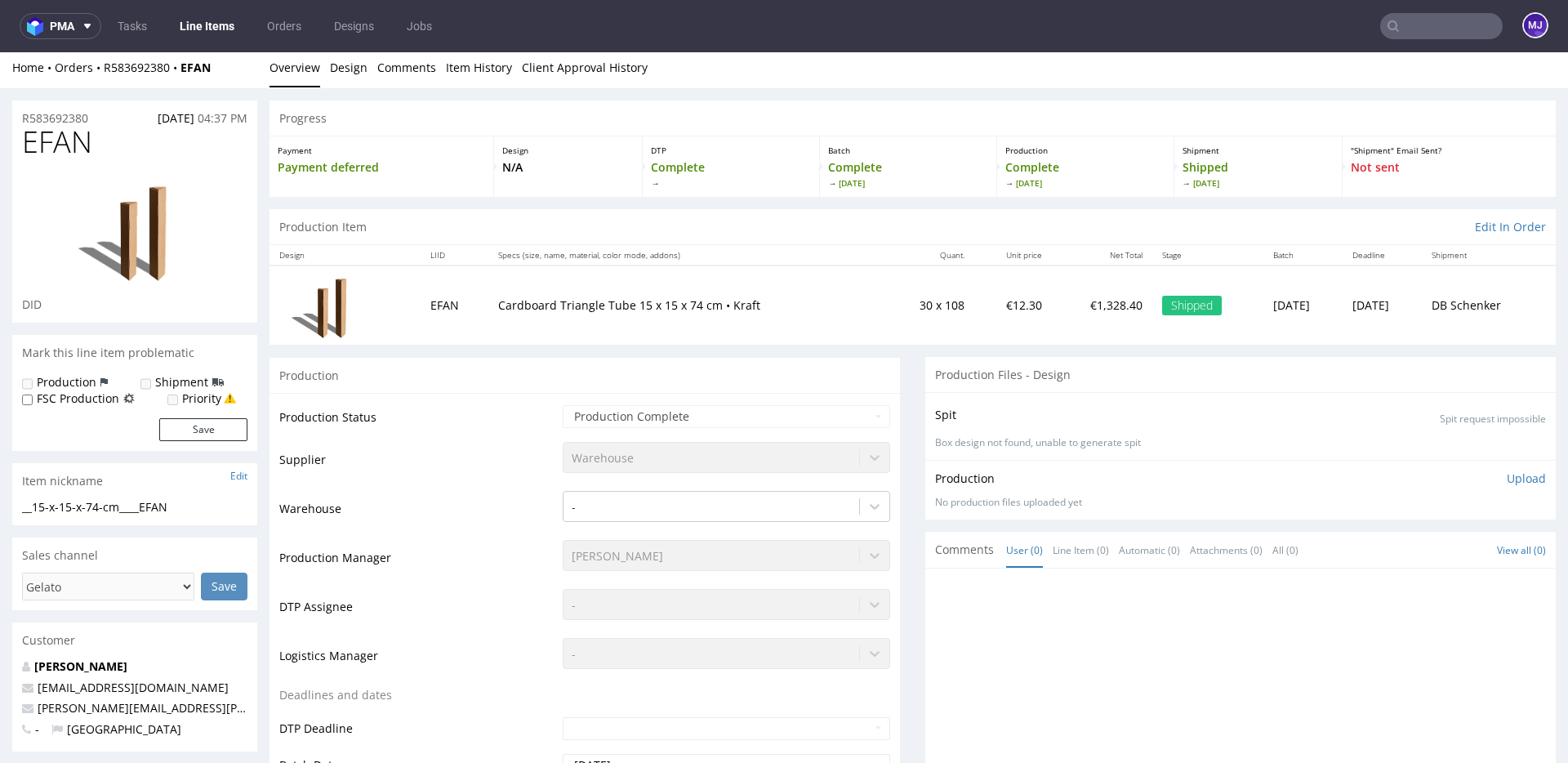
scroll to position [0, 0]
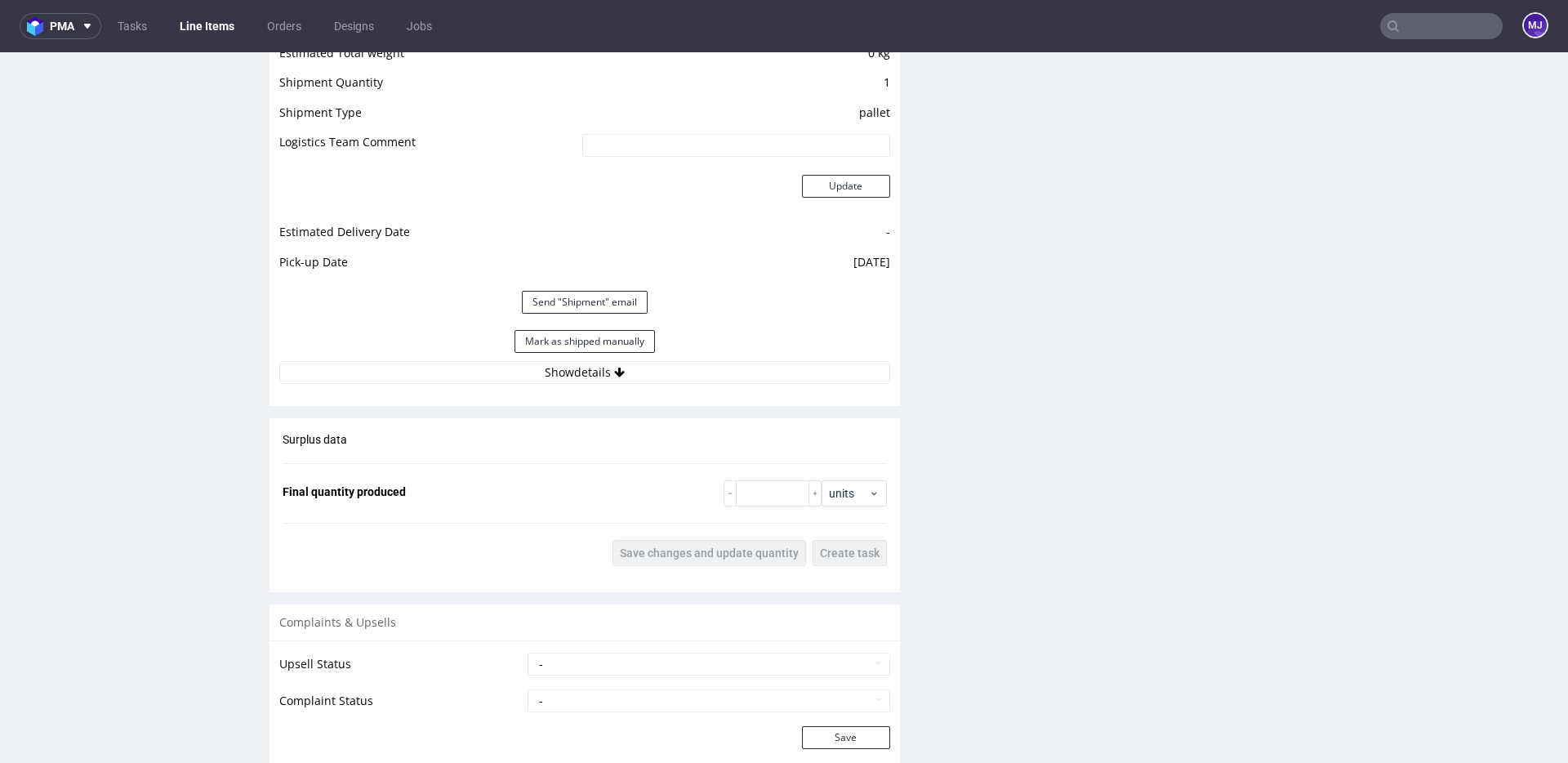
scroll to position [1481, 0]
click at [630, 339] on button "Mark as shipped manually" at bounding box center [585, 340] width 141 height 23
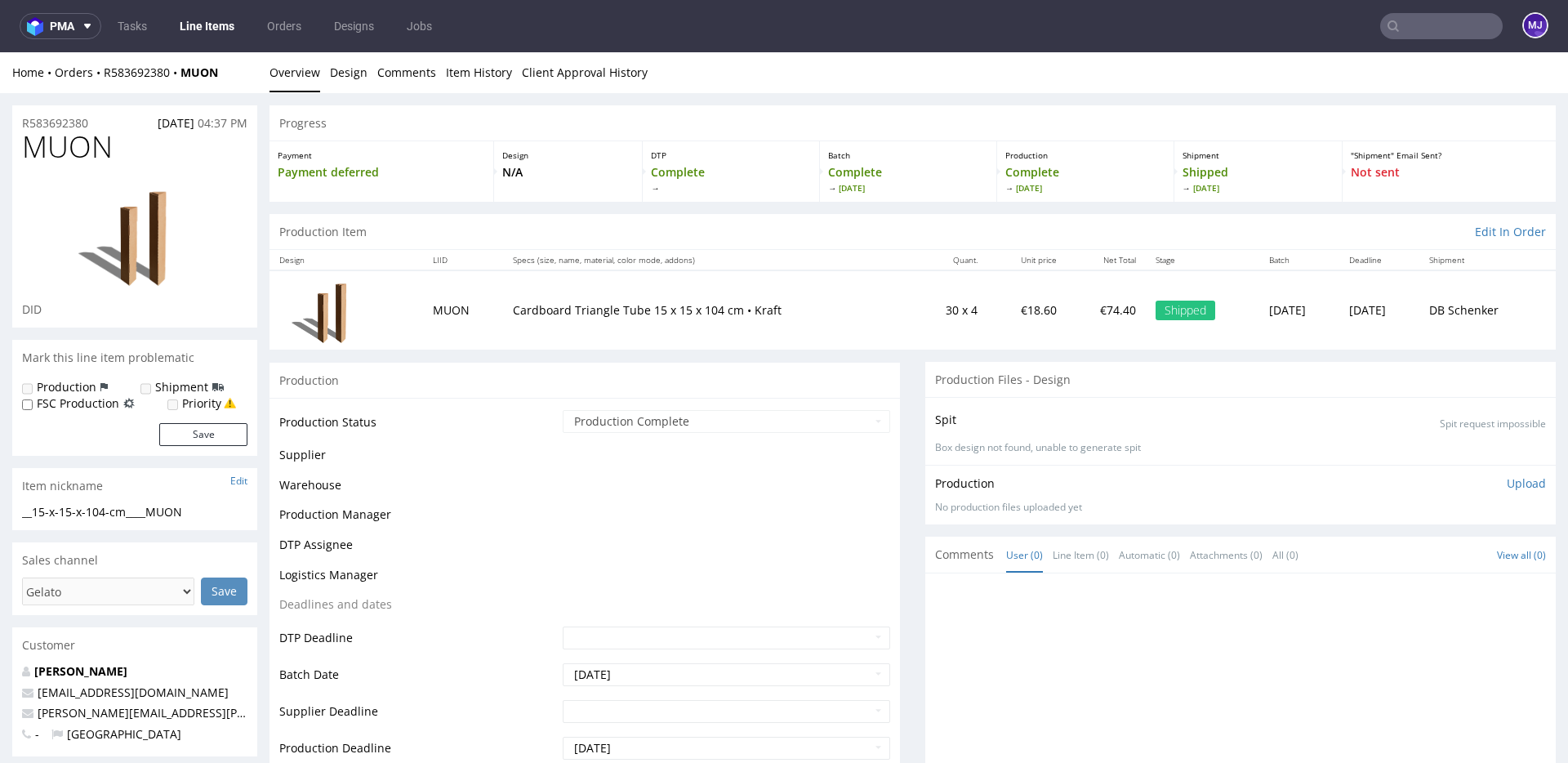
scroll to position [1024, 0]
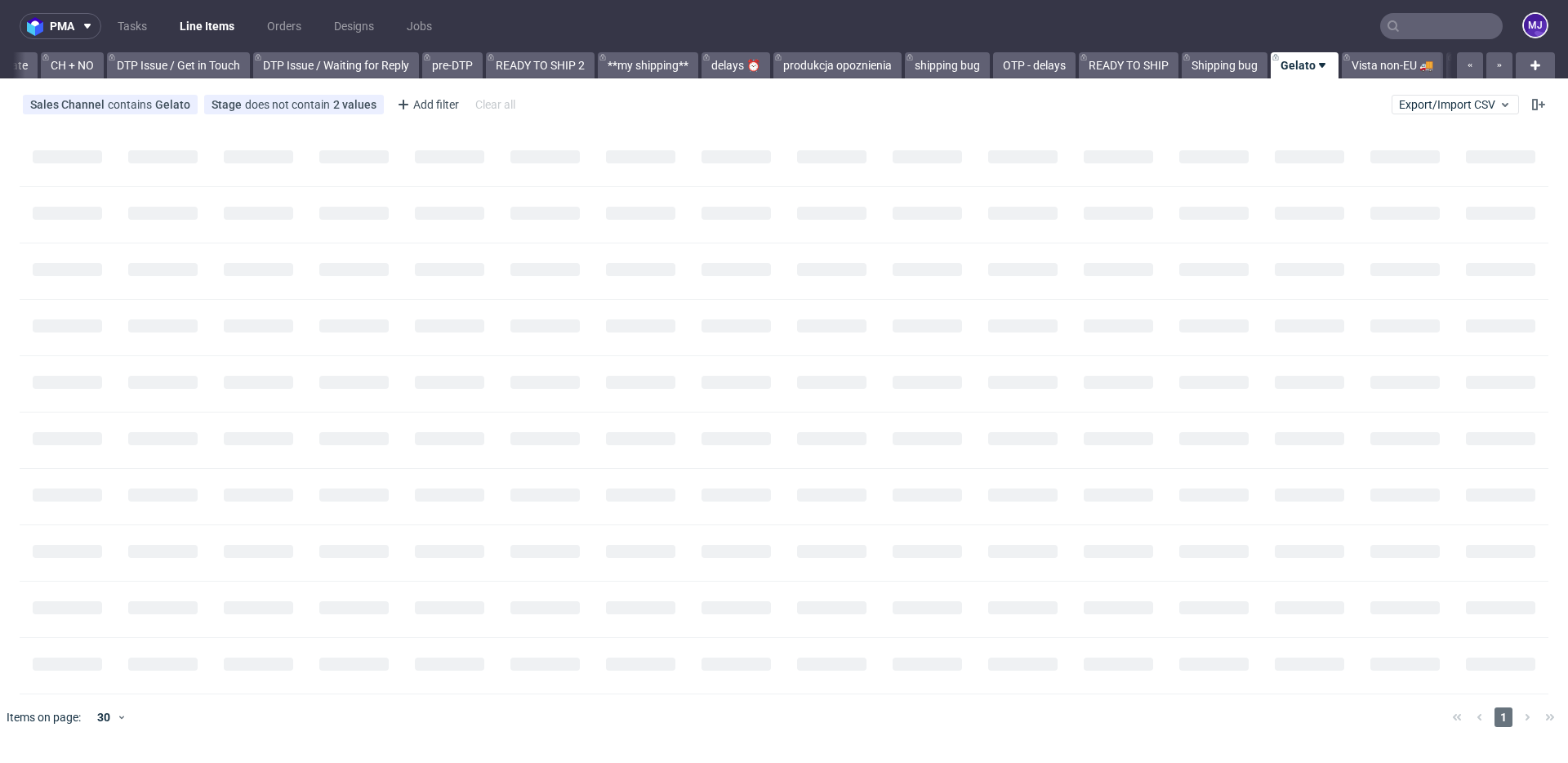
scroll to position [0, 2462]
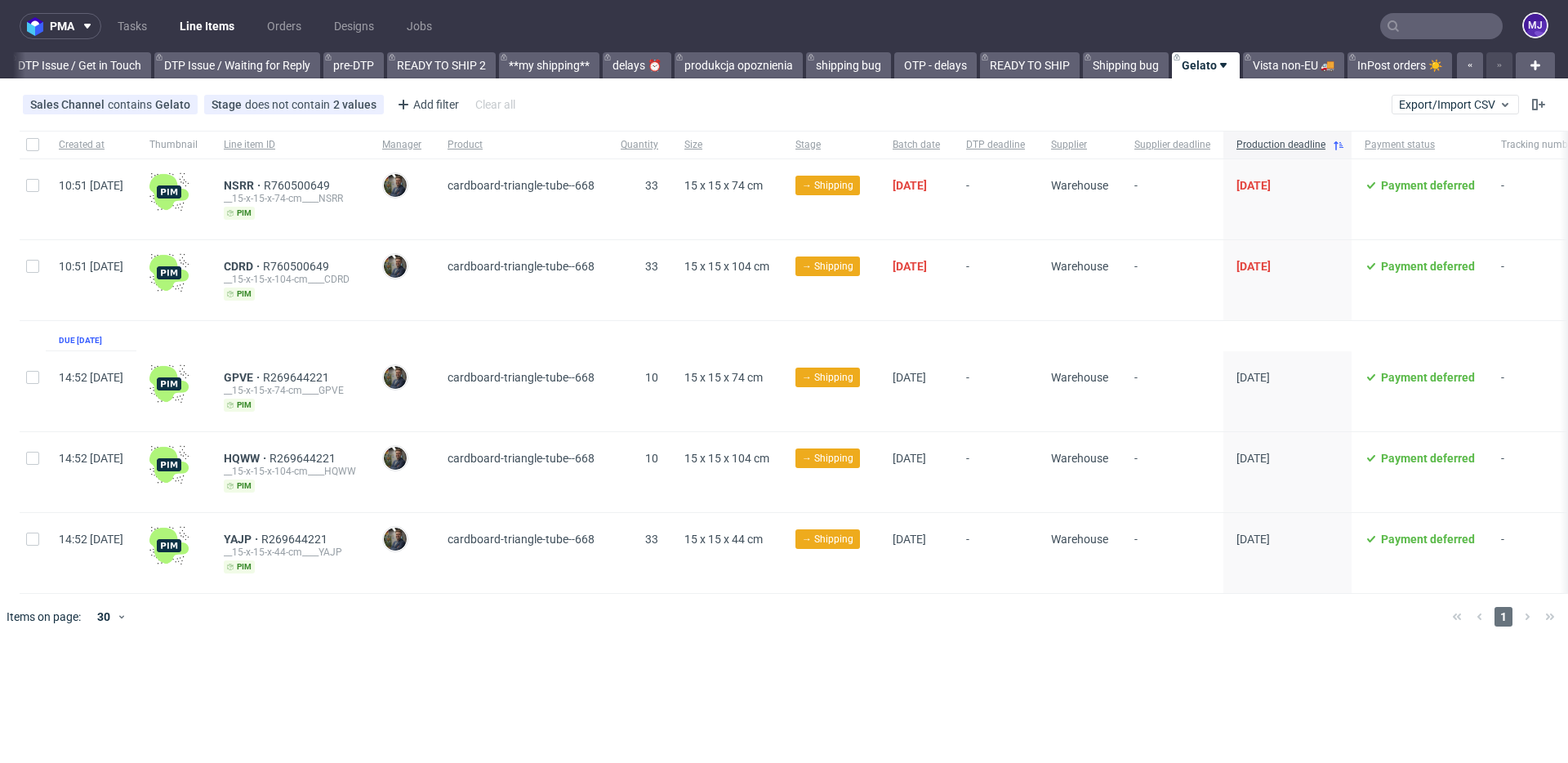
click at [499, 666] on div "pma Tasks Line Items Orders Designs Jobs MJ All DTP Late Shipped Shipments DTP …" at bounding box center [784, 381] width 1568 height 763
drag, startPoint x: 493, startPoint y: 322, endPoint x: 622, endPoint y: 569, distance: 278.7
click at [622, 569] on div "Created at Thumbnail Line item ID Manager Product Quantity Size Stage Batch dat…" at bounding box center [862, 362] width 1685 height 464
click at [594, 569] on span "cardboard-triangle-tube--668" at bounding box center [521, 553] width 147 height 41
click at [766, 111] on div "Sales Channel contains Gelato Stage does not contain 2 values Cancelled, Shippe…" at bounding box center [784, 105] width 1568 height 39
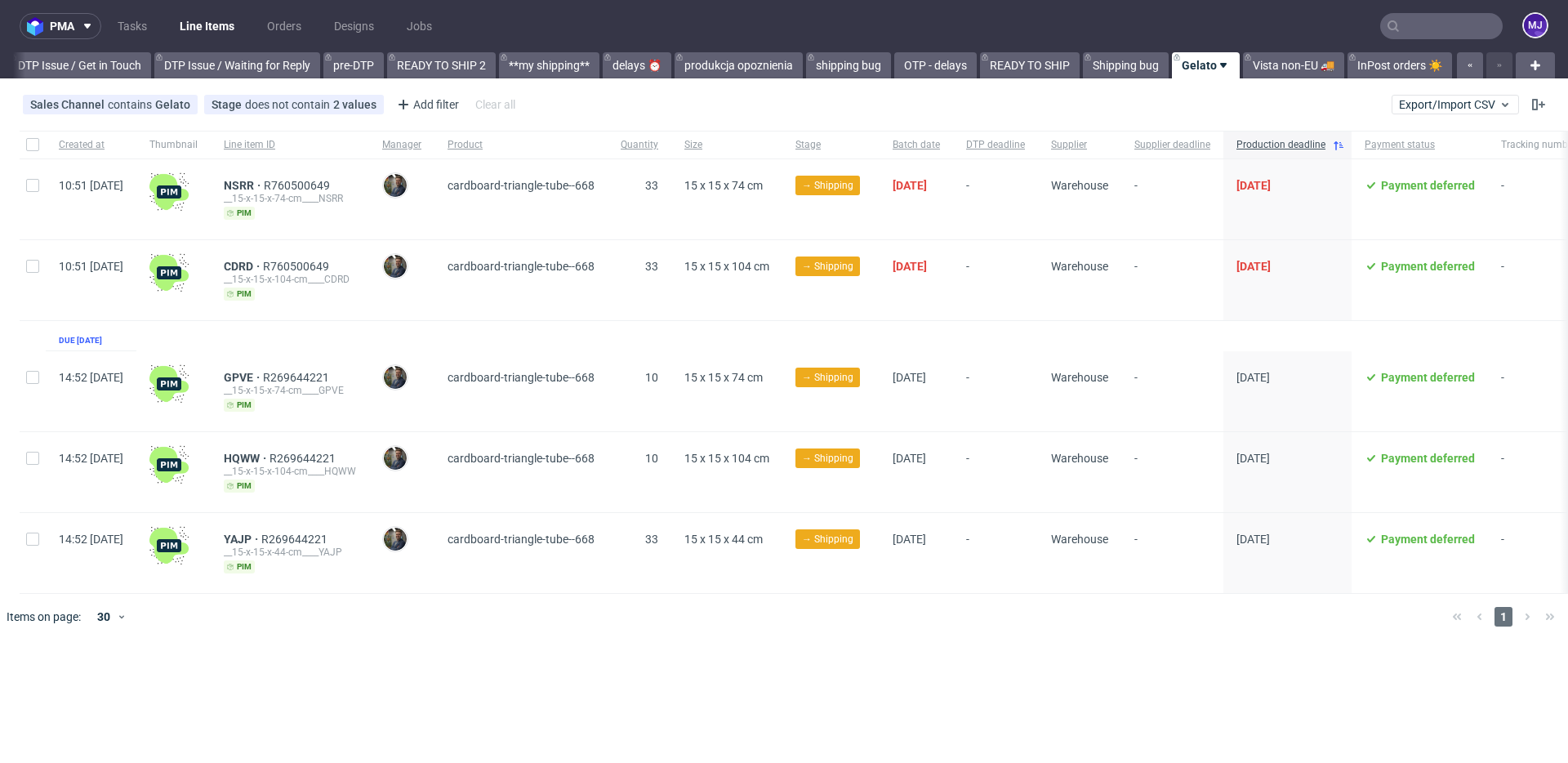
drag, startPoint x: 895, startPoint y: 125, endPoint x: 1113, endPoint y: 342, distance: 307.6
click at [1113, 342] on div "Created at Thumbnail Line item ID Manager Product Quantity Size Stage Batch dat…" at bounding box center [784, 385] width 1568 height 522
click at [1113, 342] on div "Created at Thumbnail Line item ID Manager Product Quantity Size Stage Batch dat…" at bounding box center [862, 362] width 1685 height 464
drag, startPoint x: 468, startPoint y: 179, endPoint x: 928, endPoint y: 312, distance: 478.8
click at [928, 312] on div "Created at Thumbnail Line item ID Manager Product Quantity Size Stage Batch dat…" at bounding box center [862, 362] width 1685 height 464
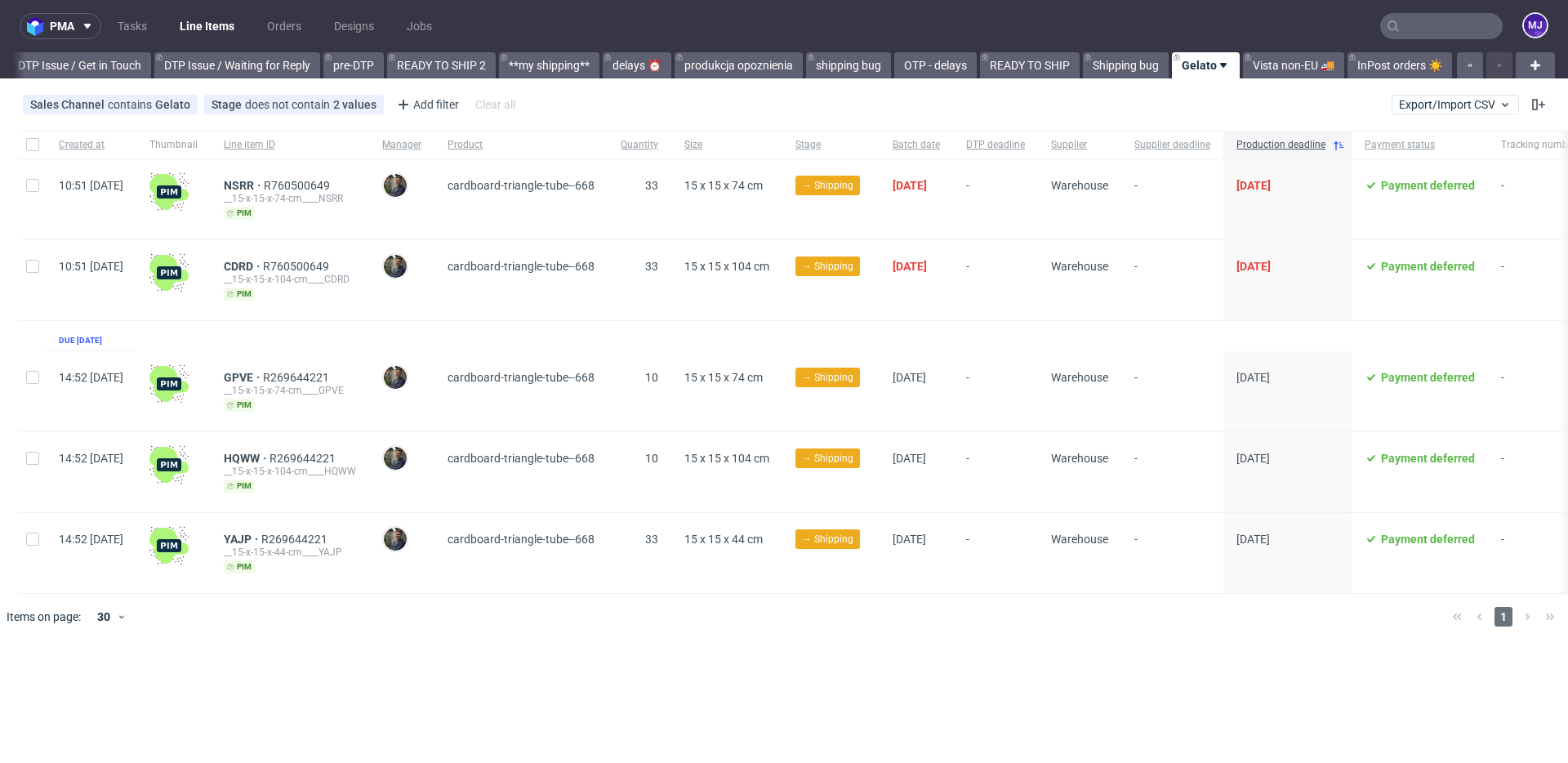
click at [928, 312] on div "[DATE]" at bounding box center [916, 280] width 73 height 80
